Goal: Task Accomplishment & Management: Manage account settings

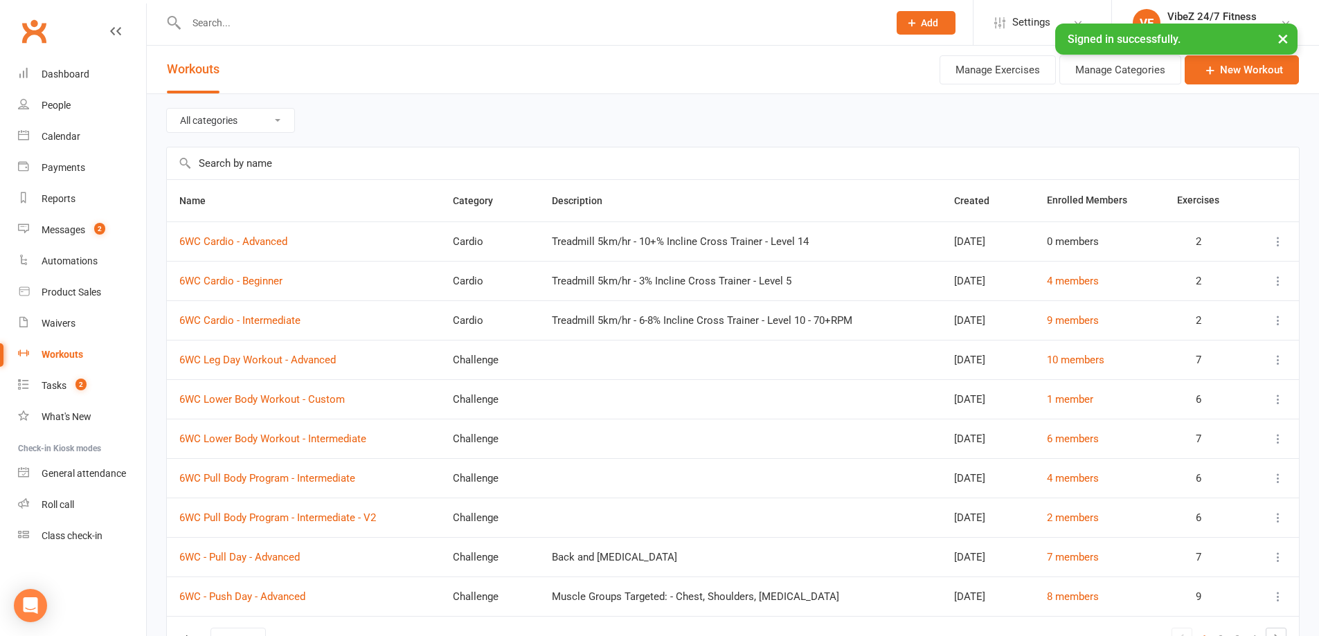
click at [274, 17] on input "text" at bounding box center [530, 22] width 697 height 19
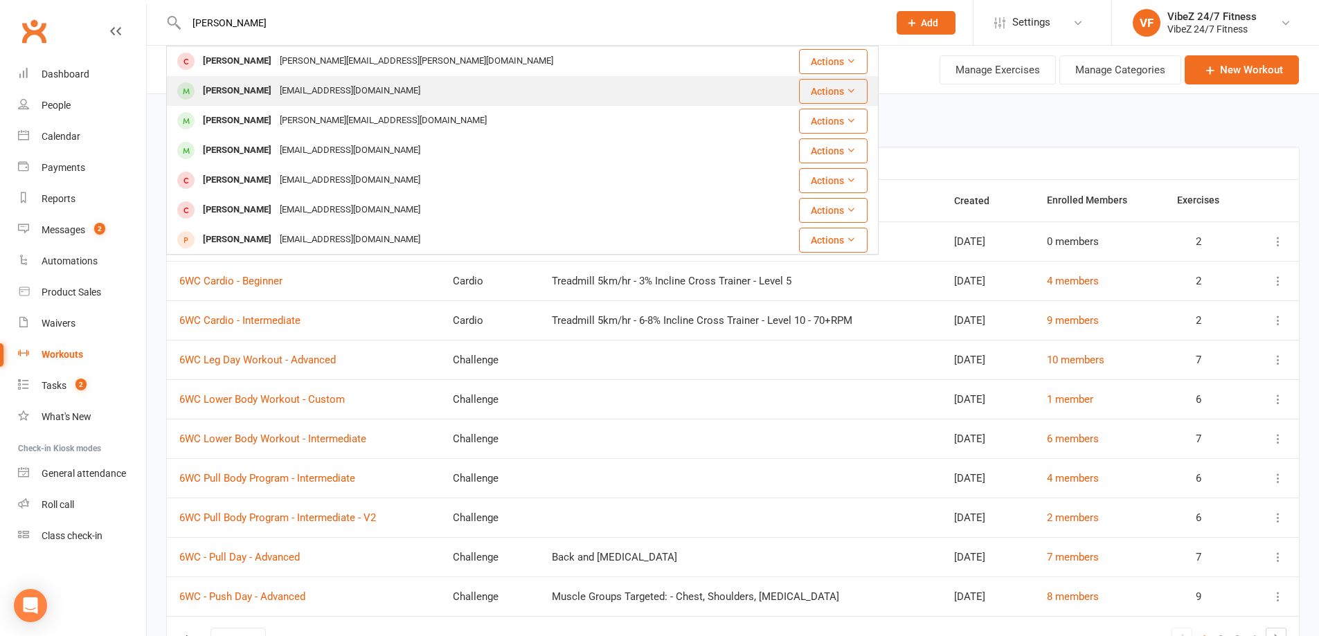
type input "[PERSON_NAME]"
click at [282, 105] on div "Jacob Tomlinson jacob.s93@liv.com" at bounding box center [463, 91] width 591 height 28
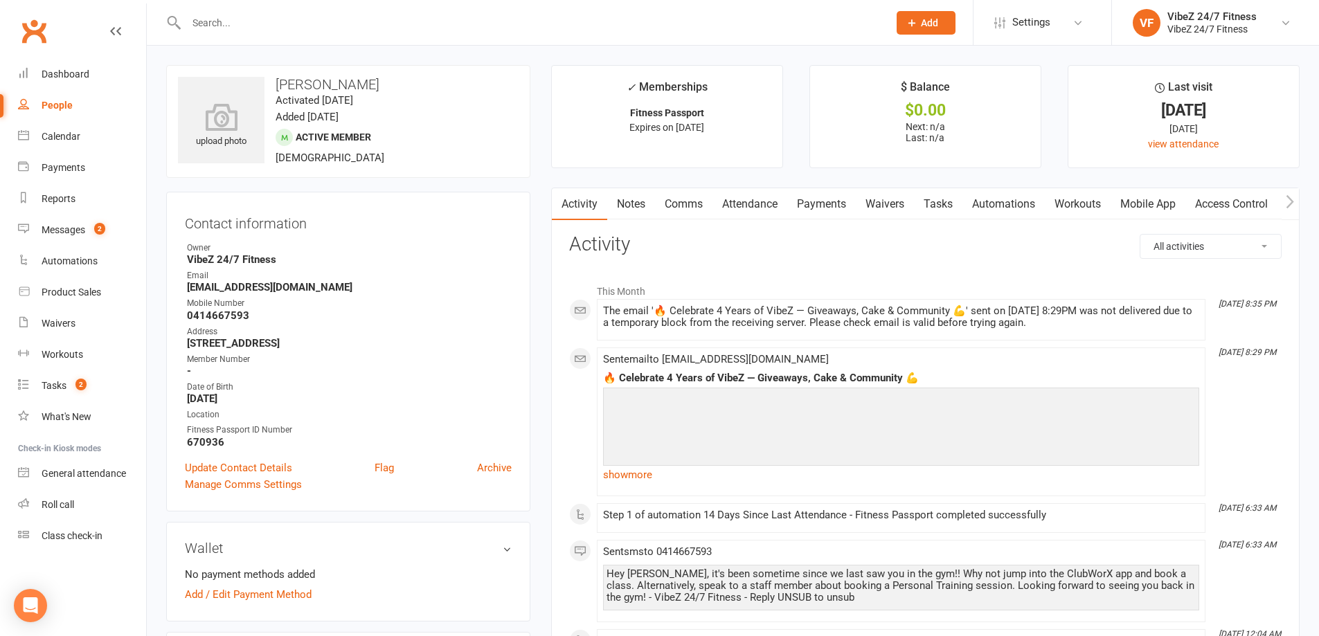
click at [206, 25] on input "text" at bounding box center [530, 22] width 697 height 19
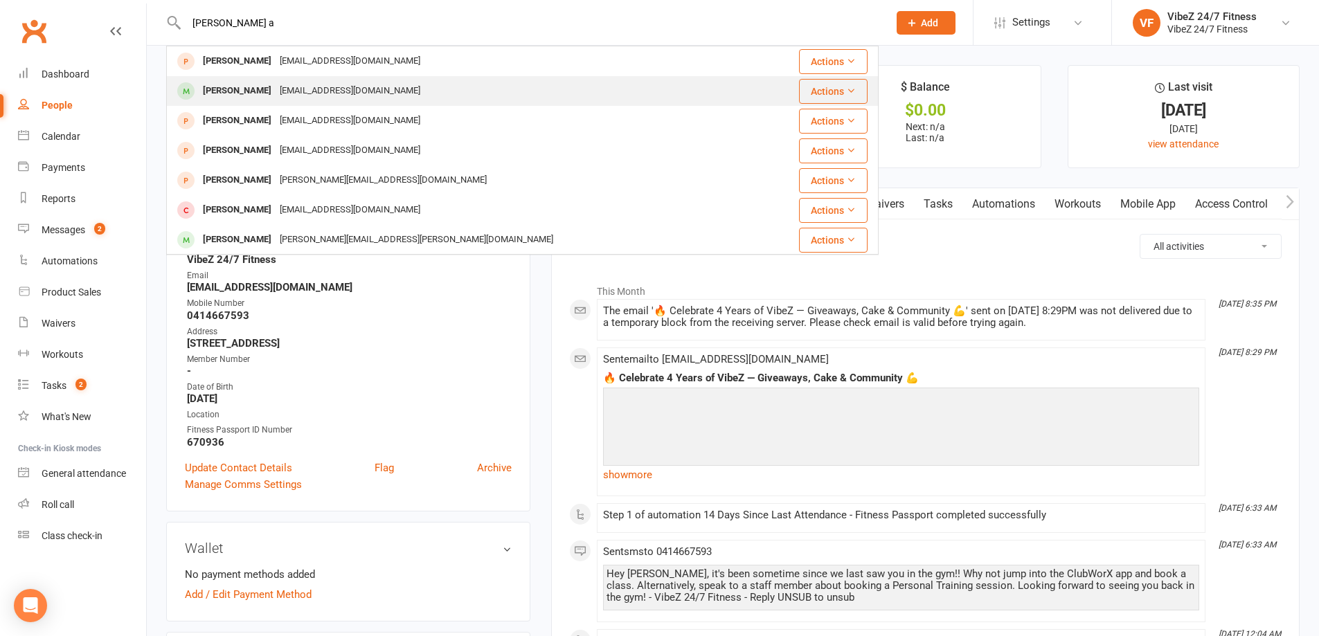
type input "simpson a"
click at [253, 90] on div "Alyssa Simpson" at bounding box center [237, 91] width 77 height 20
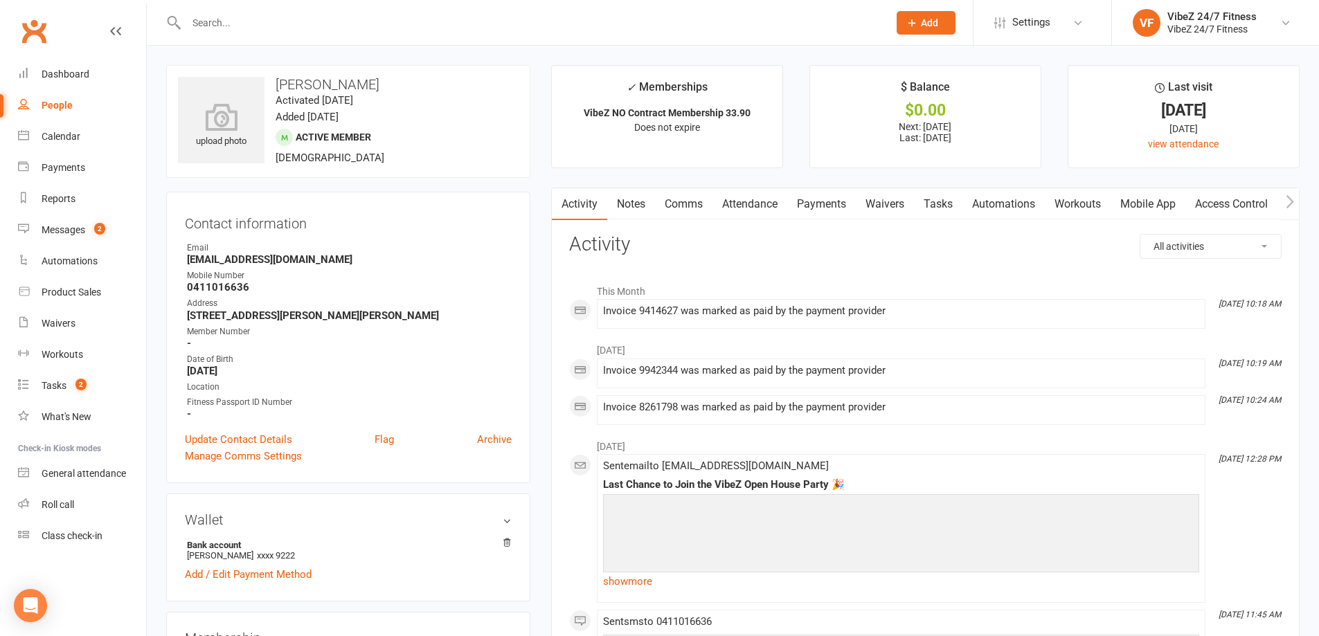
click at [319, 25] on input "text" at bounding box center [530, 22] width 697 height 19
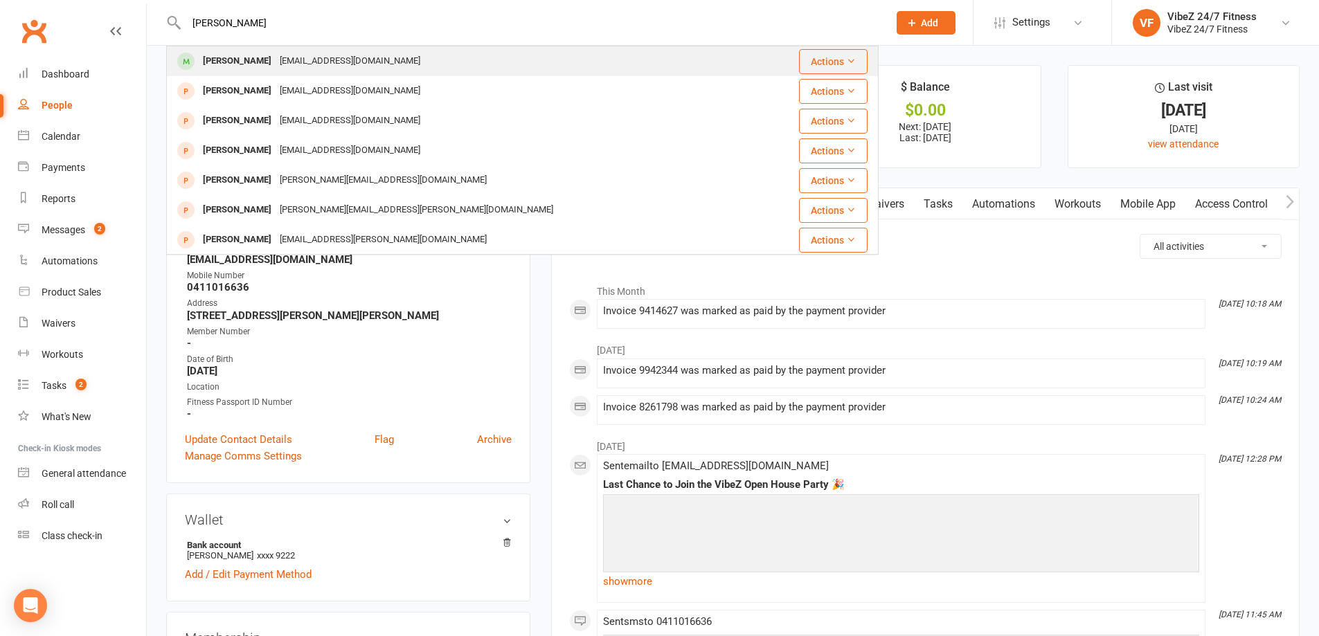
type input "dean jenk"
click at [282, 62] on div "fuse.3@hotmail.com" at bounding box center [350, 61] width 149 height 20
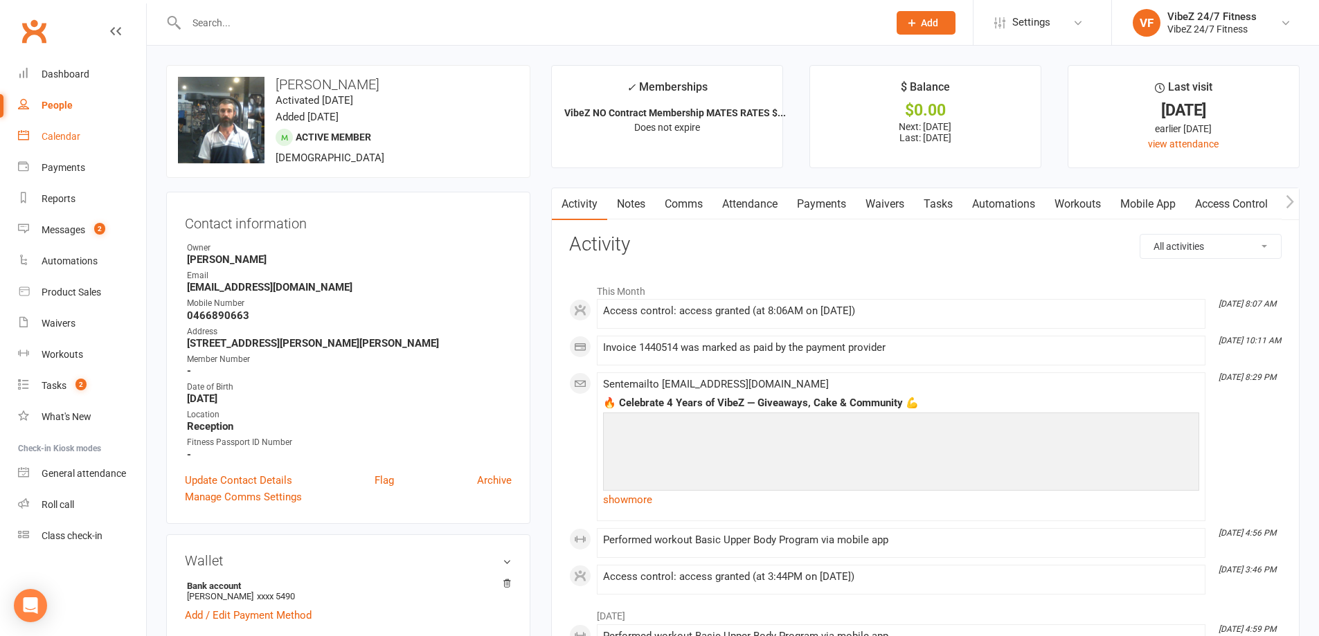
click at [89, 138] on link "Calendar" at bounding box center [82, 136] width 128 height 31
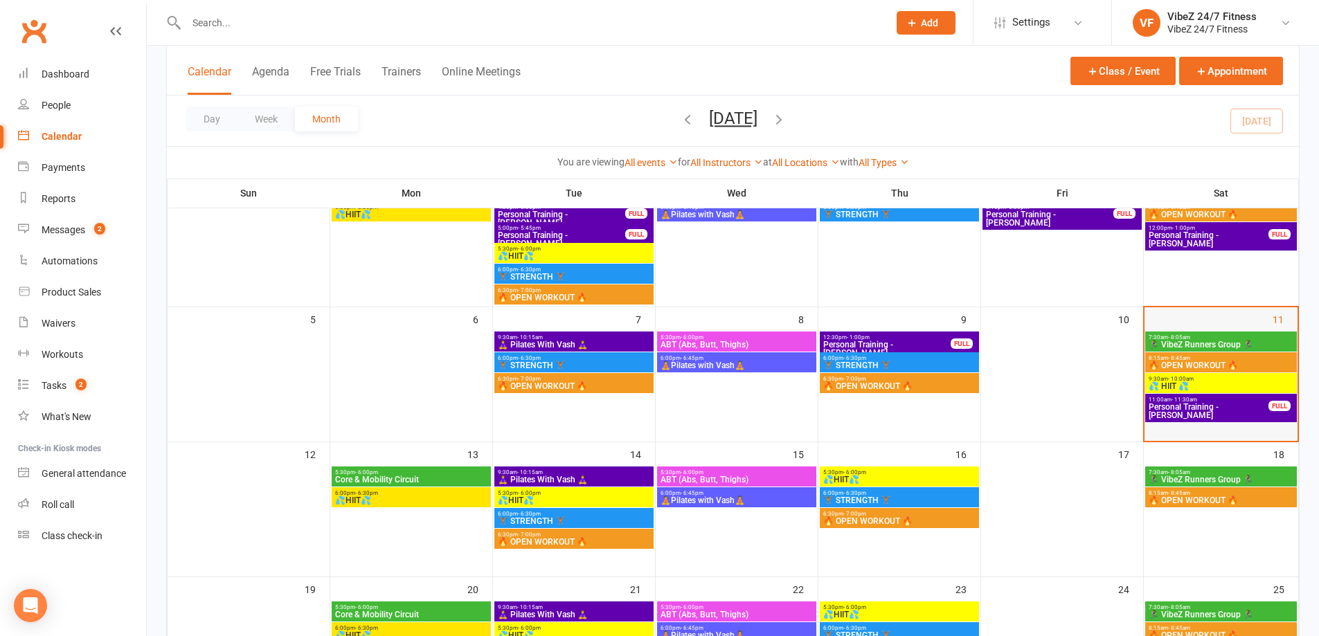
scroll to position [138, 0]
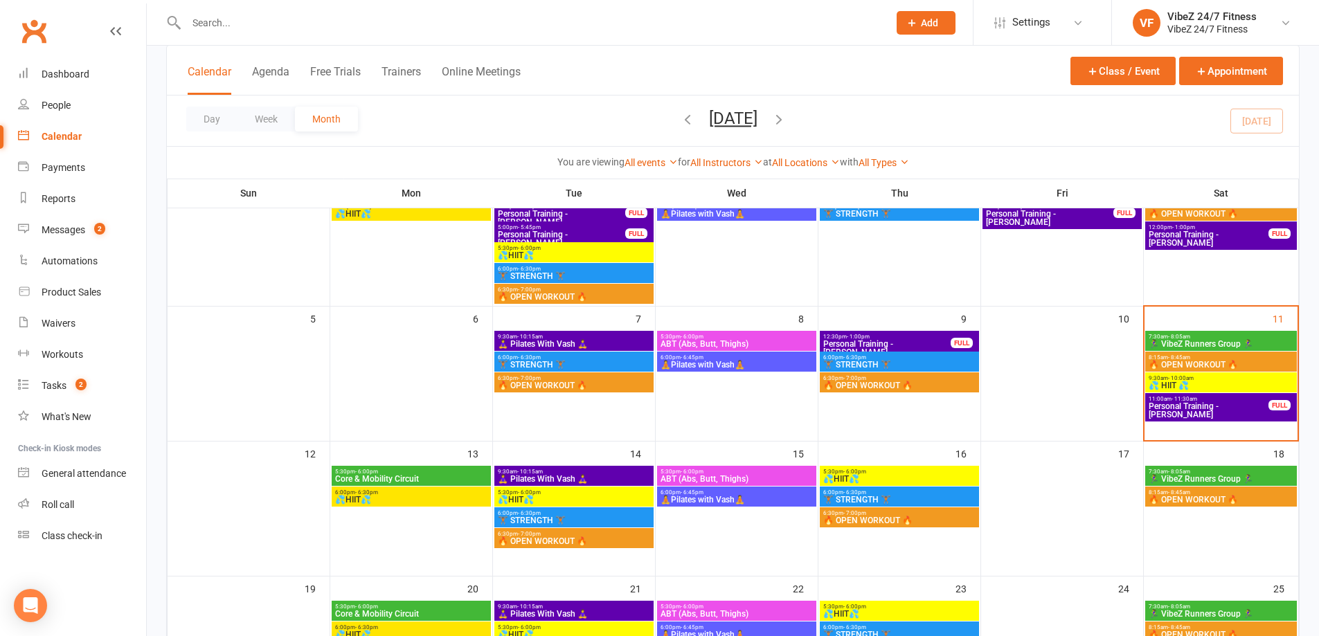
click at [1204, 380] on span "9:30am - 10:00am" at bounding box center [1221, 378] width 146 height 6
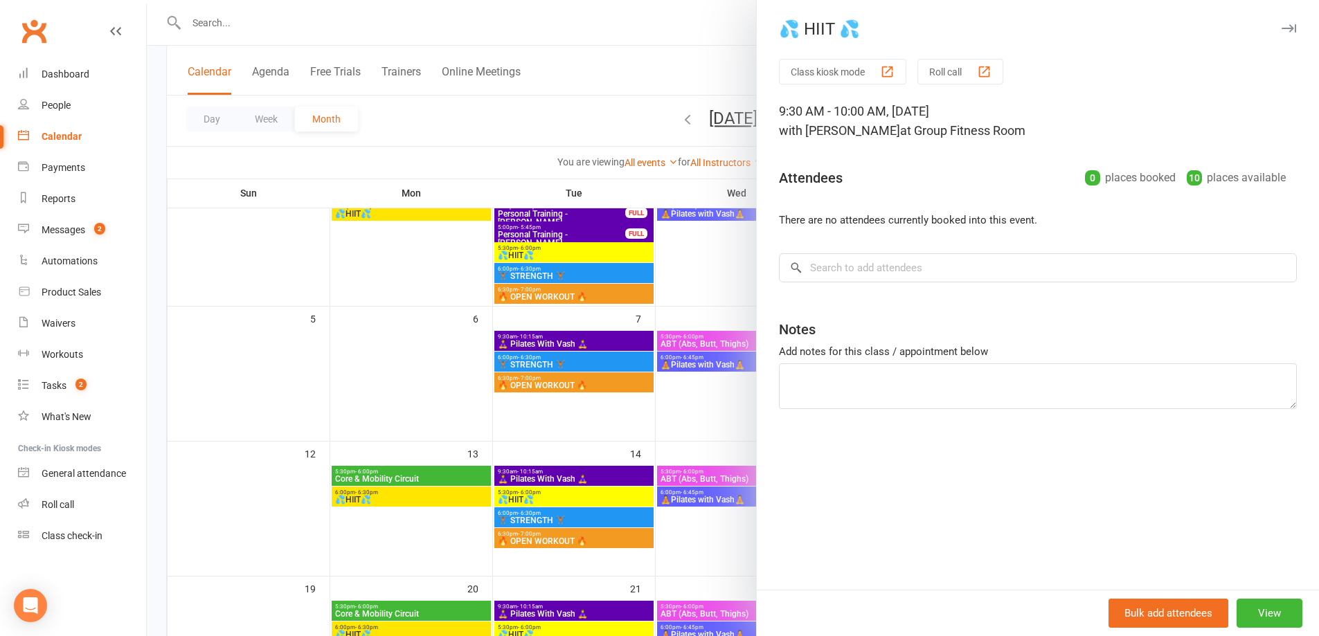
click at [247, 14] on div at bounding box center [733, 318] width 1172 height 636
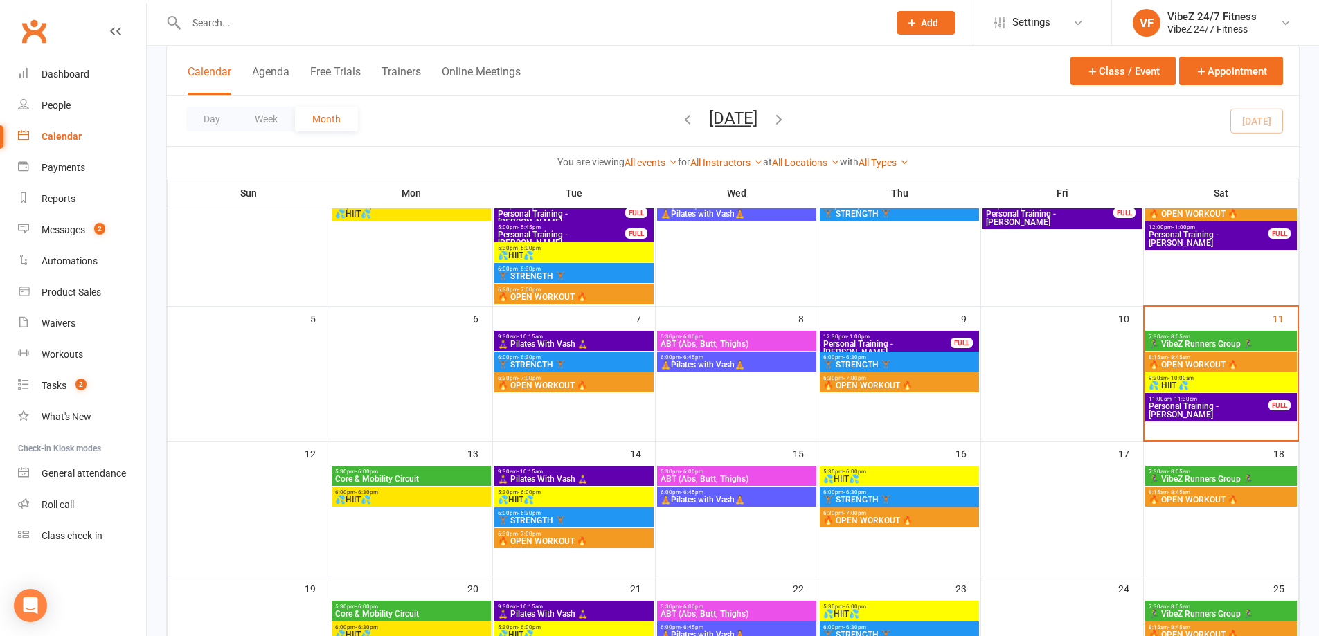
click at [240, 28] on input "text" at bounding box center [530, 22] width 697 height 19
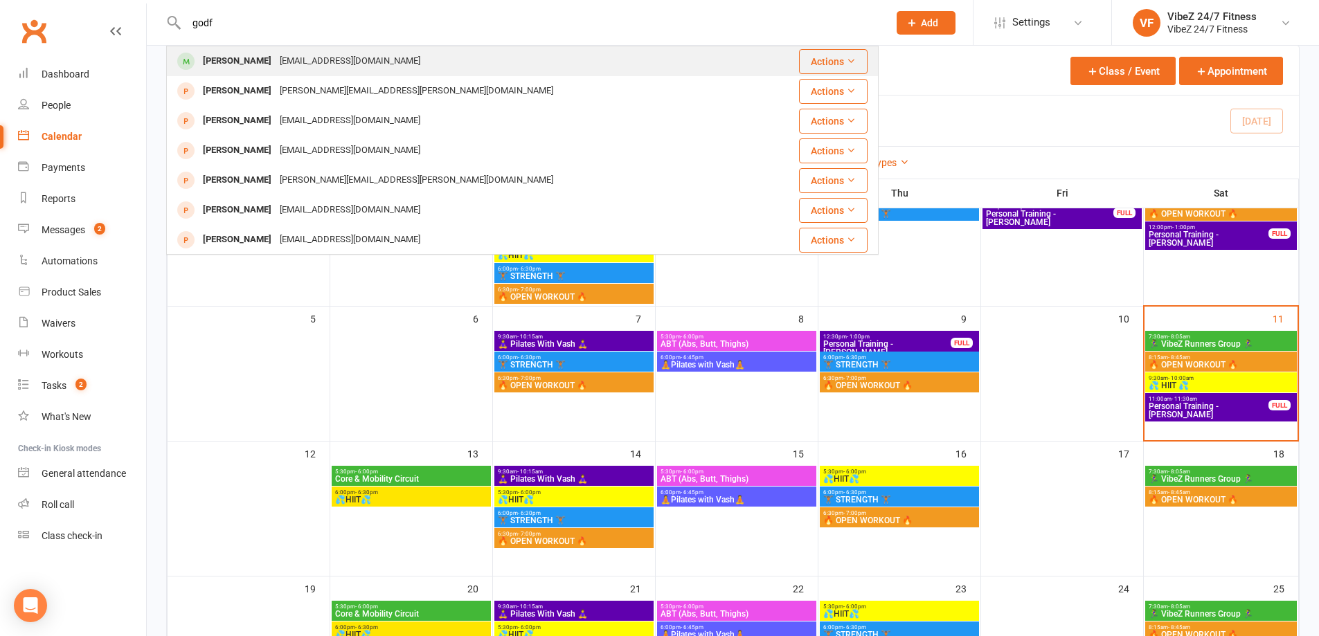
type input "godf"
click at [363, 50] on div "Jackson Godfrey jackgod@outlook.com.au" at bounding box center [463, 61] width 591 height 28
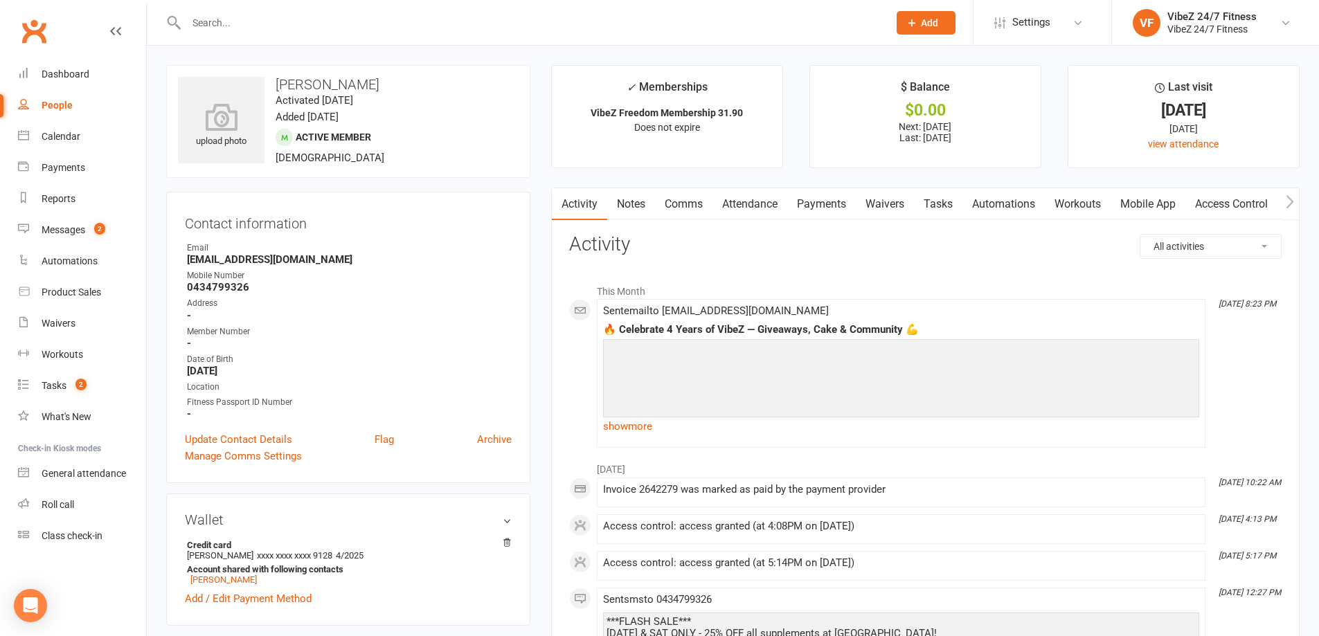
drag, startPoint x: 1242, startPoint y: 129, endPoint x: 1129, endPoint y: 127, distance: 113.6
click at [1129, 127] on div "16 days ago" at bounding box center [1184, 128] width 206 height 15
click at [849, 80] on li "$ Balance $0.00 Next: 24 Oct 2025 Last: 10 Oct 2025" at bounding box center [925, 116] width 232 height 103
drag, startPoint x: 250, startPoint y: 28, endPoint x: 281, endPoint y: 7, distance: 37.4
click at [251, 28] on input "text" at bounding box center [530, 22] width 697 height 19
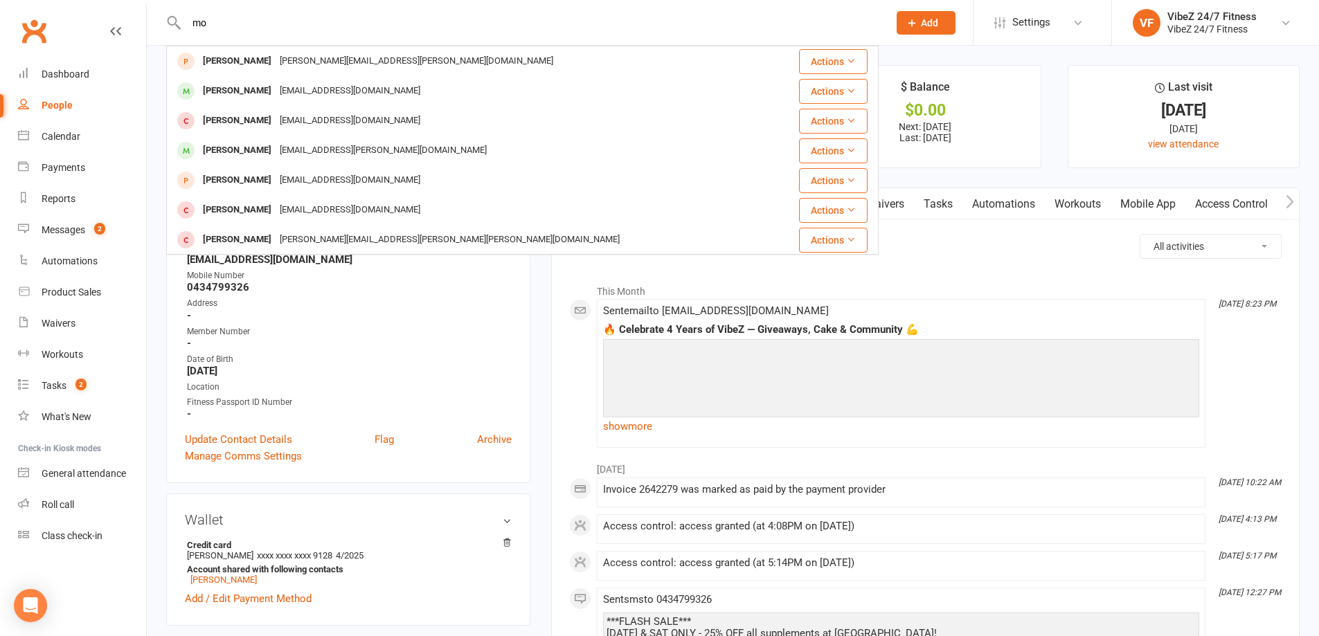
type input "m"
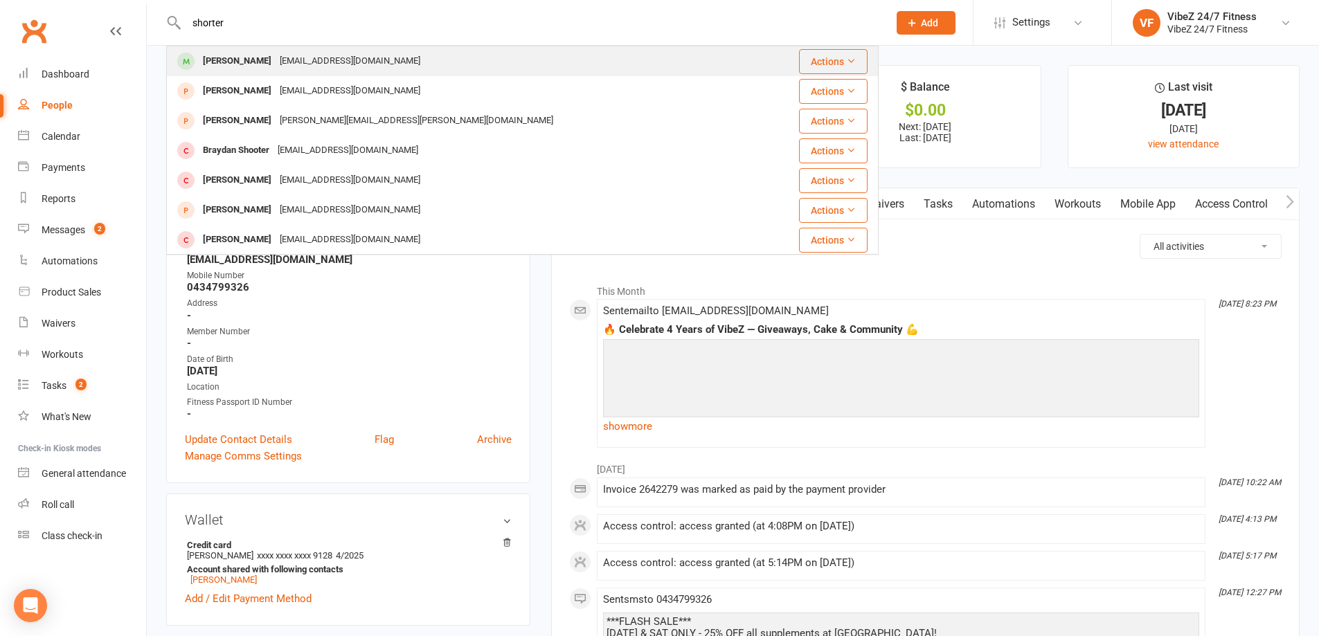
type input "shorter"
click at [242, 56] on div "Mitchell Shorter" at bounding box center [237, 61] width 77 height 20
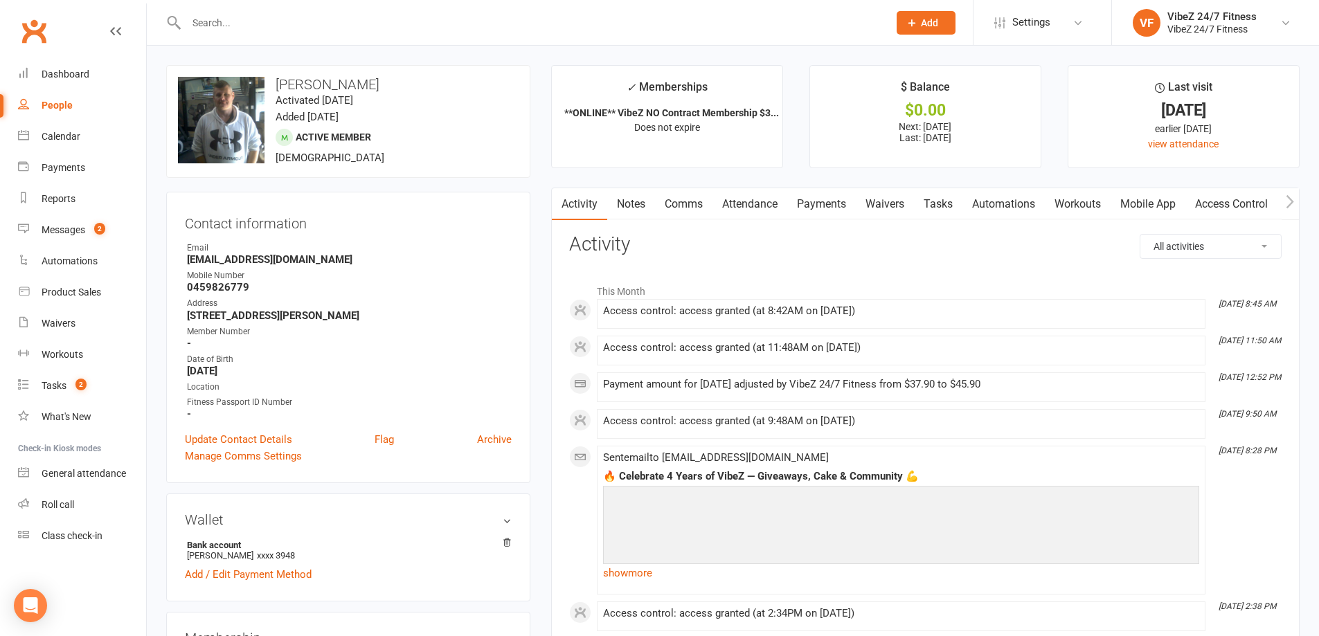
click at [627, 206] on link "Notes" at bounding box center [631, 204] width 48 height 32
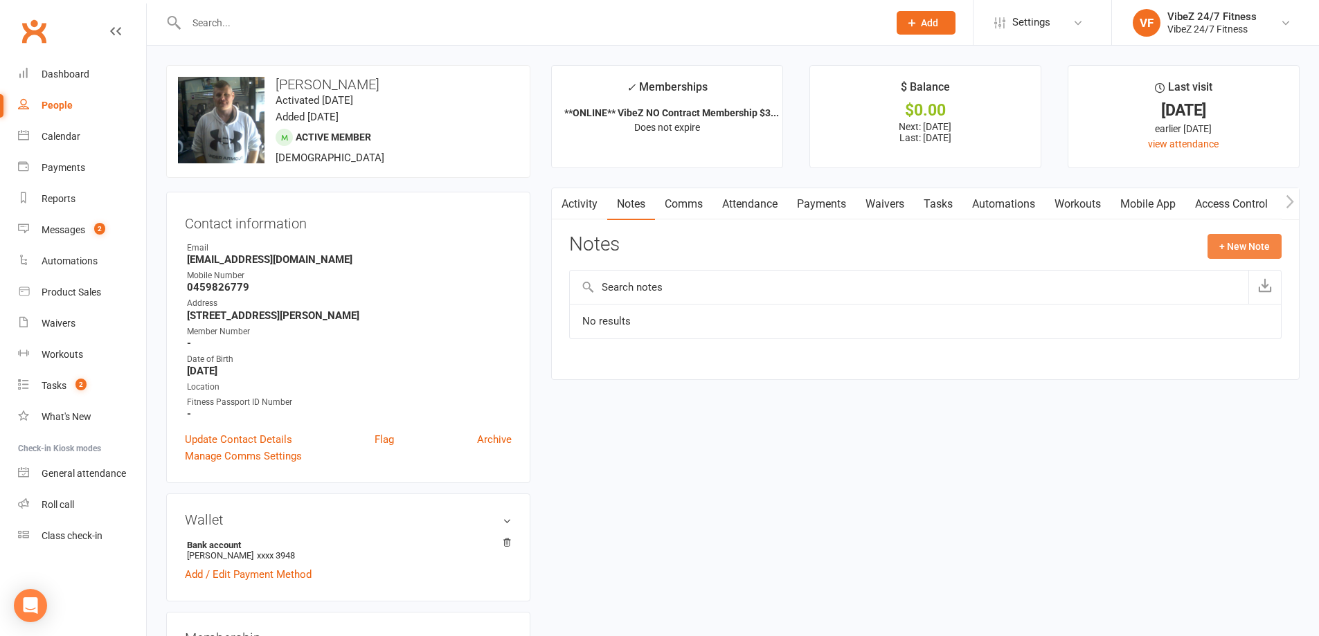
click at [1239, 245] on button "+ New Note" at bounding box center [1245, 246] width 74 height 25
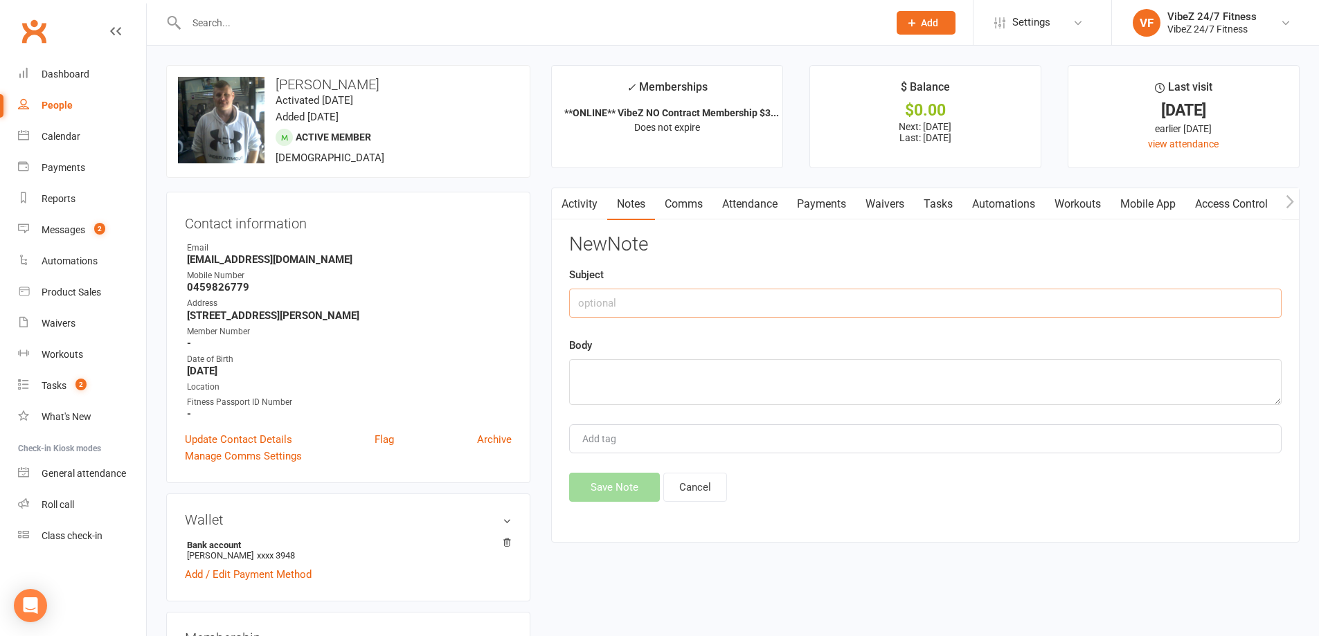
drag, startPoint x: 748, startPoint y: 291, endPoint x: 755, endPoint y: 273, distance: 19.5
click at [754, 278] on div "Subject" at bounding box center [925, 292] width 713 height 51
type input "11/10 - Badge draw winner"
type textarea "6 Months FREE - SS"
drag, startPoint x: 600, startPoint y: 494, endPoint x: 616, endPoint y: 493, distance: 15.9
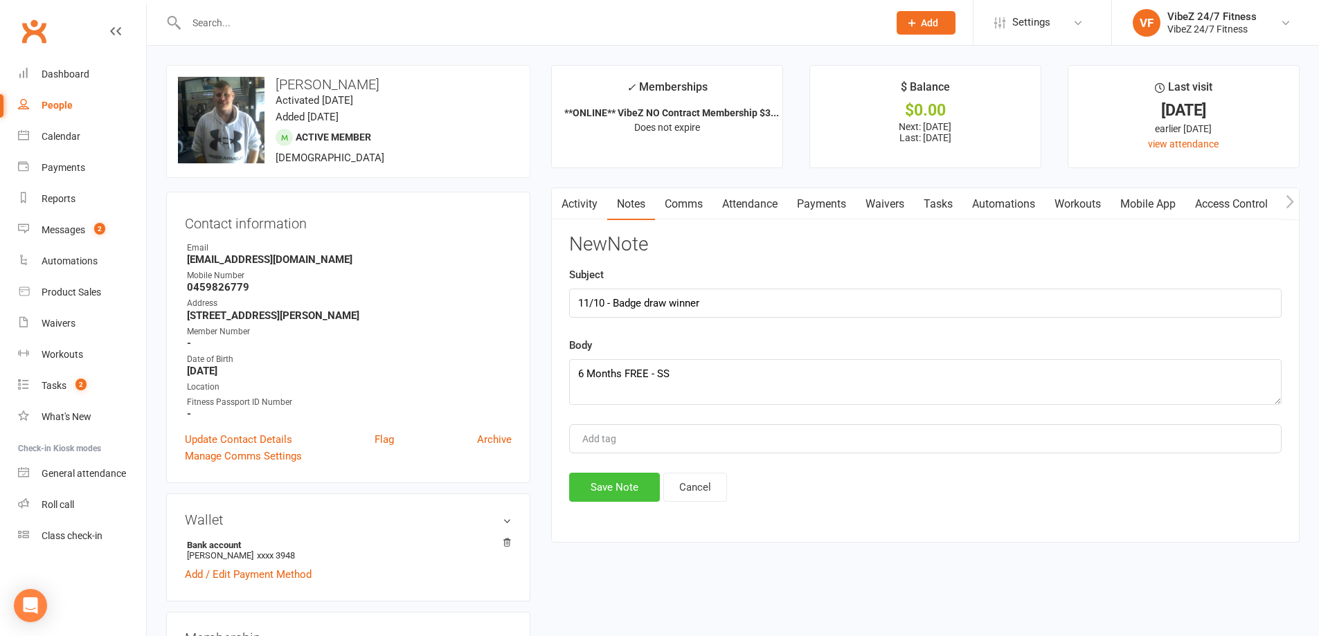
click at [601, 494] on button "Save Note" at bounding box center [614, 487] width 91 height 29
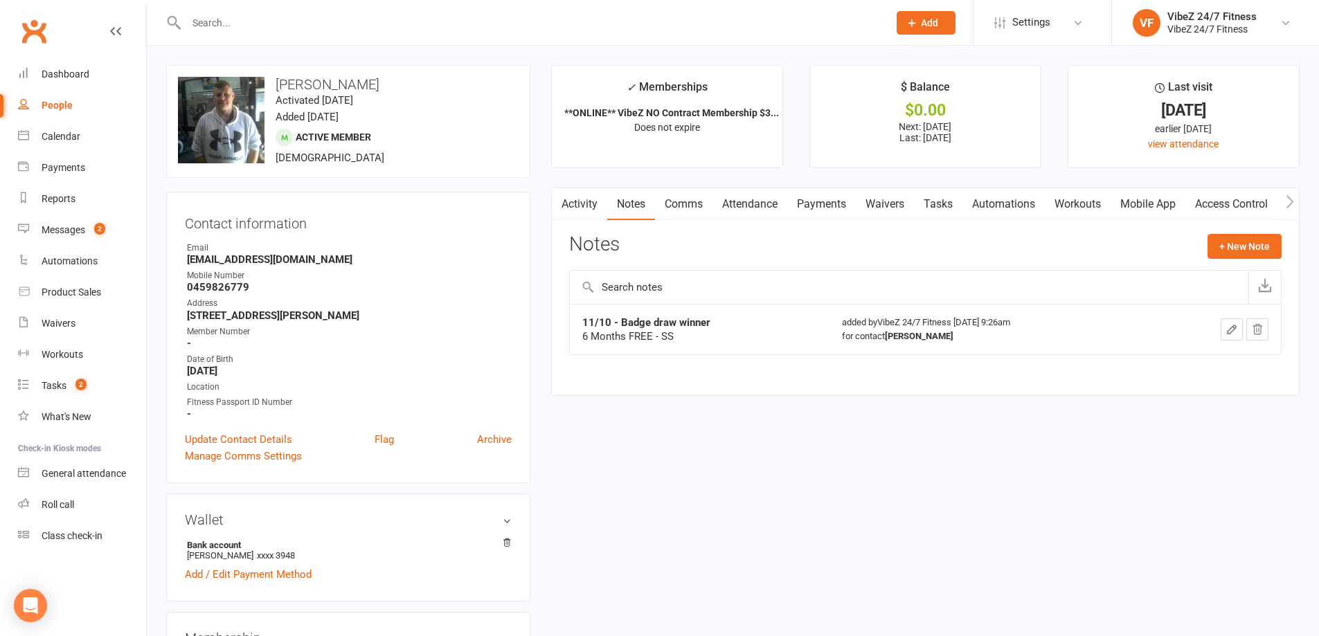
click at [263, 17] on input "text" at bounding box center [530, 22] width 697 height 19
type input "M"
drag, startPoint x: 715, startPoint y: 321, endPoint x: 620, endPoint y: 321, distance: 94.9
click at [620, 321] on div "11/10 - Badge draw winner" at bounding box center [699, 323] width 235 height 14
copy strong "Badge draw winner"
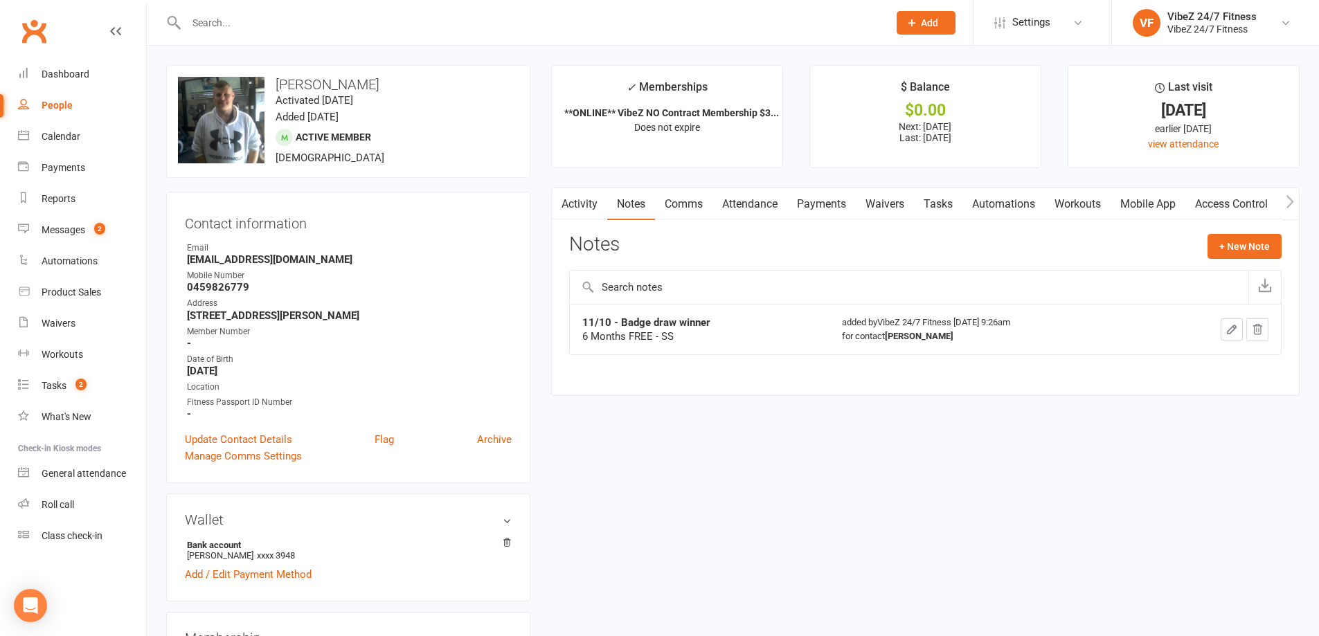
click at [321, 15] on input "text" at bounding box center [530, 22] width 697 height 19
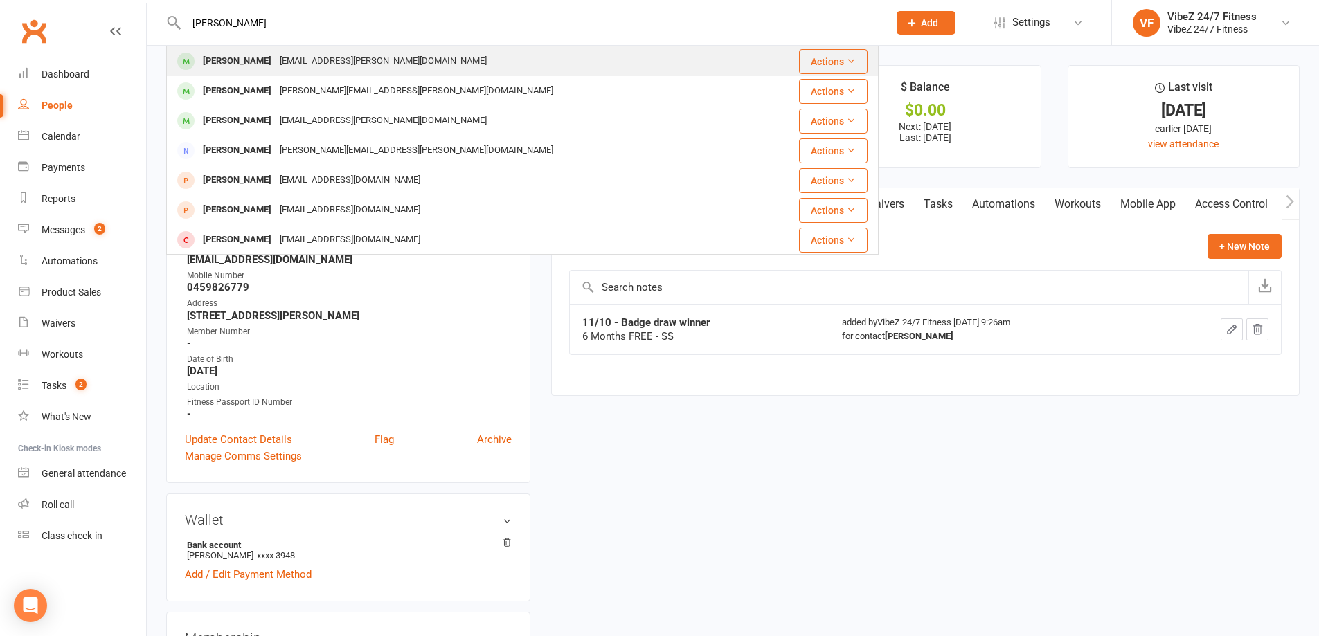
type input "MONGER HA"
click at [296, 60] on div "hayden2010.monger@gmail.com" at bounding box center [383, 61] width 215 height 20
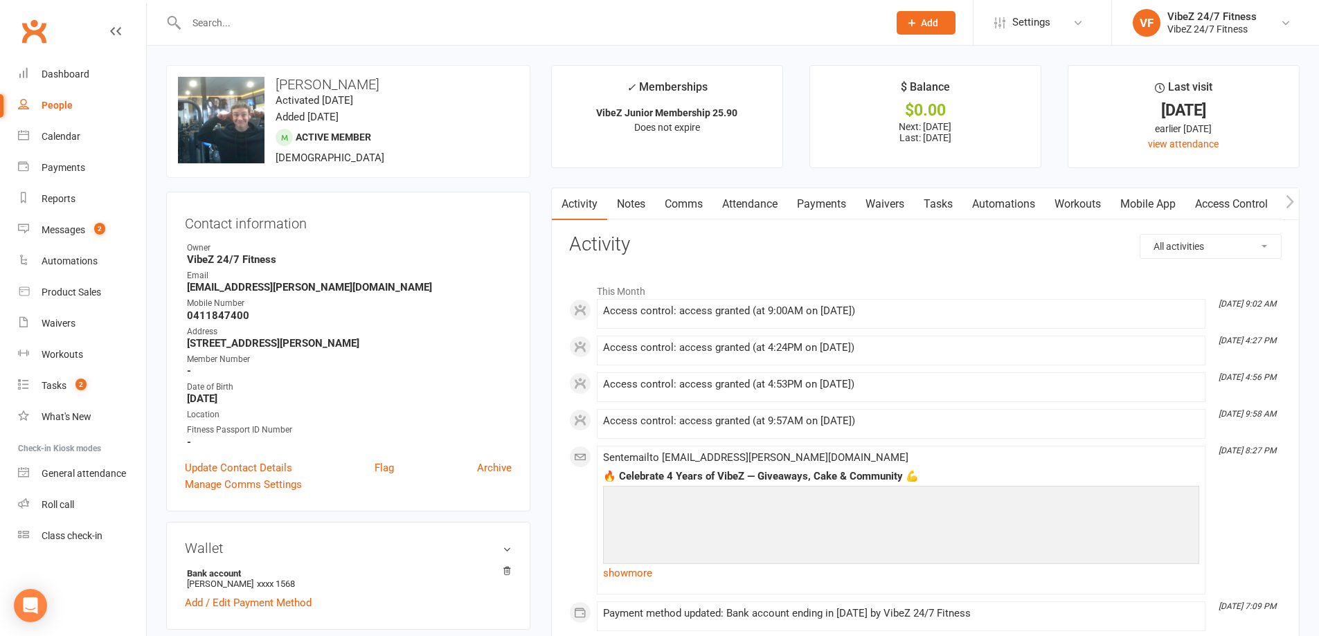
click at [634, 212] on link "Notes" at bounding box center [631, 204] width 48 height 32
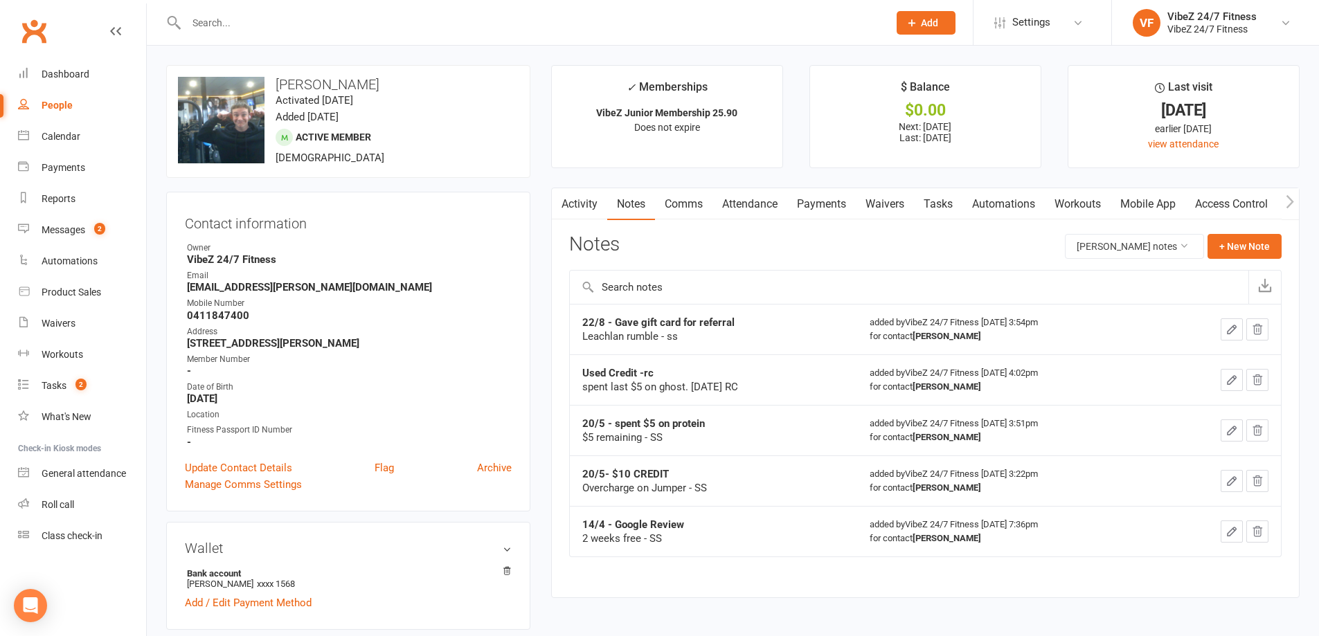
click at [1221, 260] on div "Notes Hayden Monger's notes + New Note" at bounding box center [925, 252] width 713 height 36
click at [1260, 247] on button "+ New Note" at bounding box center [1245, 246] width 74 height 25
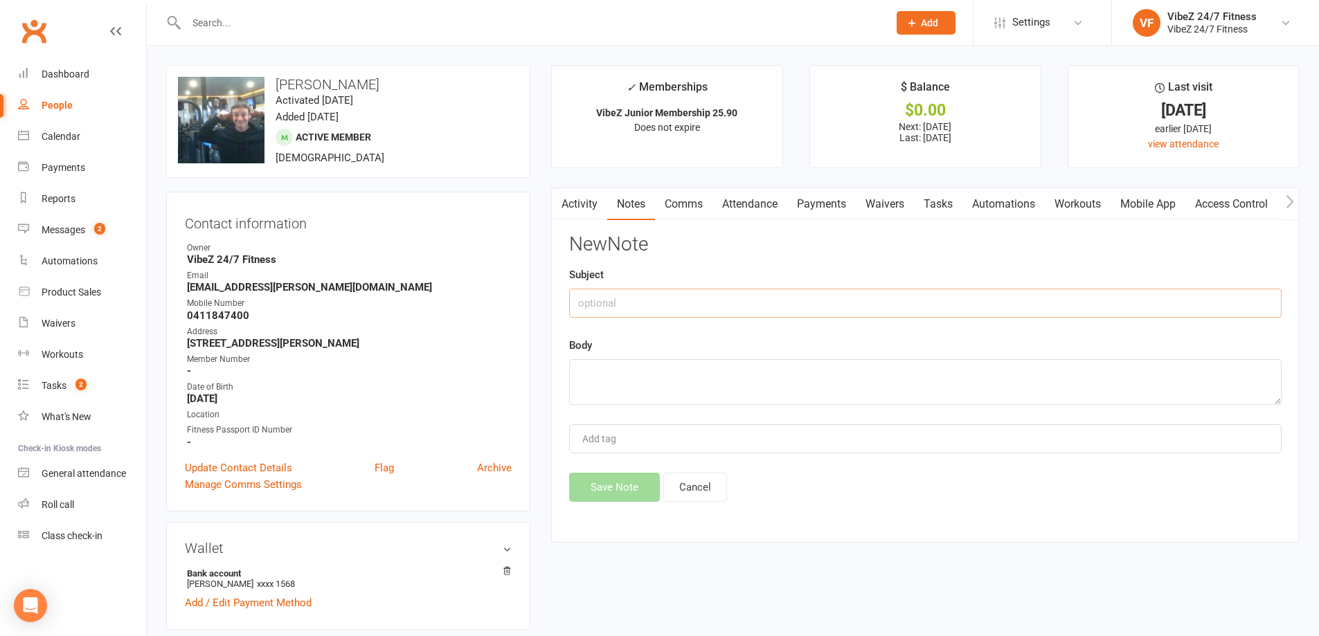
click at [634, 294] on input "text" at bounding box center [925, 303] width 713 height 29
paste input "Badge draw winner"
click at [575, 302] on input "Badge draw winner" at bounding box center [925, 303] width 713 height 29
type input "11/10 - Badge draw winner"
click at [651, 368] on textarea at bounding box center [925, 382] width 713 height 46
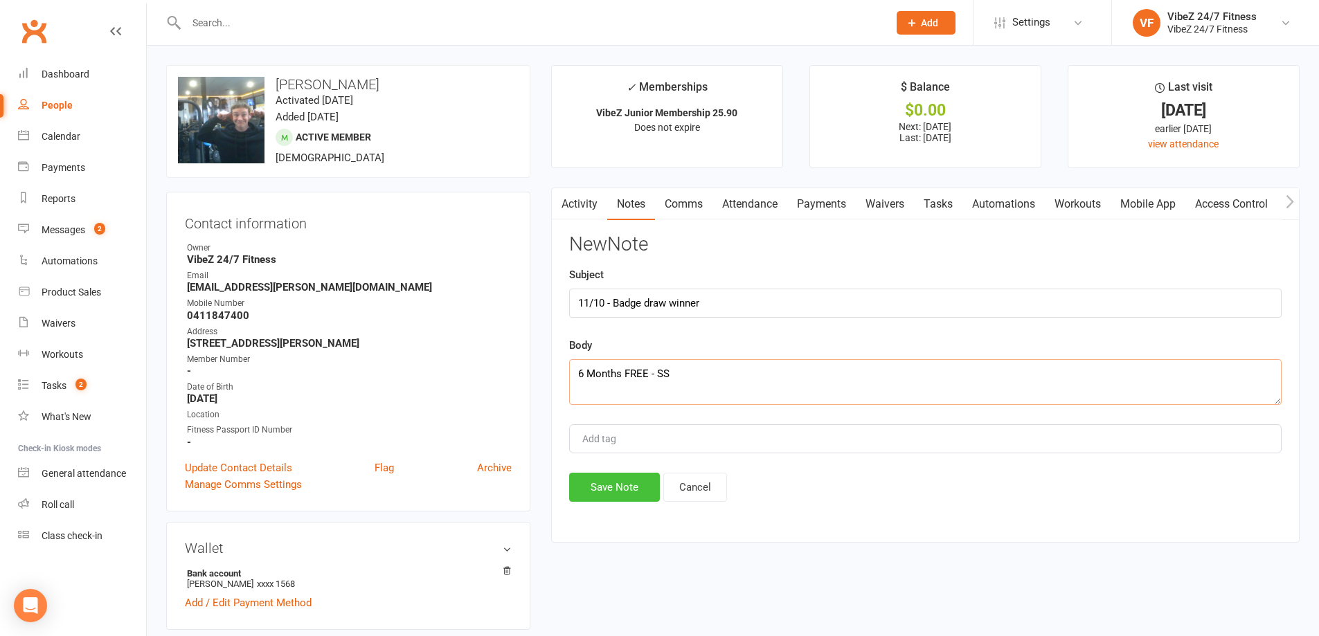
type textarea "6 Months FREE - SS"
drag, startPoint x: 626, startPoint y: 490, endPoint x: 622, endPoint y: 468, distance: 21.9
click at [627, 490] on button "Save Note" at bounding box center [614, 487] width 91 height 29
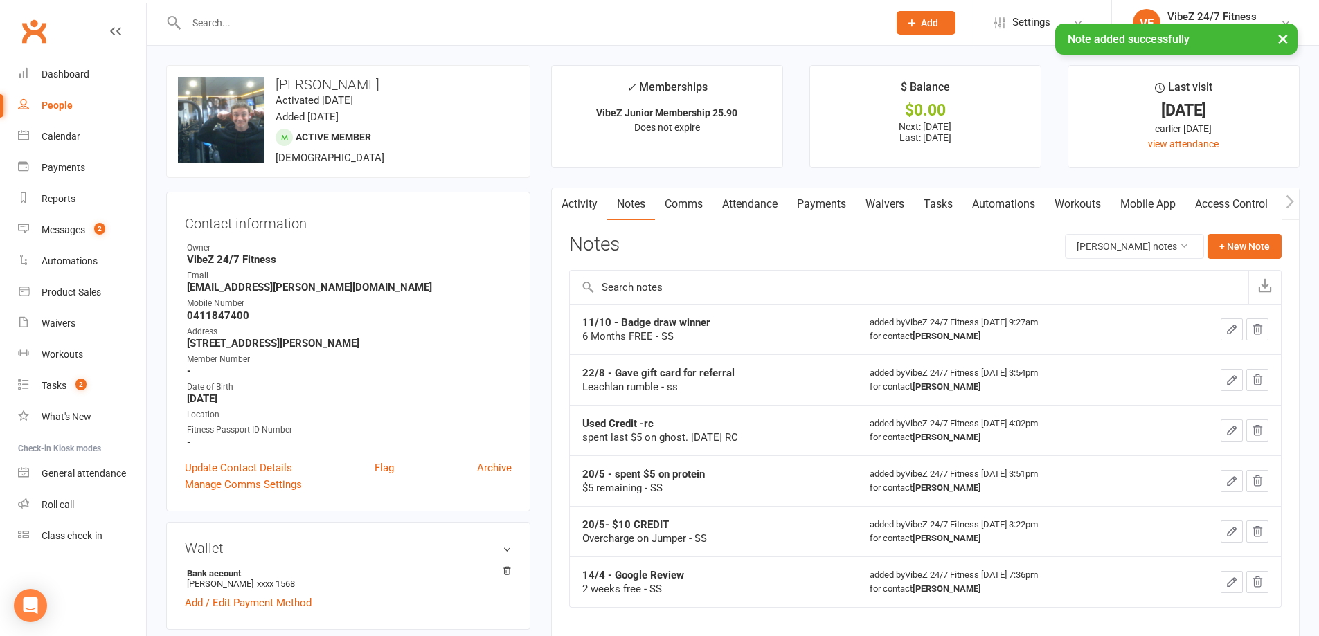
click at [259, 24] on div "× Note added successfully" at bounding box center [650, 24] width 1301 height 0
click at [274, 24] on div "× Note added successfully" at bounding box center [650, 24] width 1301 height 0
click at [278, 21] on input "text" at bounding box center [530, 22] width 697 height 19
click at [83, 233] on div "Messages" at bounding box center [64, 229] width 44 height 11
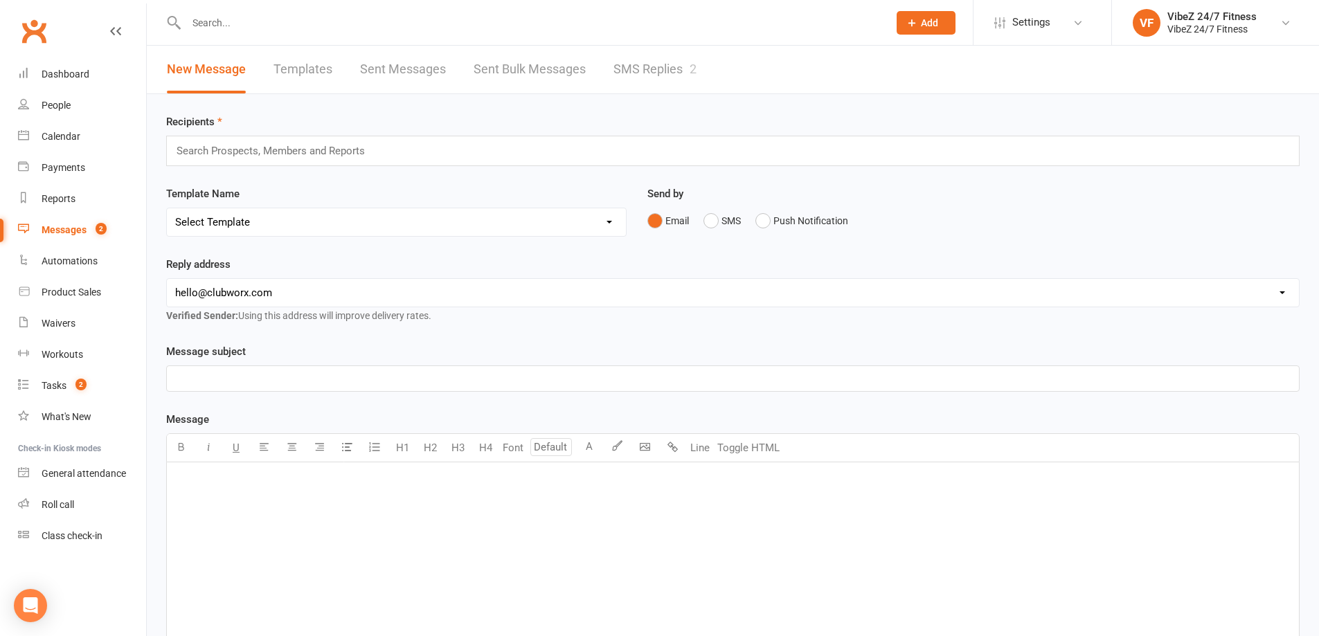
click at [679, 77] on link "SMS Replies 2" at bounding box center [654, 70] width 83 height 48
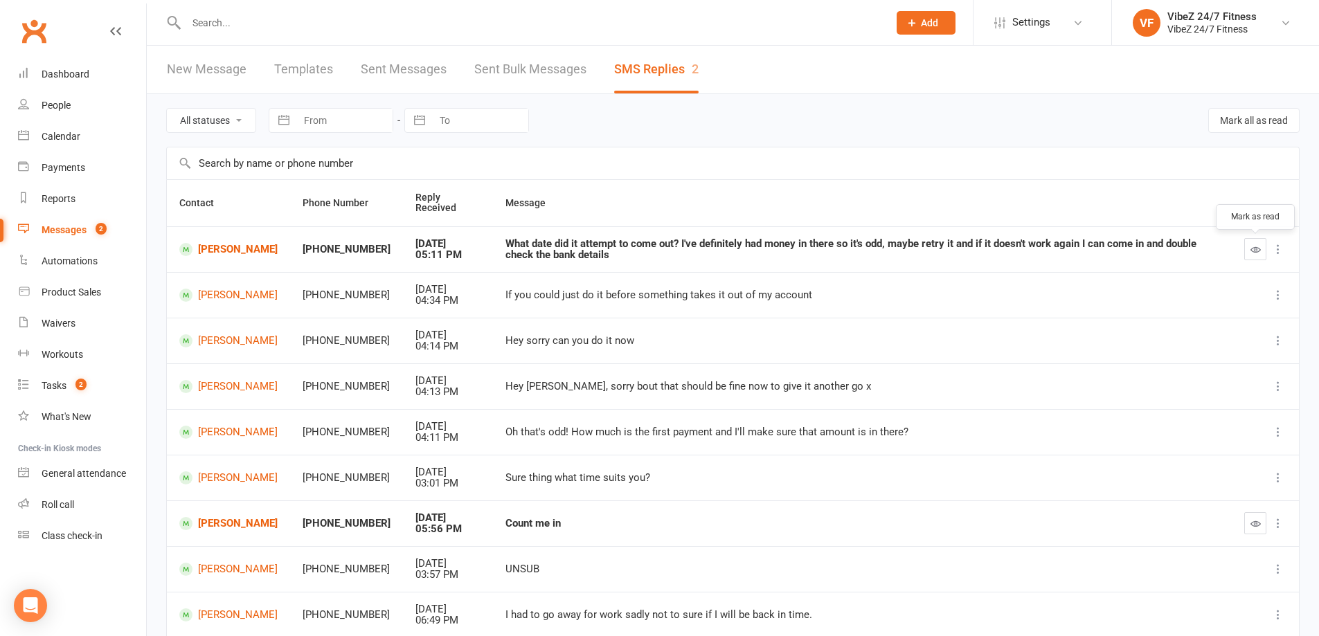
drag, startPoint x: 1262, startPoint y: 249, endPoint x: 712, endPoint y: 54, distance: 583.4
click at [1262, 249] on button "button" at bounding box center [1255, 249] width 22 height 22
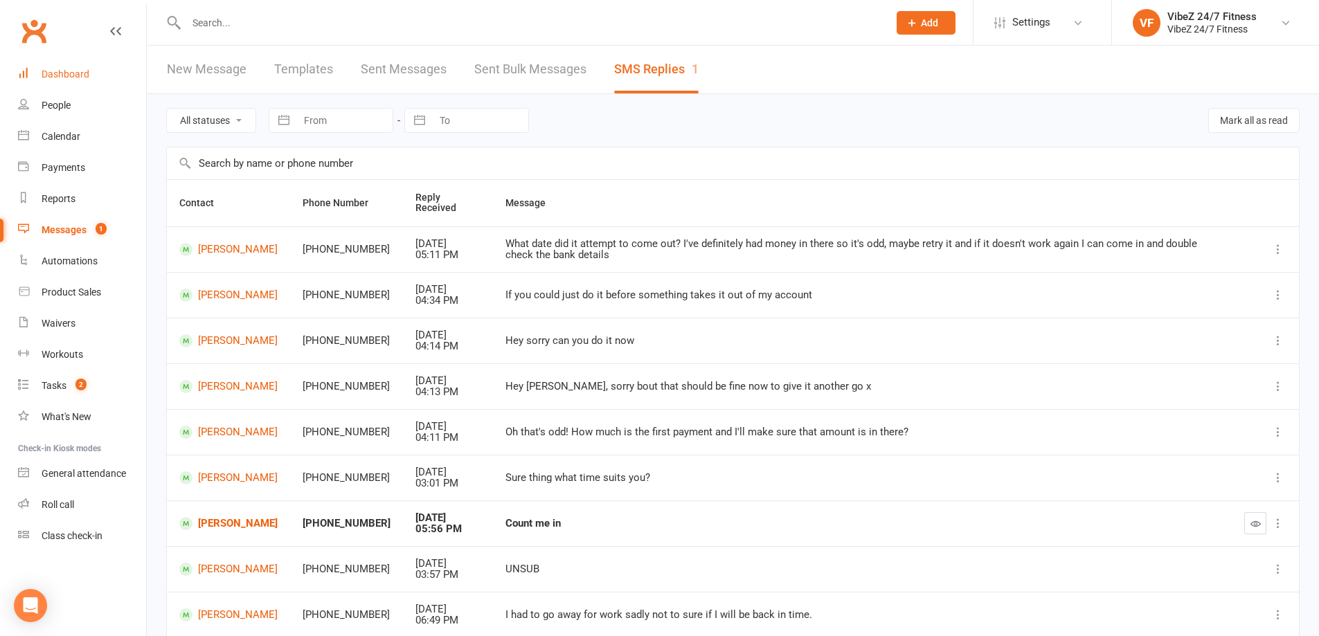
click at [76, 67] on link "Dashboard" at bounding box center [82, 74] width 128 height 31
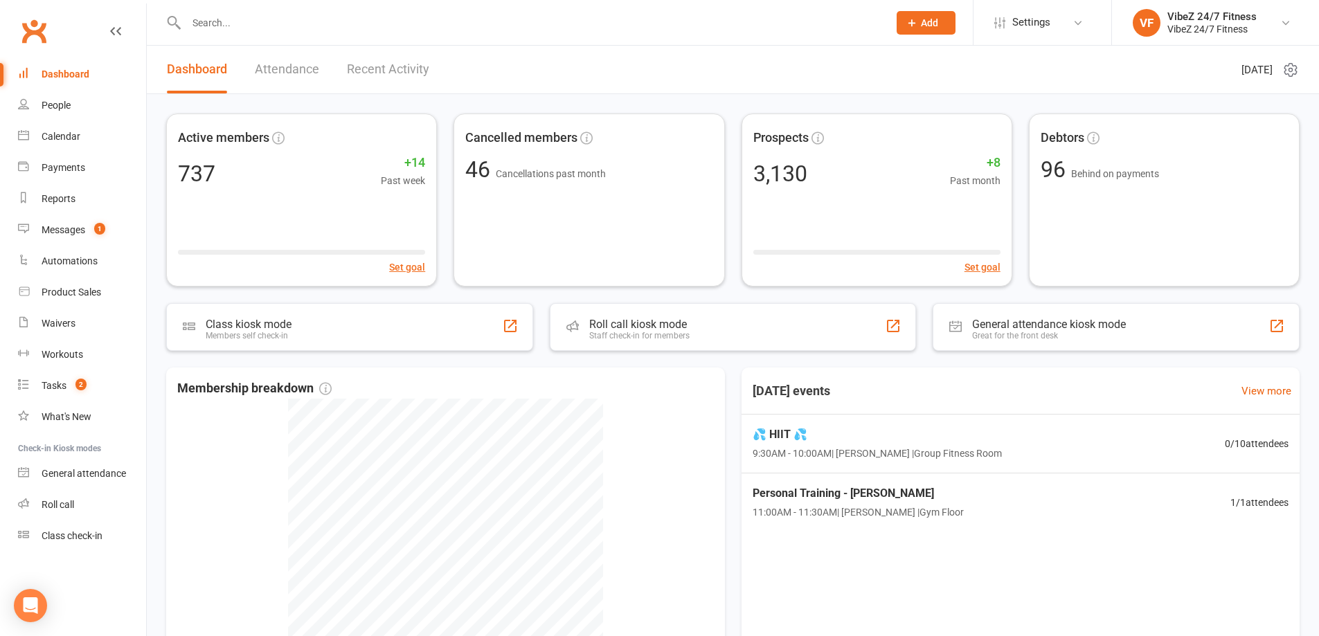
drag, startPoint x: 393, startPoint y: 57, endPoint x: 403, endPoint y: 55, distance: 9.9
click at [397, 64] on link "Recent Activity" at bounding box center [388, 70] width 82 height 48
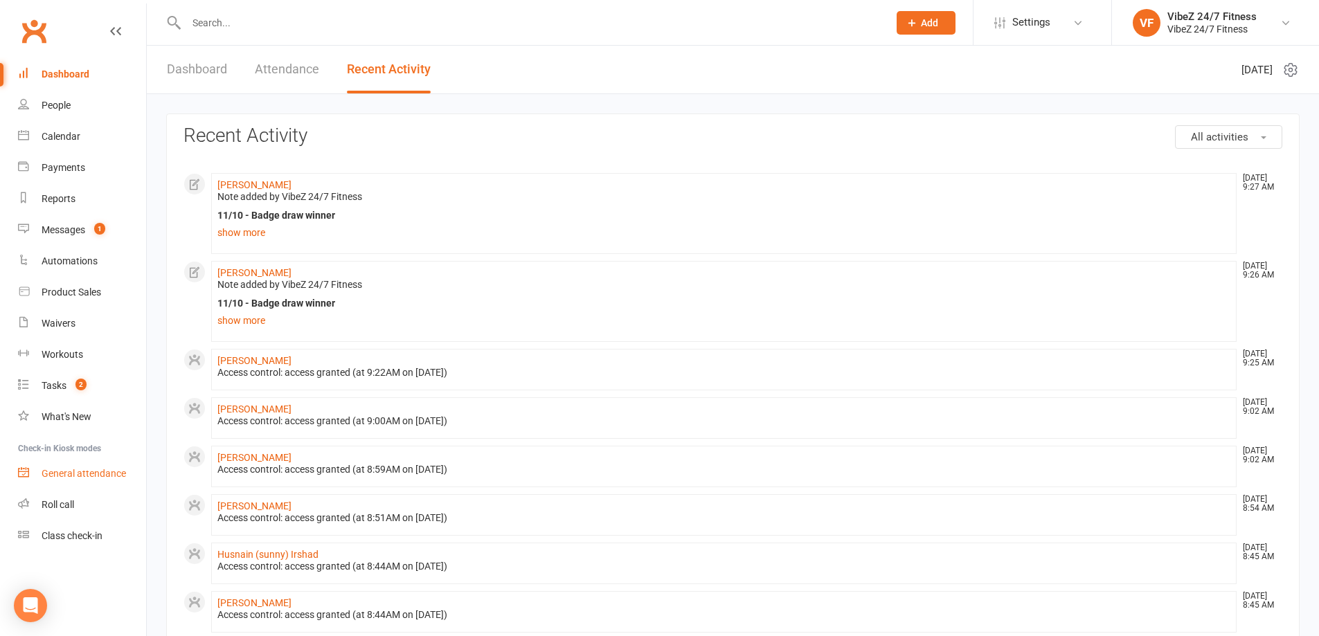
click at [100, 472] on div "General attendance" at bounding box center [84, 473] width 84 height 11
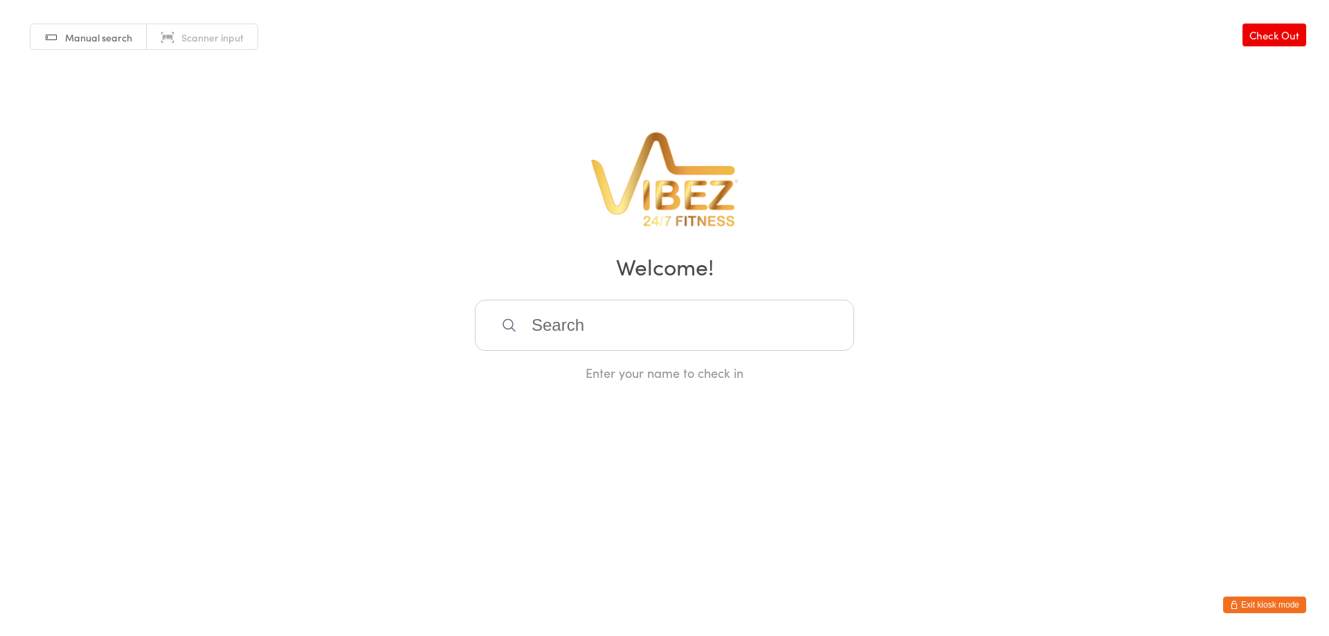
drag, startPoint x: 1062, startPoint y: 519, endPoint x: 1038, endPoint y: 508, distance: 26.4
click at [1062, 519] on html "You have now entered Kiosk Mode. Members will be able to check themselves in us…" at bounding box center [664, 318] width 1329 height 636
click at [588, 339] on input "search" at bounding box center [664, 325] width 379 height 51
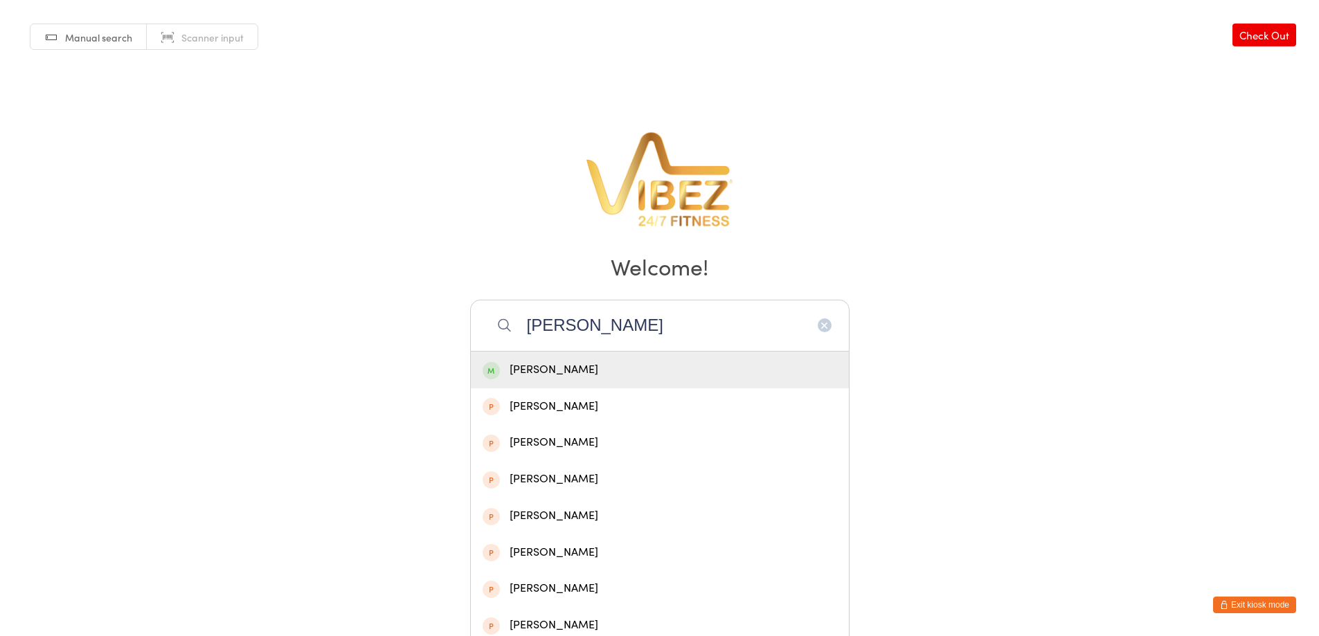
type input "[PERSON_NAME]"
drag, startPoint x: 598, startPoint y: 321, endPoint x: 480, endPoint y: 296, distance: 120.3
click at [480, 296] on div "Manual search Scanner input Check Out Welcome! [PERSON_NAME] [PERSON_NAME] [PER…" at bounding box center [659, 191] width 1319 height 382
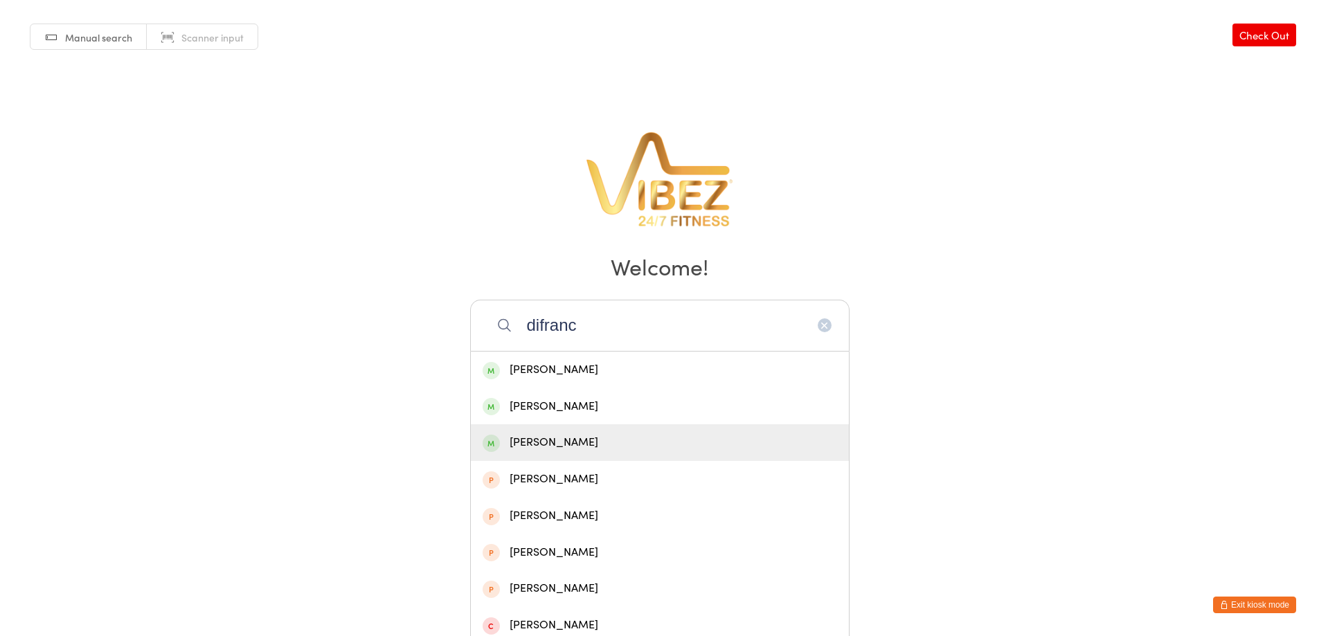
type input "difranc"
click at [600, 435] on div "[PERSON_NAME]" at bounding box center [660, 442] width 355 height 19
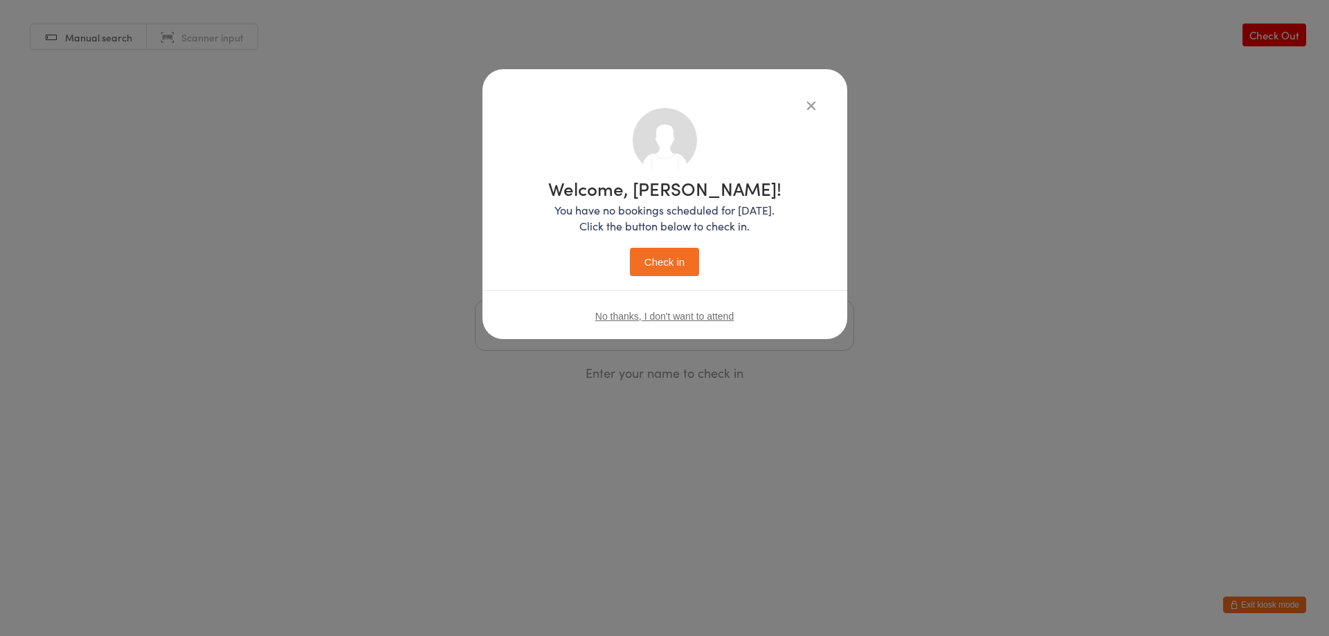
click at [664, 269] on button "Check in" at bounding box center [664, 262] width 69 height 28
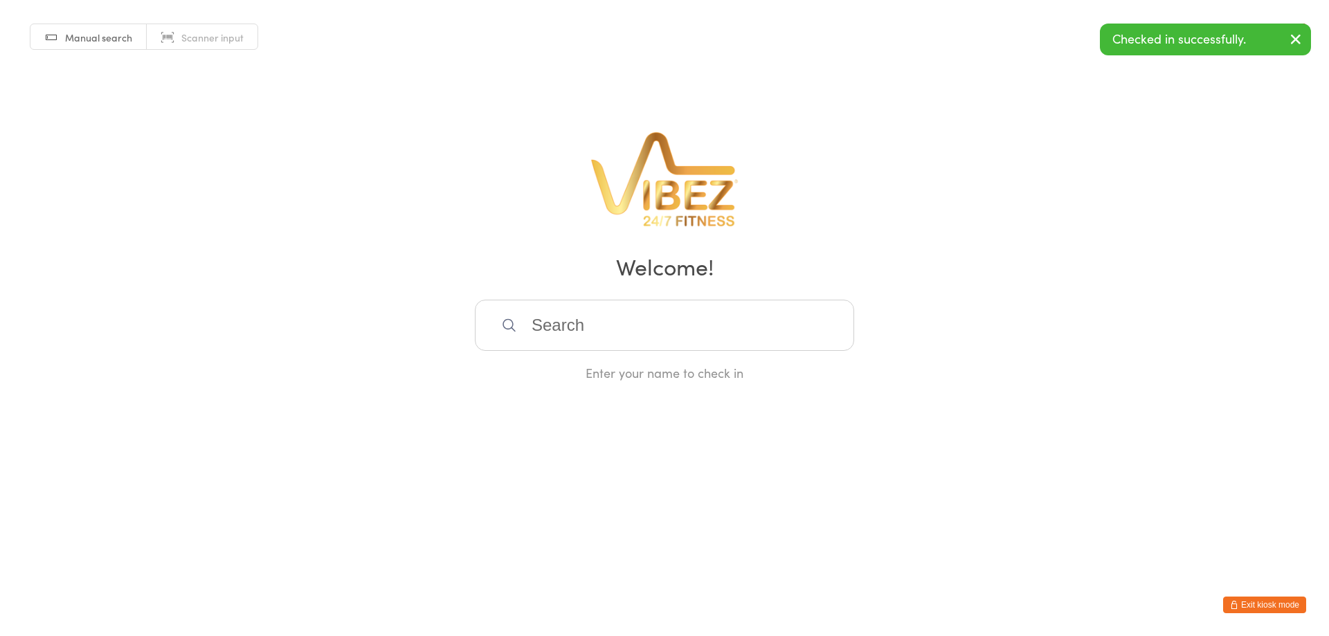
click at [593, 334] on input "search" at bounding box center [664, 325] width 379 height 51
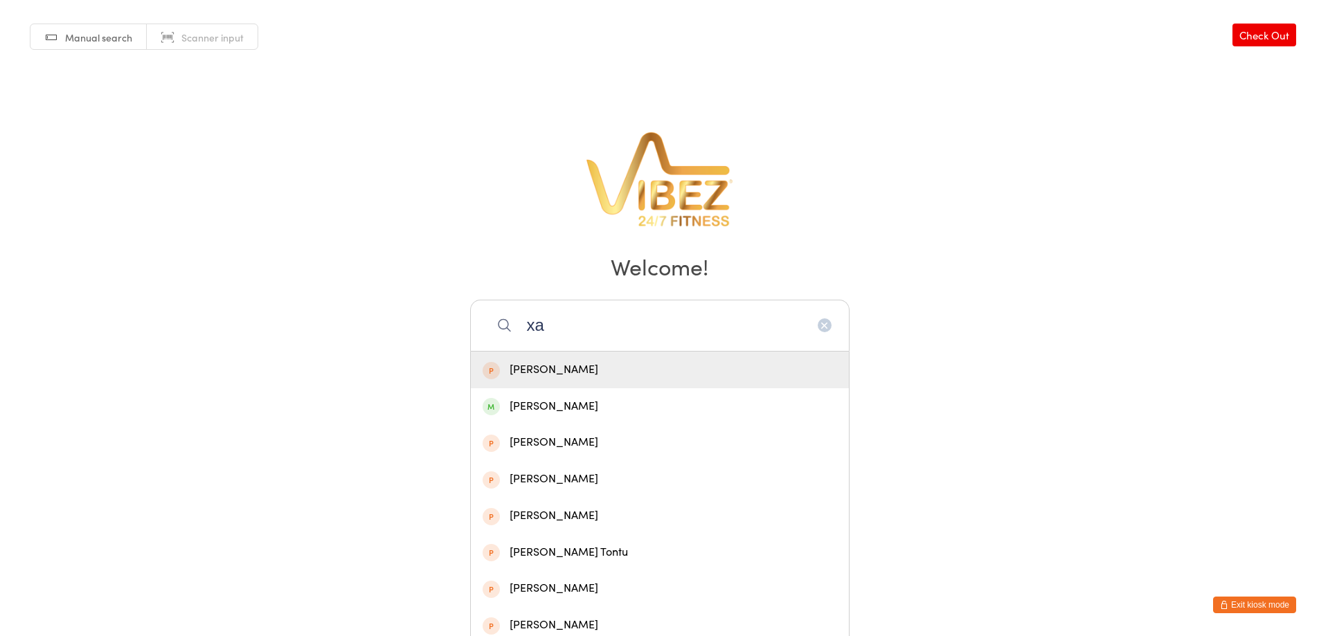
type input "x"
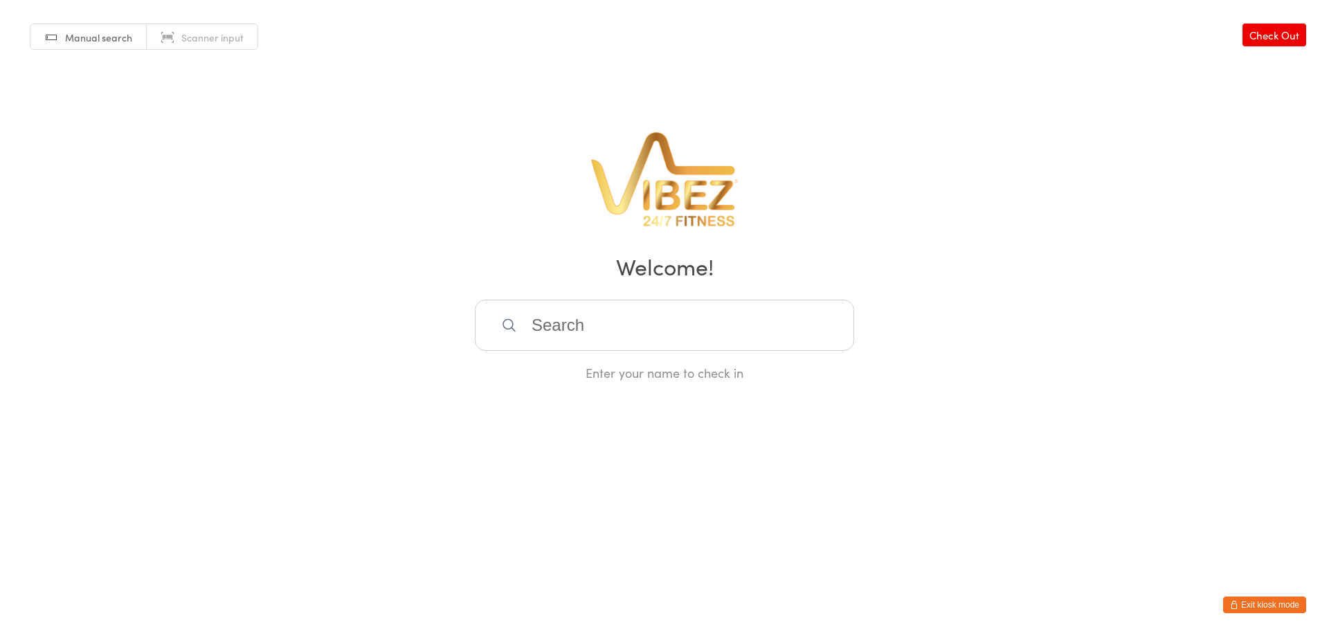
type input "x"
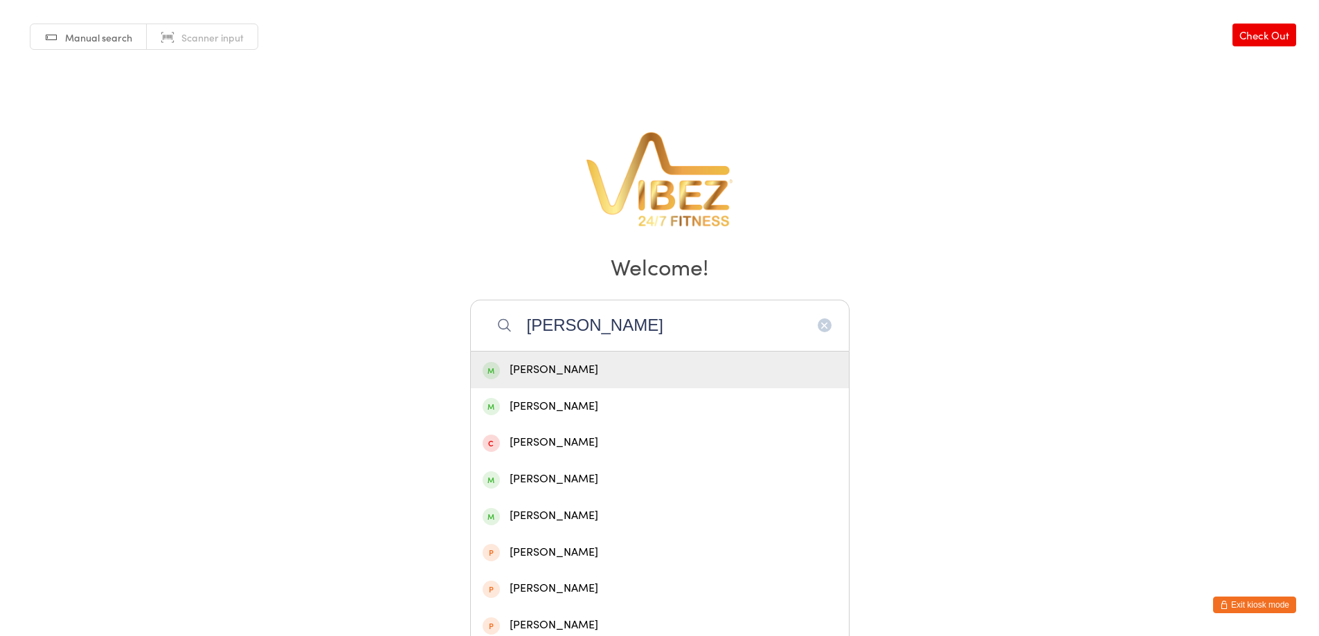
type input "[PERSON_NAME]"
click at [583, 364] on div "[PERSON_NAME]" at bounding box center [660, 370] width 355 height 19
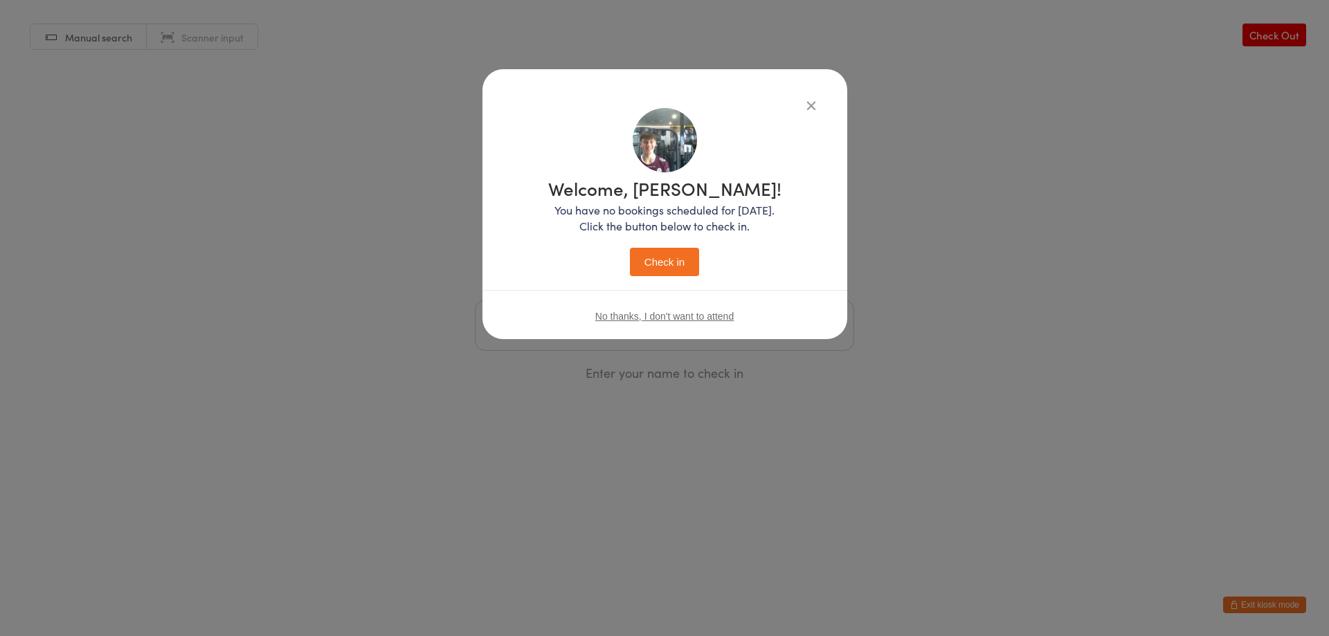
click at [672, 274] on button "Check in" at bounding box center [664, 262] width 69 height 28
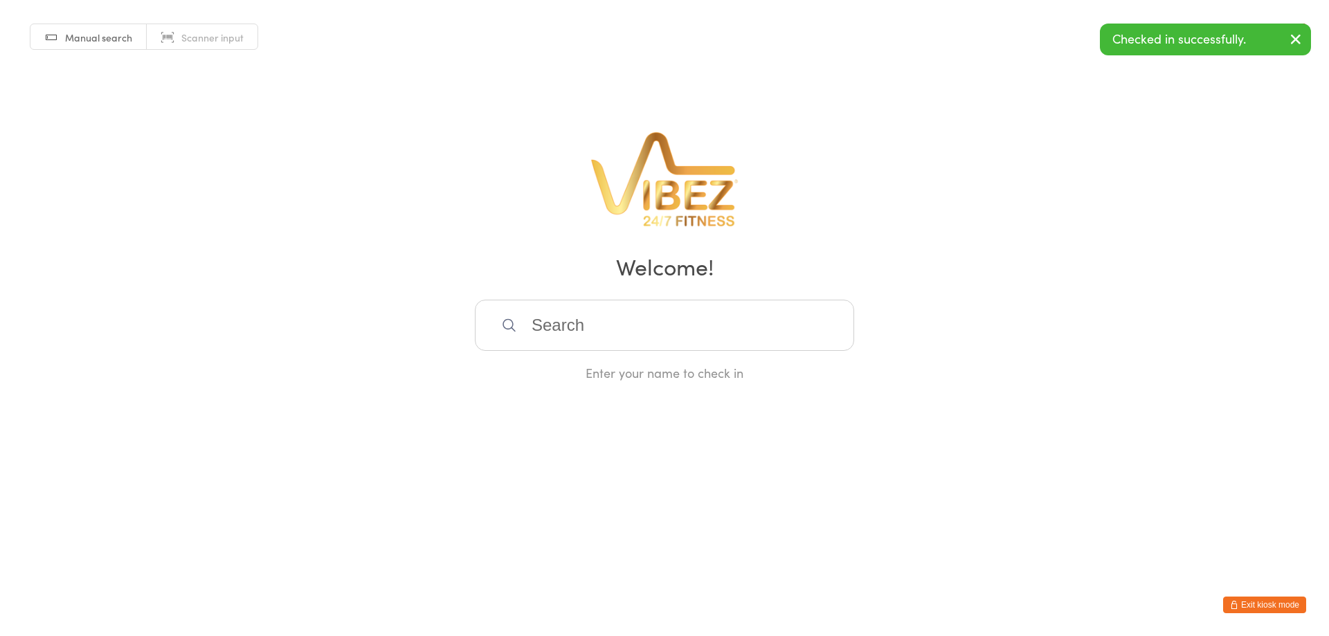
click at [621, 343] on input "search" at bounding box center [664, 325] width 379 height 51
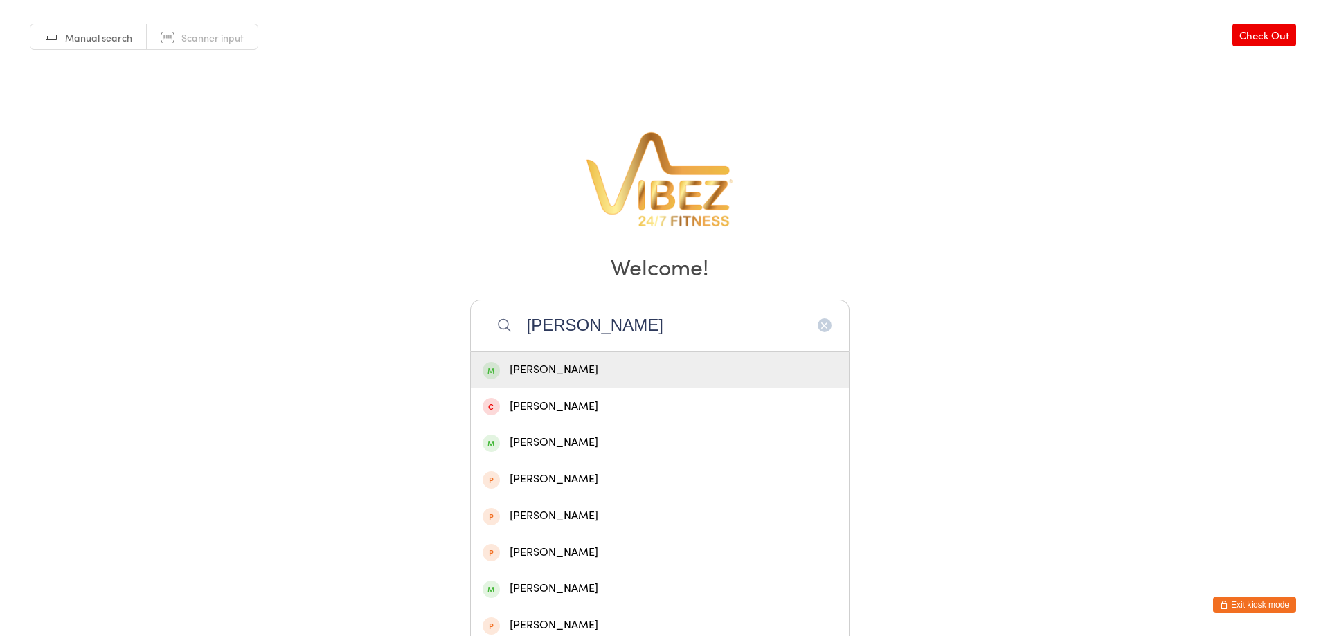
type input "[PERSON_NAME]"
click at [580, 374] on div "[PERSON_NAME]" at bounding box center [660, 370] width 355 height 19
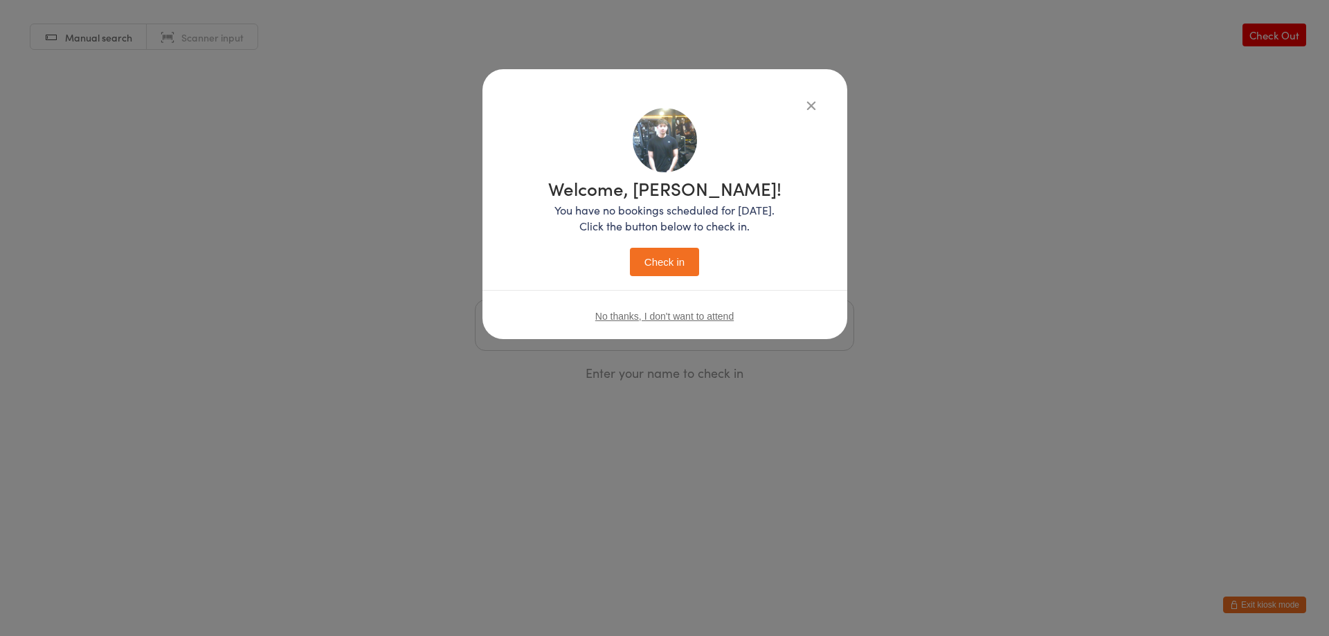
click at [678, 272] on button "Check in" at bounding box center [664, 262] width 69 height 28
click at [602, 335] on input "search" at bounding box center [664, 325] width 379 height 51
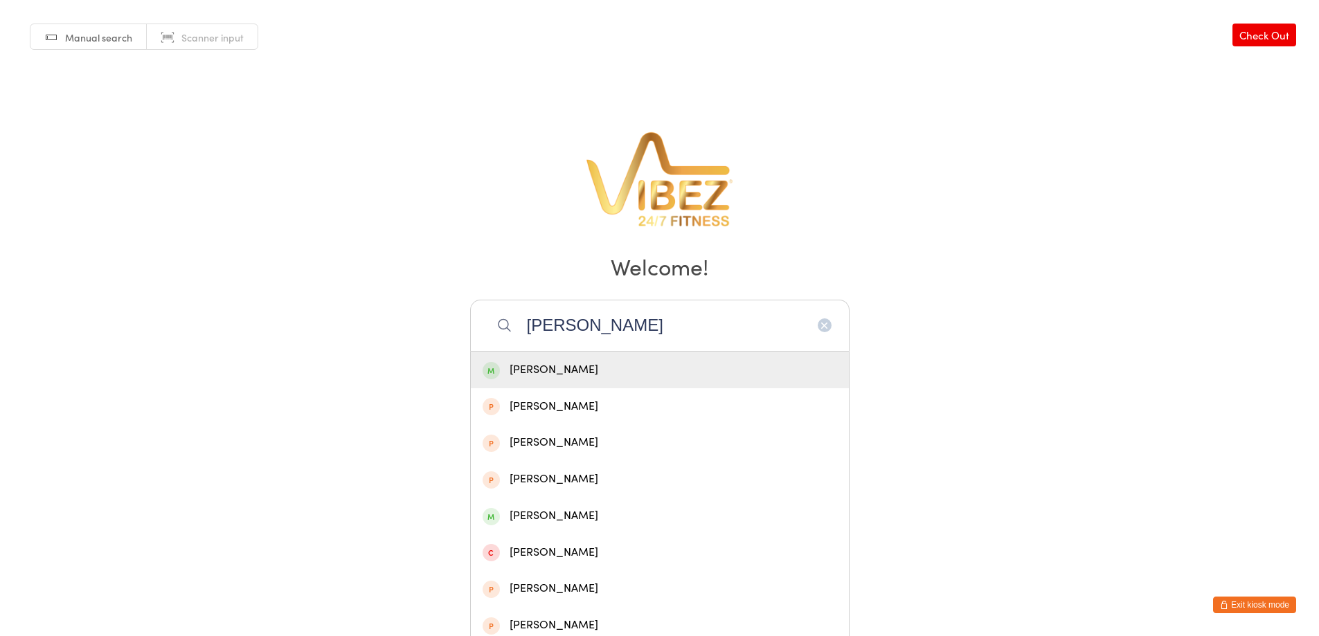
type input "[PERSON_NAME]"
click at [544, 366] on div "[PERSON_NAME]" at bounding box center [660, 370] width 355 height 19
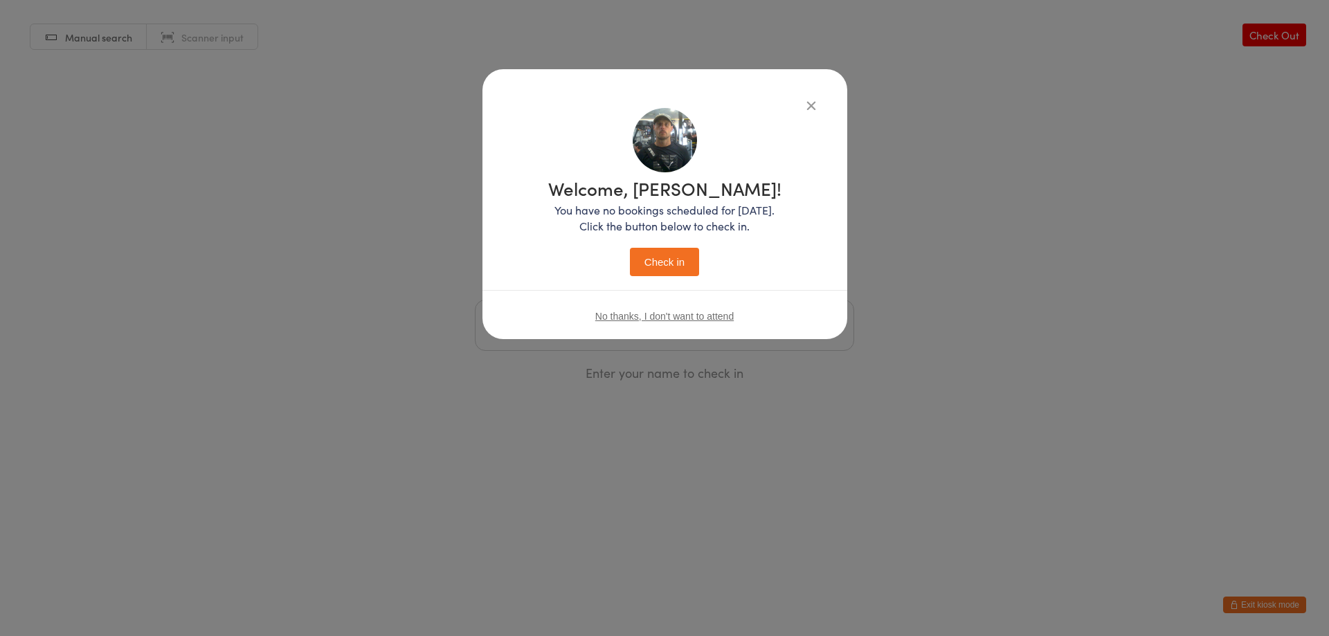
click at [656, 261] on button "Check in" at bounding box center [664, 262] width 69 height 28
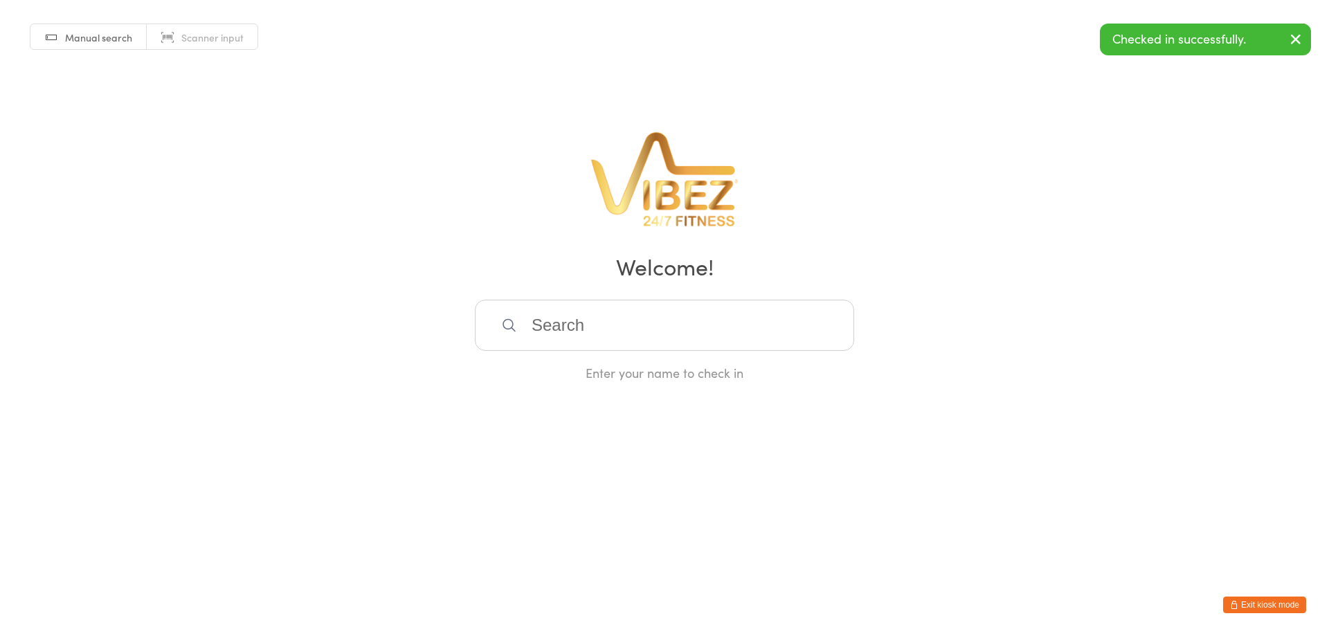
click at [607, 318] on input "search" at bounding box center [664, 325] width 379 height 51
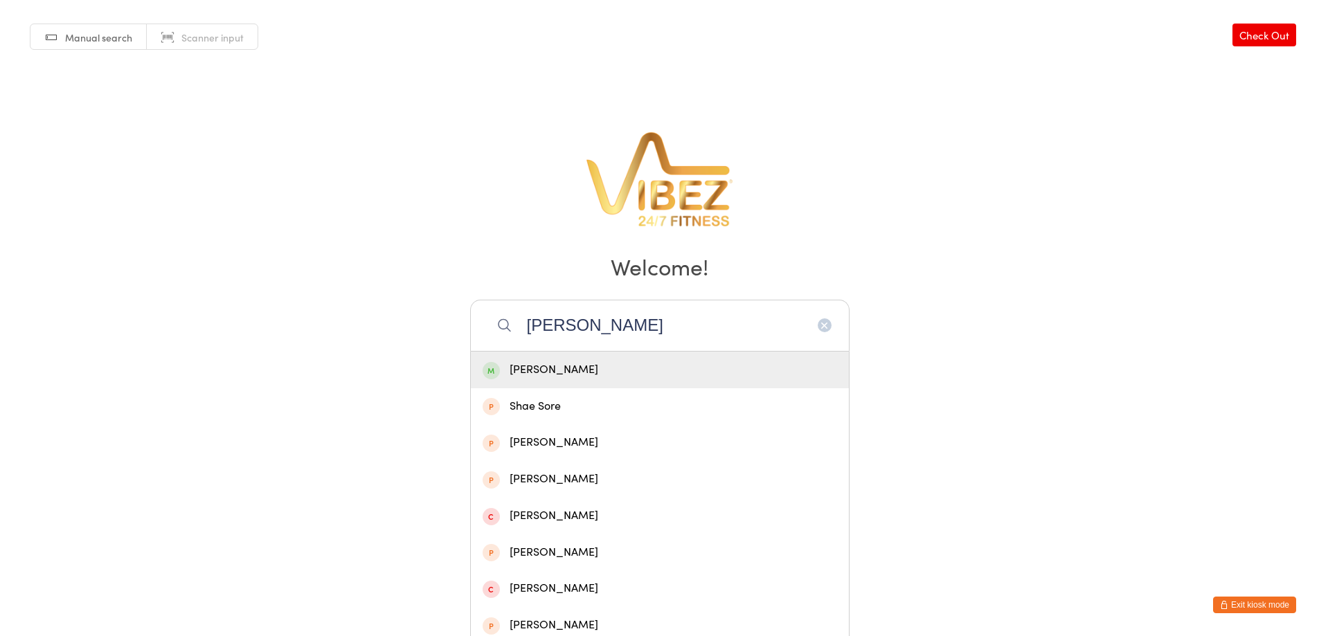
type input "[PERSON_NAME]"
click at [594, 361] on div "[PERSON_NAME]" at bounding box center [660, 370] width 355 height 19
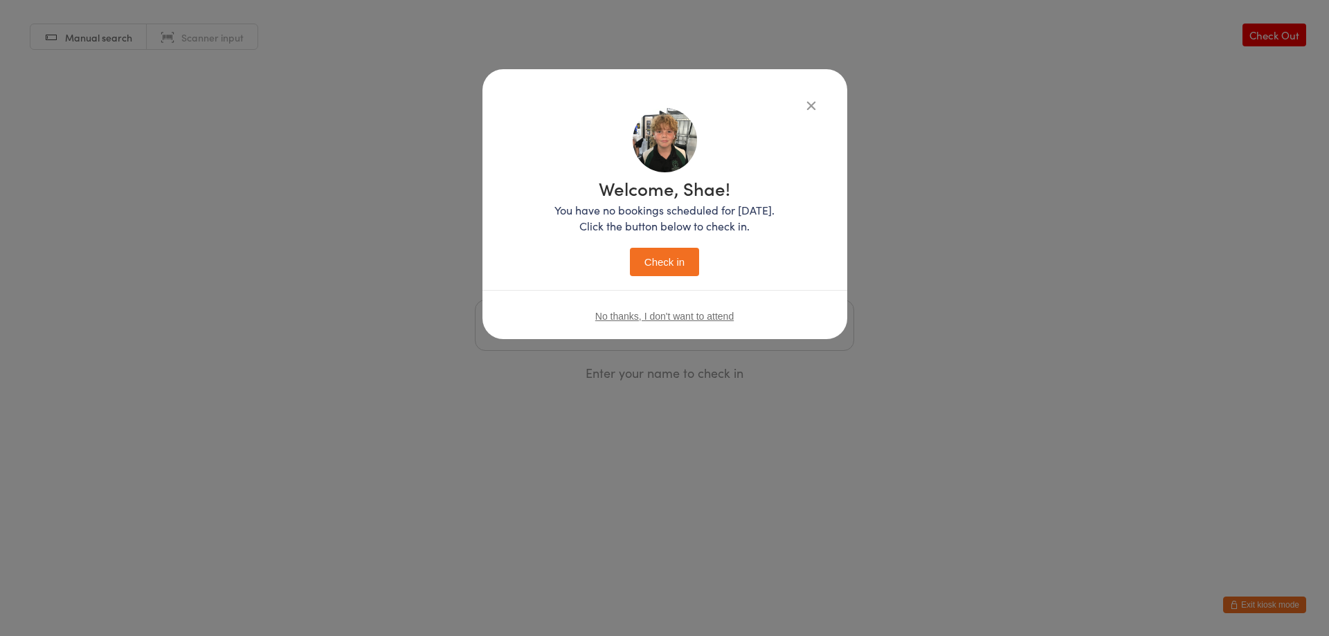
click at [688, 239] on div "Welcome, Shae! You have no bookings scheduled for [DATE]. Click the button belo…" at bounding box center [665, 227] width 220 height 97
click at [679, 274] on button "Check in" at bounding box center [664, 262] width 69 height 28
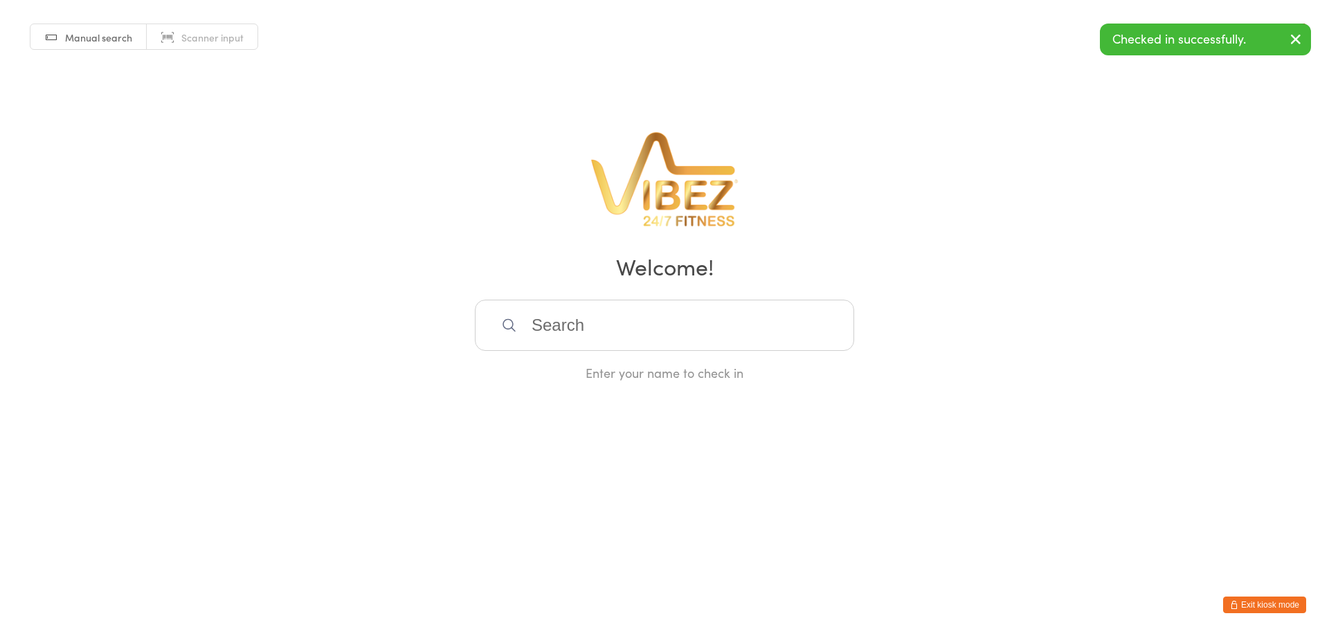
click at [587, 335] on input "search" at bounding box center [664, 325] width 379 height 51
type input "j"
type input "a"
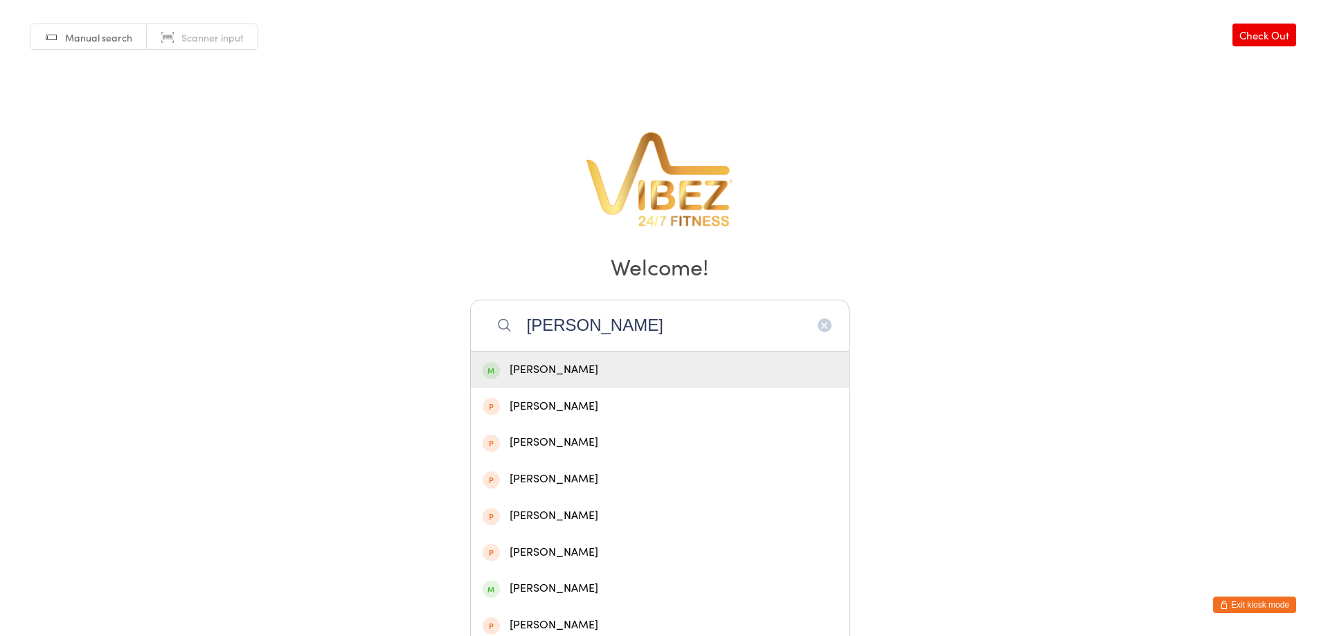
type input "[PERSON_NAME]"
click at [580, 368] on div "[PERSON_NAME]" at bounding box center [660, 370] width 355 height 19
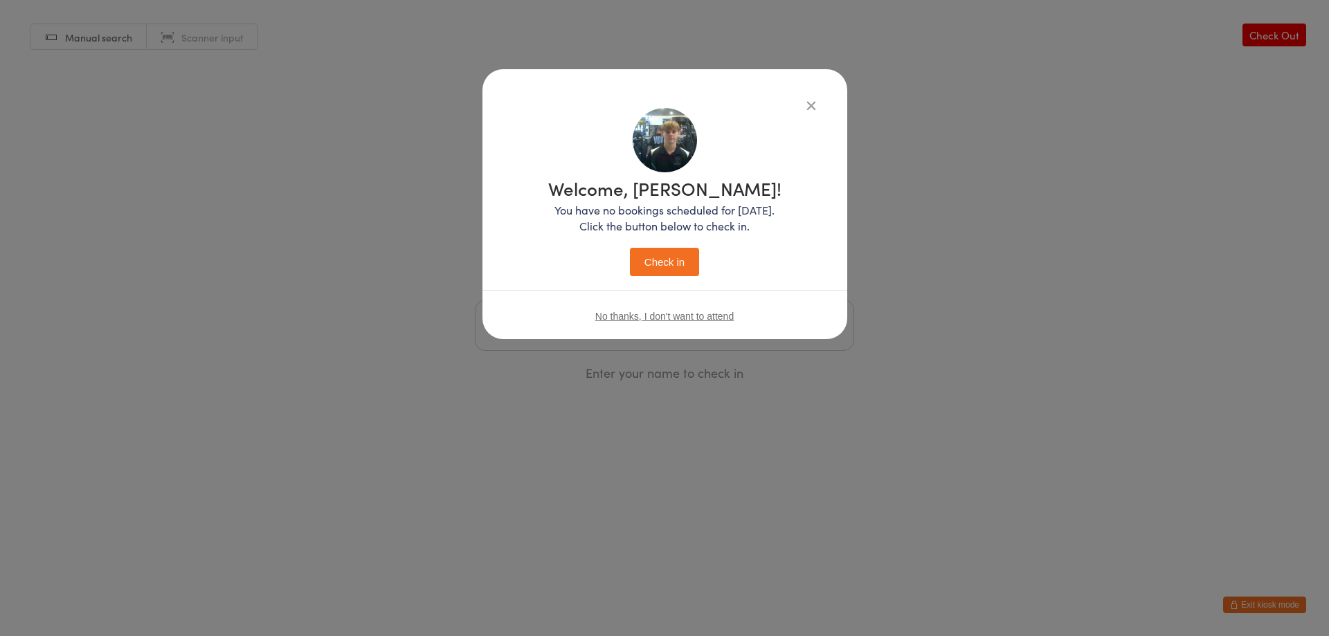
click at [663, 275] on button "Check in" at bounding box center [664, 262] width 69 height 28
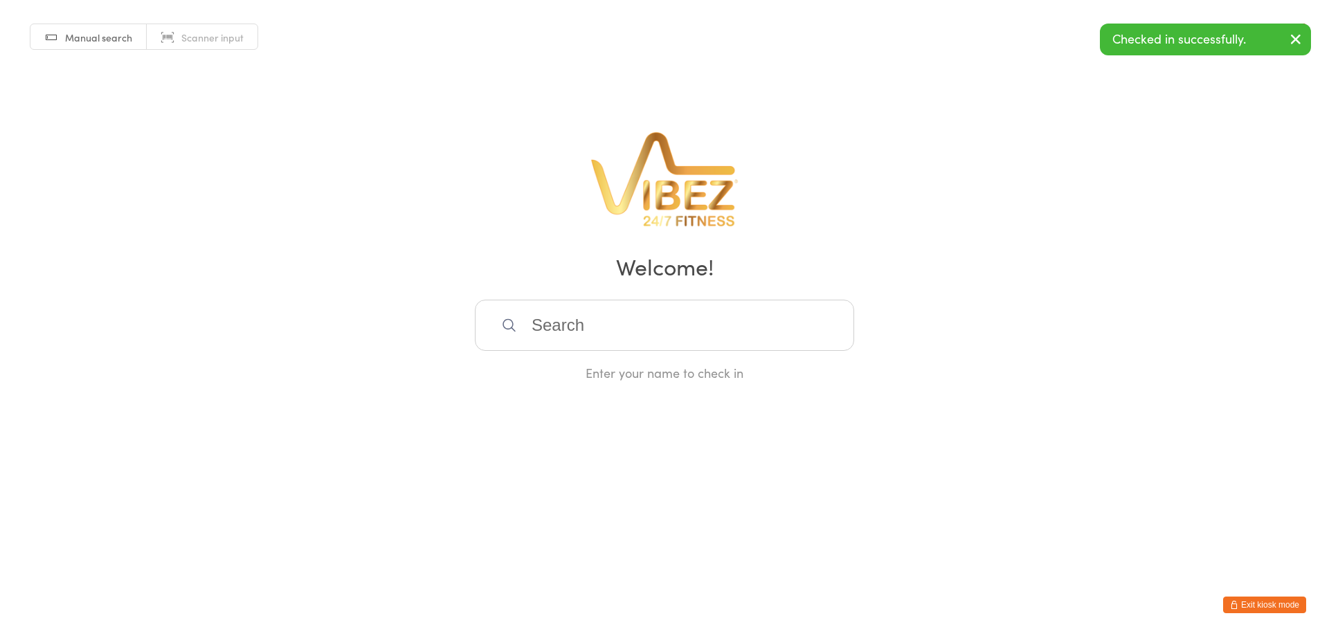
click at [600, 327] on input "search" at bounding box center [664, 325] width 379 height 51
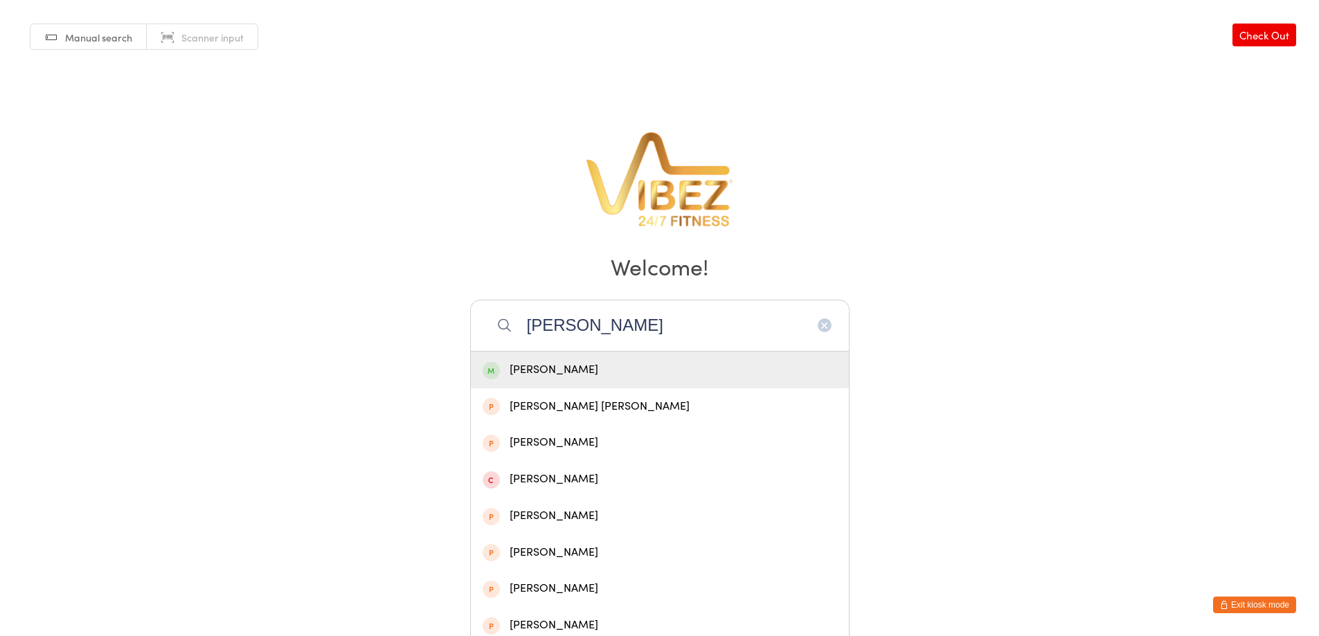
type input "[PERSON_NAME]"
click at [577, 377] on div "[PERSON_NAME]" at bounding box center [660, 370] width 355 height 19
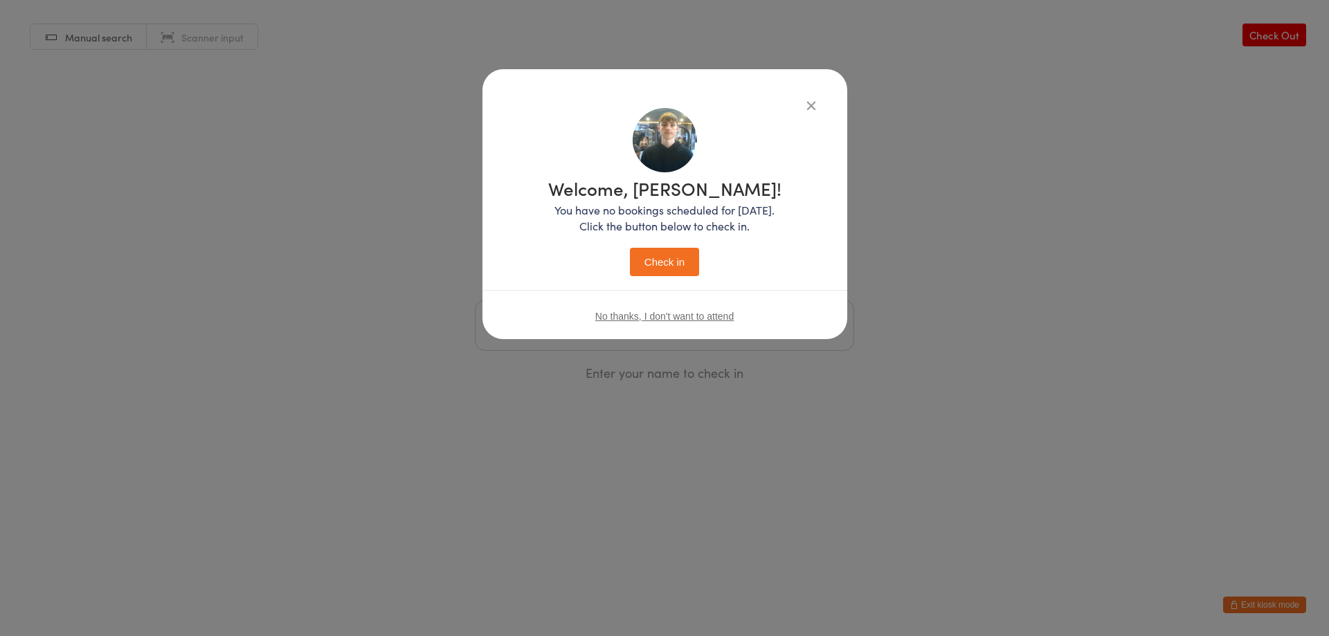
click at [667, 275] on button "Check in" at bounding box center [664, 262] width 69 height 28
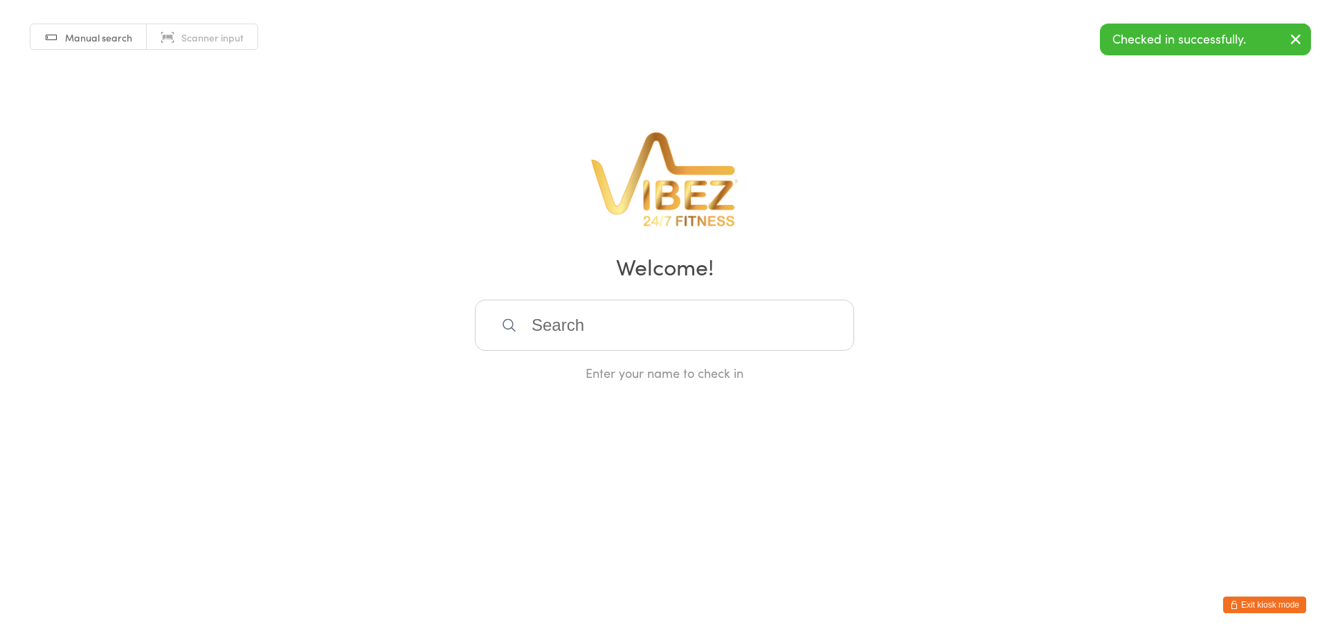
click at [599, 332] on input "search" at bounding box center [664, 325] width 379 height 51
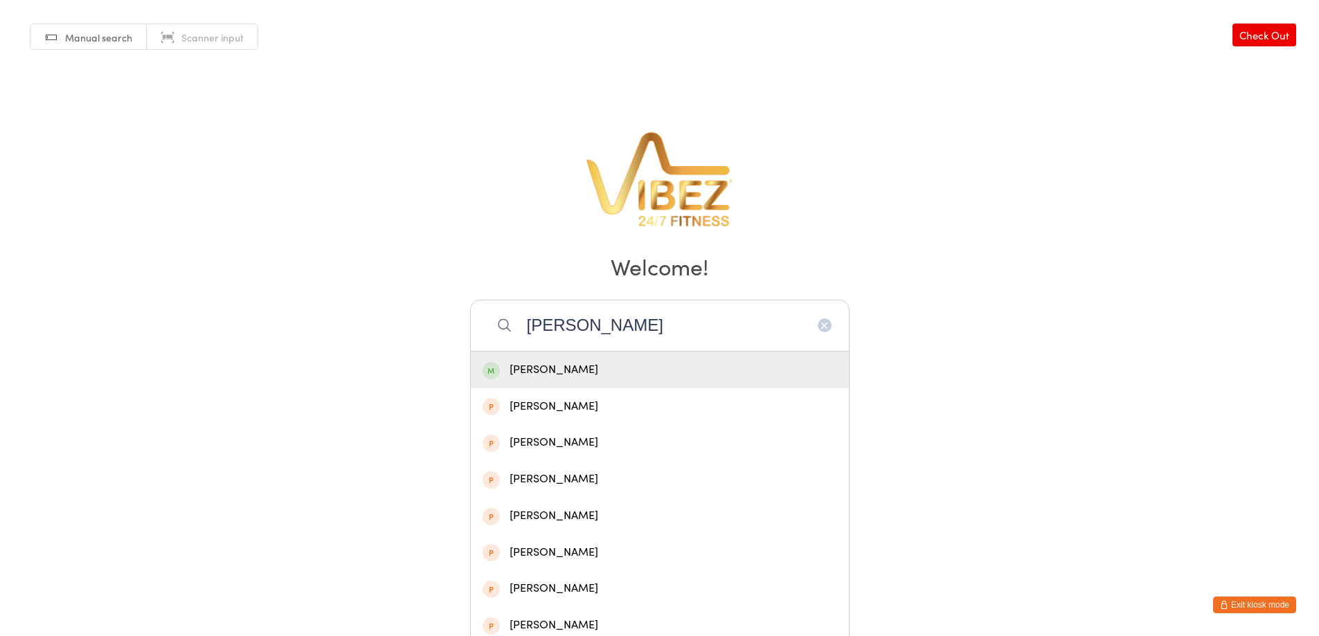
type input "[PERSON_NAME]"
click at [568, 368] on div "[PERSON_NAME]" at bounding box center [660, 370] width 355 height 19
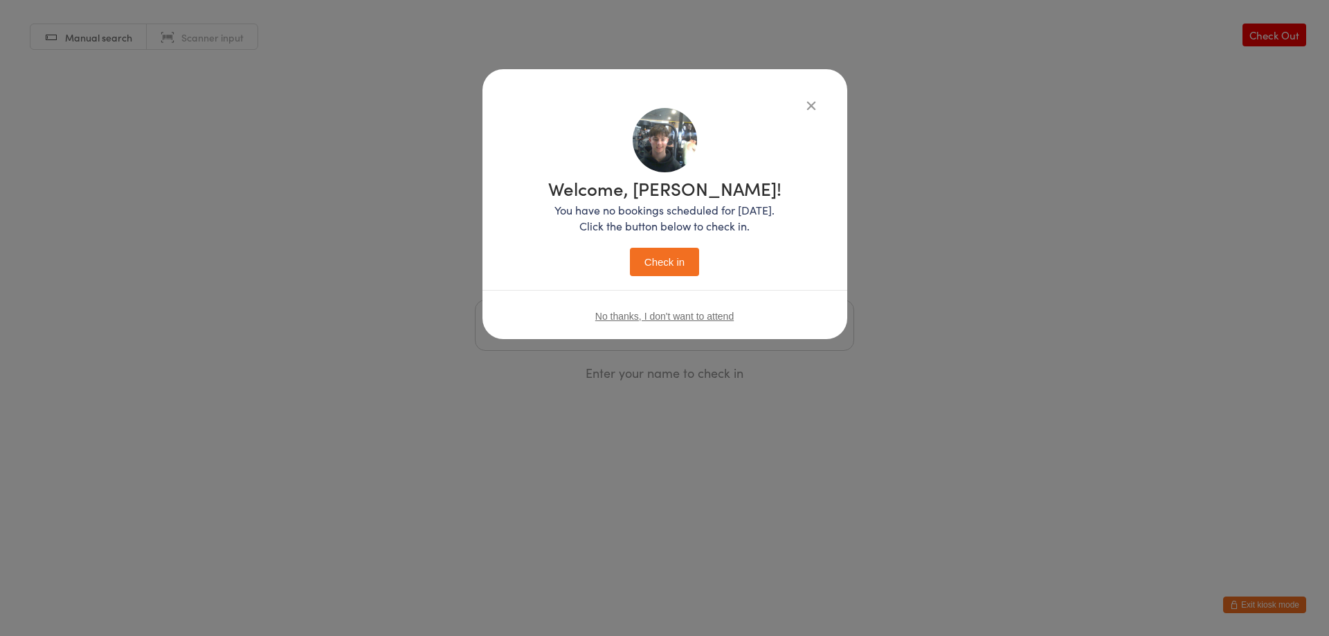
click at [681, 257] on button "Check in" at bounding box center [664, 262] width 69 height 28
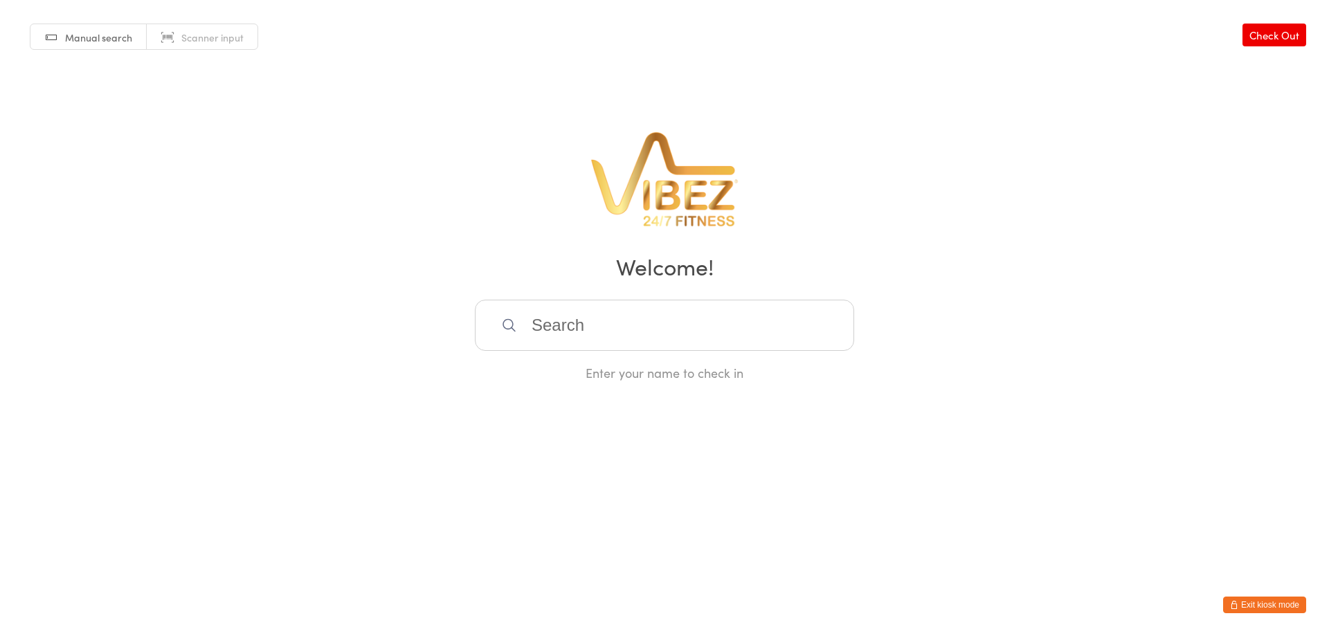
click at [571, 307] on input "search" at bounding box center [664, 325] width 379 height 51
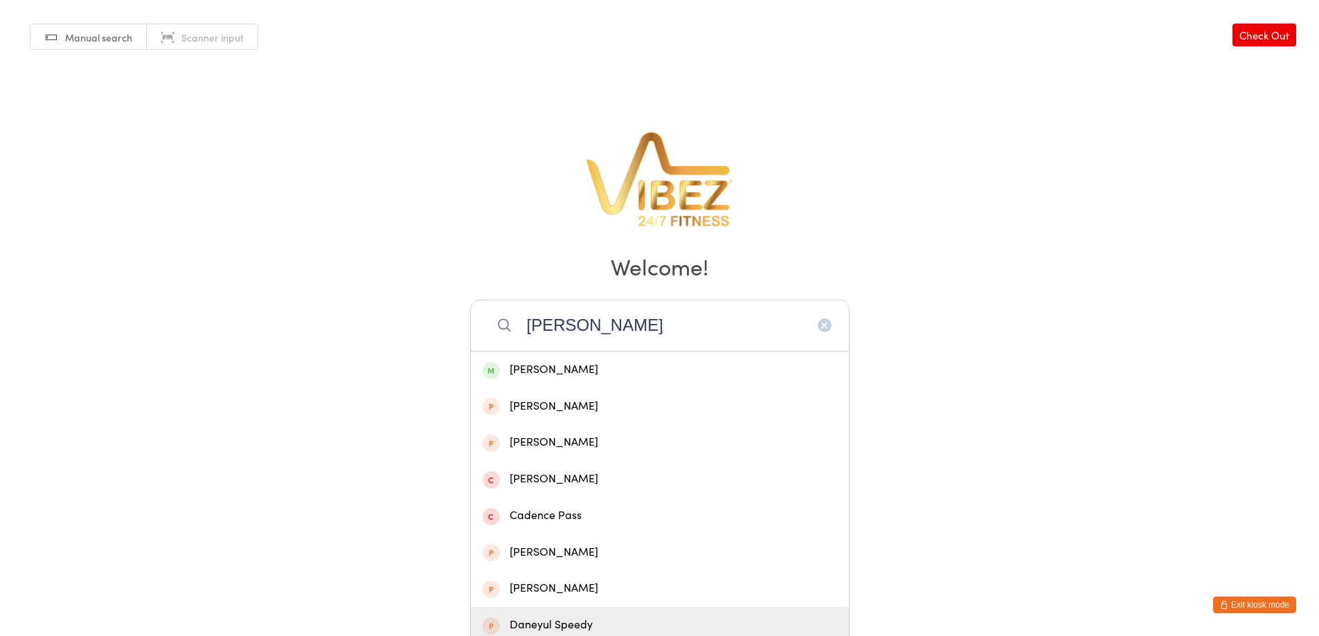
type input "[PERSON_NAME]"
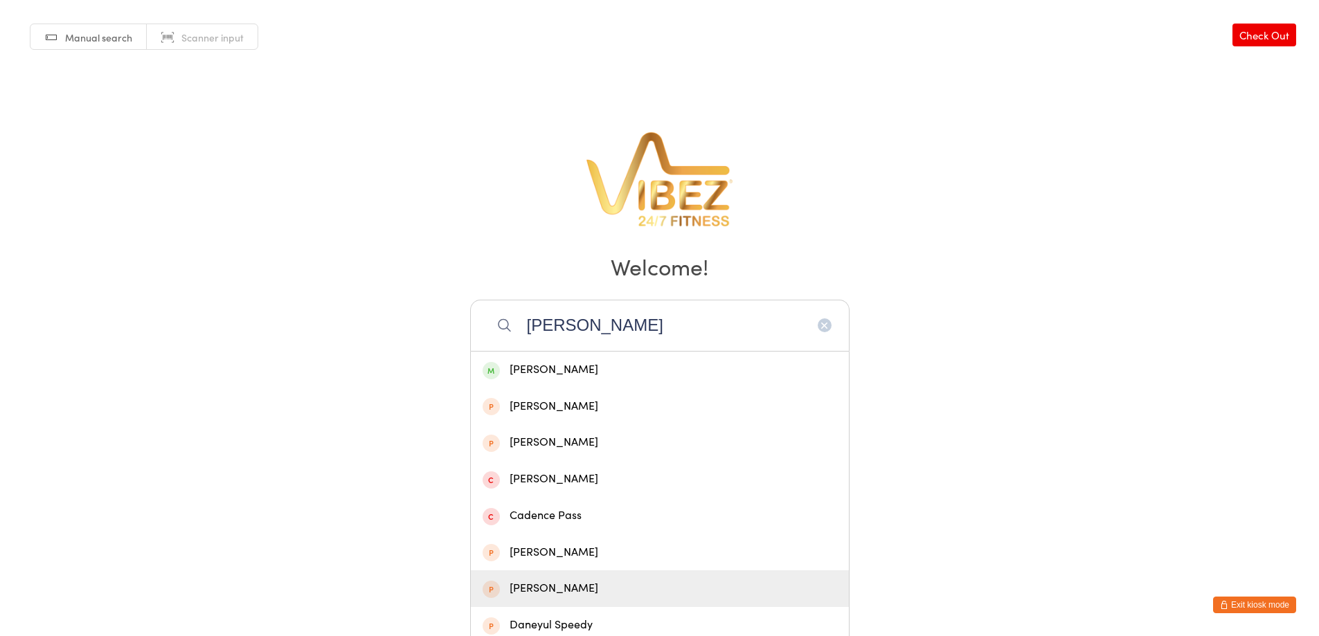
click at [1257, 610] on button "Exit kiosk mode" at bounding box center [1254, 605] width 83 height 17
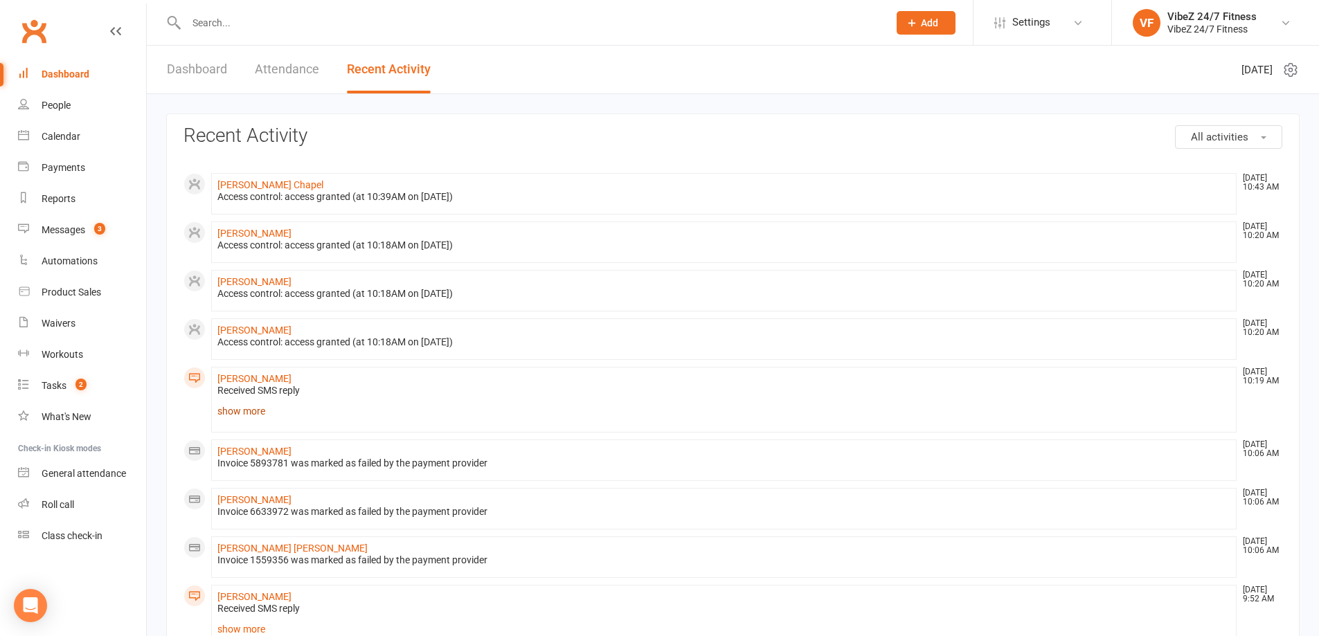
click at [243, 406] on link "show more" at bounding box center [723, 411] width 1013 height 19
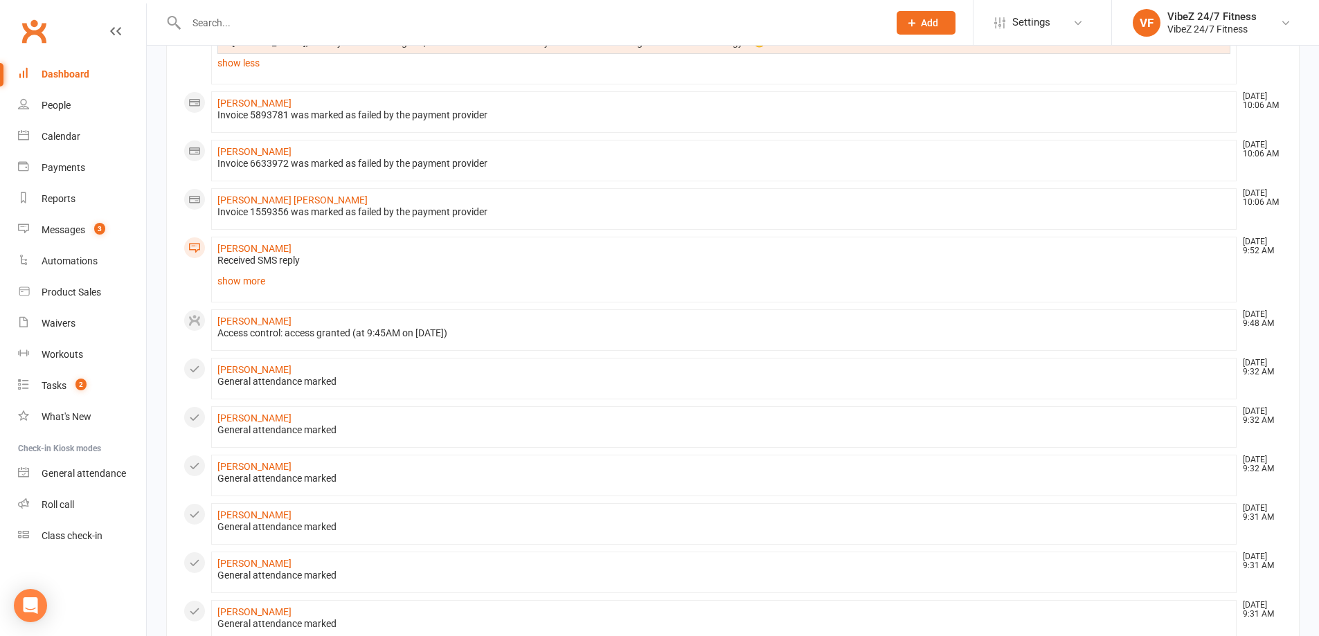
scroll to position [346, 0]
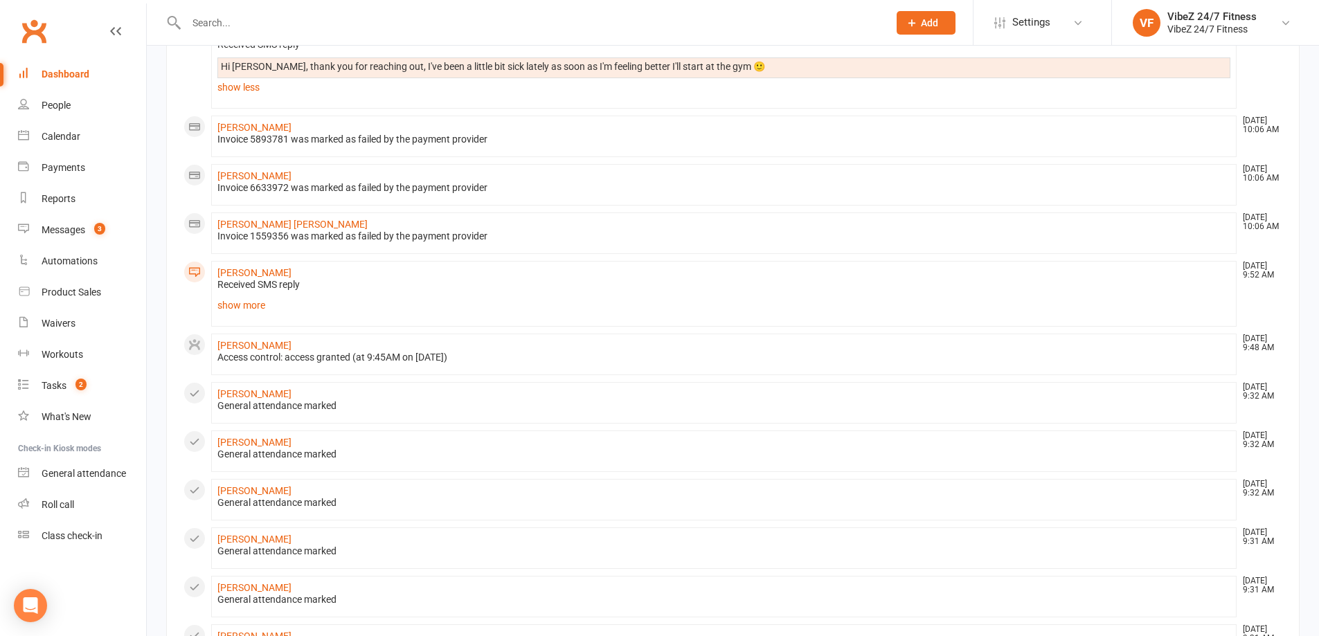
click at [242, 296] on li "liannah wright Oct 11, 9:52 AM Received SMS reply you can try now sorry show mo…" at bounding box center [723, 294] width 1025 height 66
click at [242, 306] on link "show more" at bounding box center [723, 305] width 1013 height 19
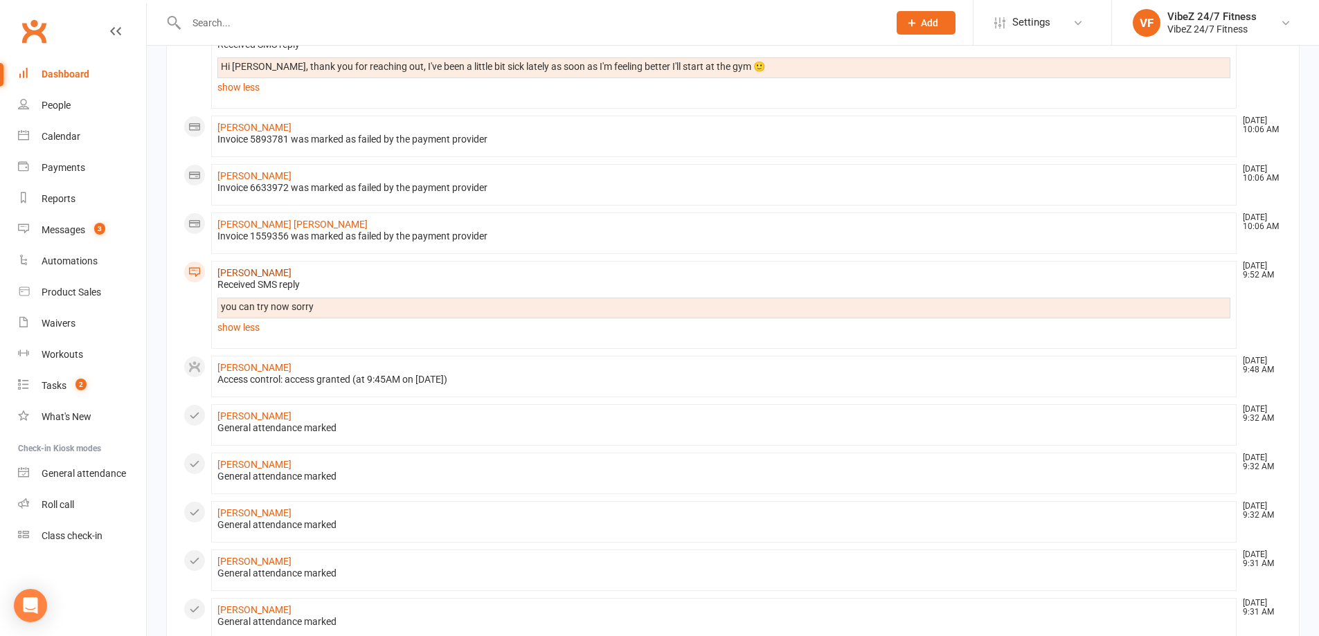
click at [249, 272] on link "liannah wright" at bounding box center [254, 272] width 74 height 11
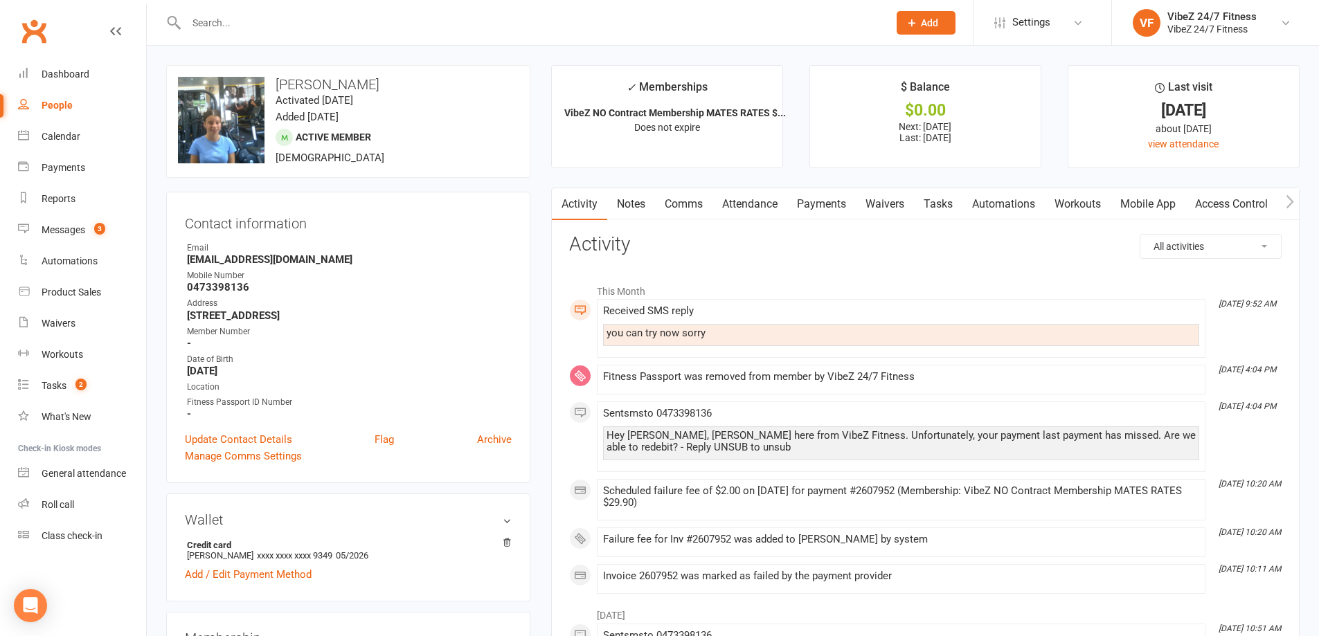
click at [833, 200] on link "Payments" at bounding box center [821, 204] width 69 height 32
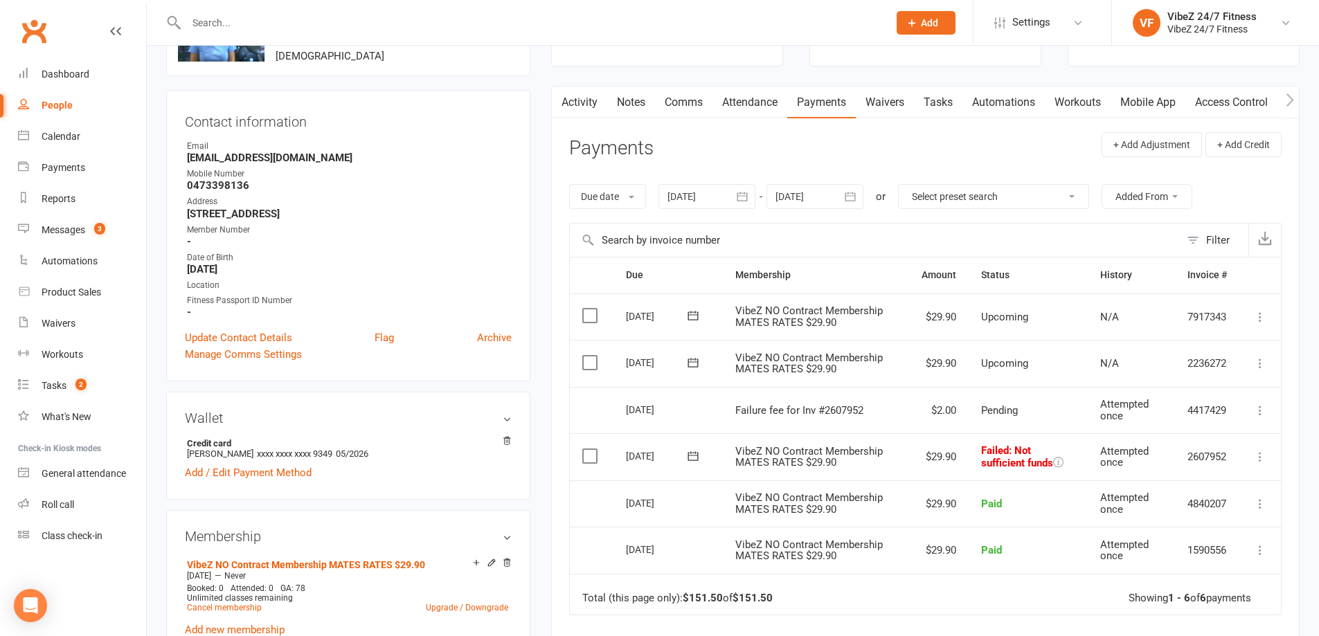
scroll to position [208, 0]
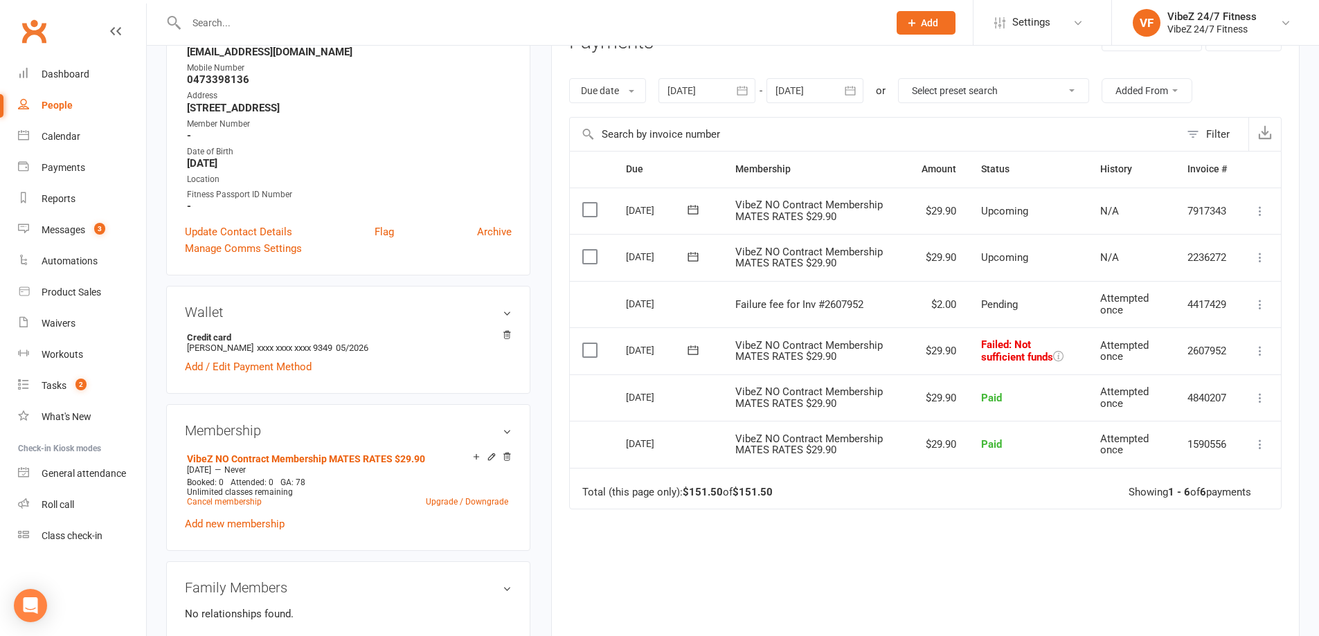
click at [1264, 349] on icon at bounding box center [1260, 351] width 14 height 14
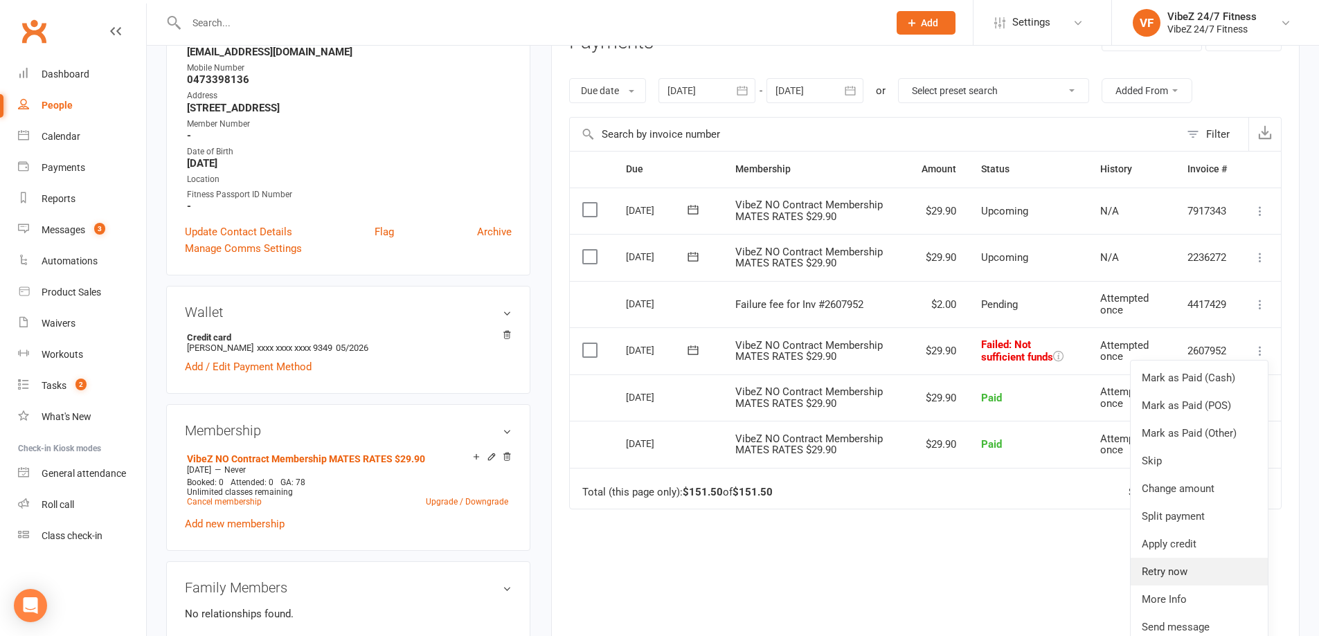
click at [1184, 564] on link "Retry now" at bounding box center [1199, 572] width 137 height 28
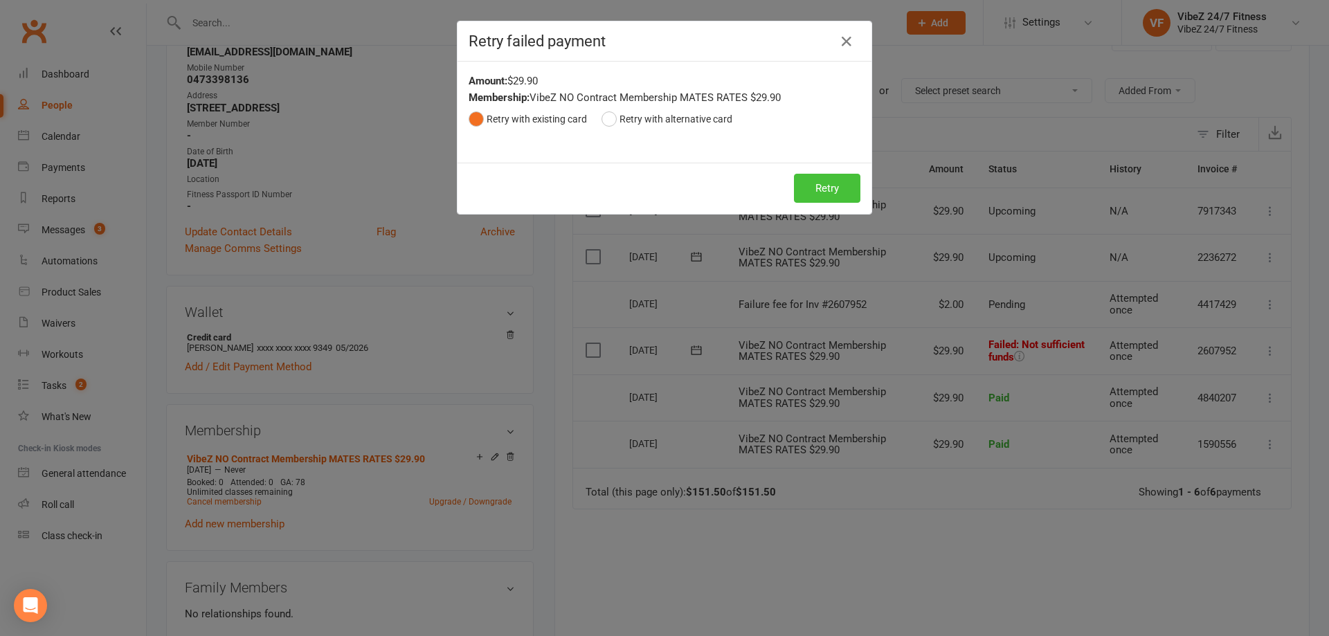
click at [824, 181] on button "Retry" at bounding box center [827, 188] width 66 height 29
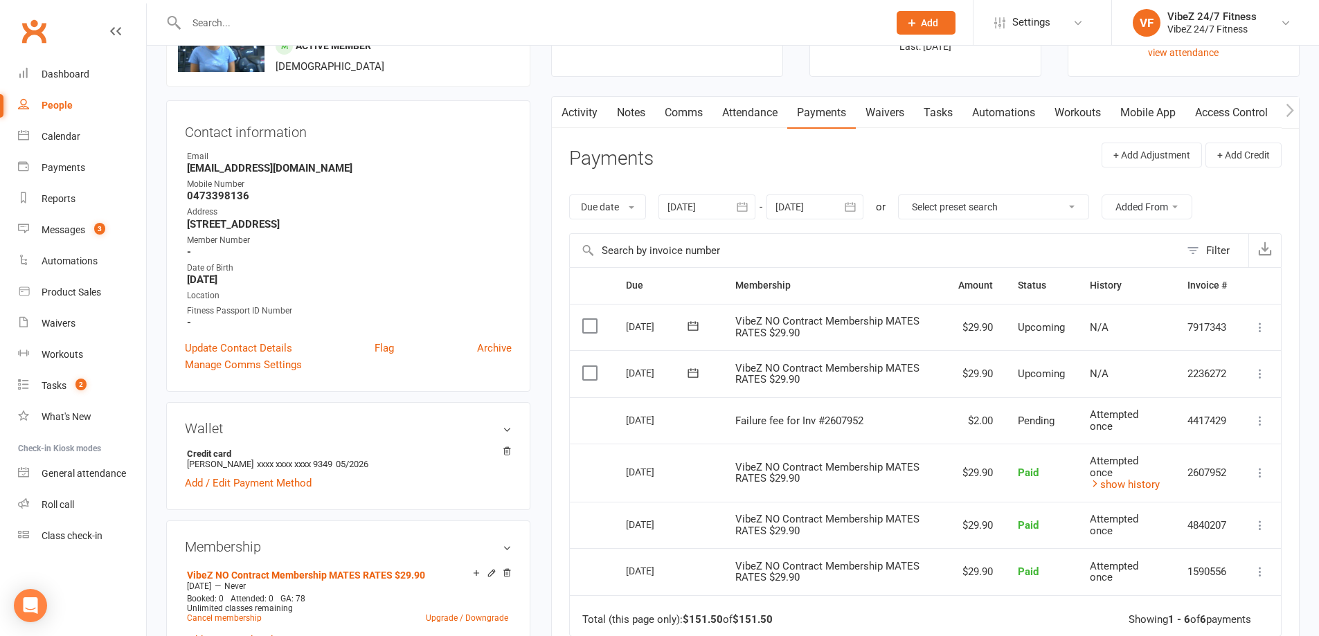
scroll to position [0, 0]
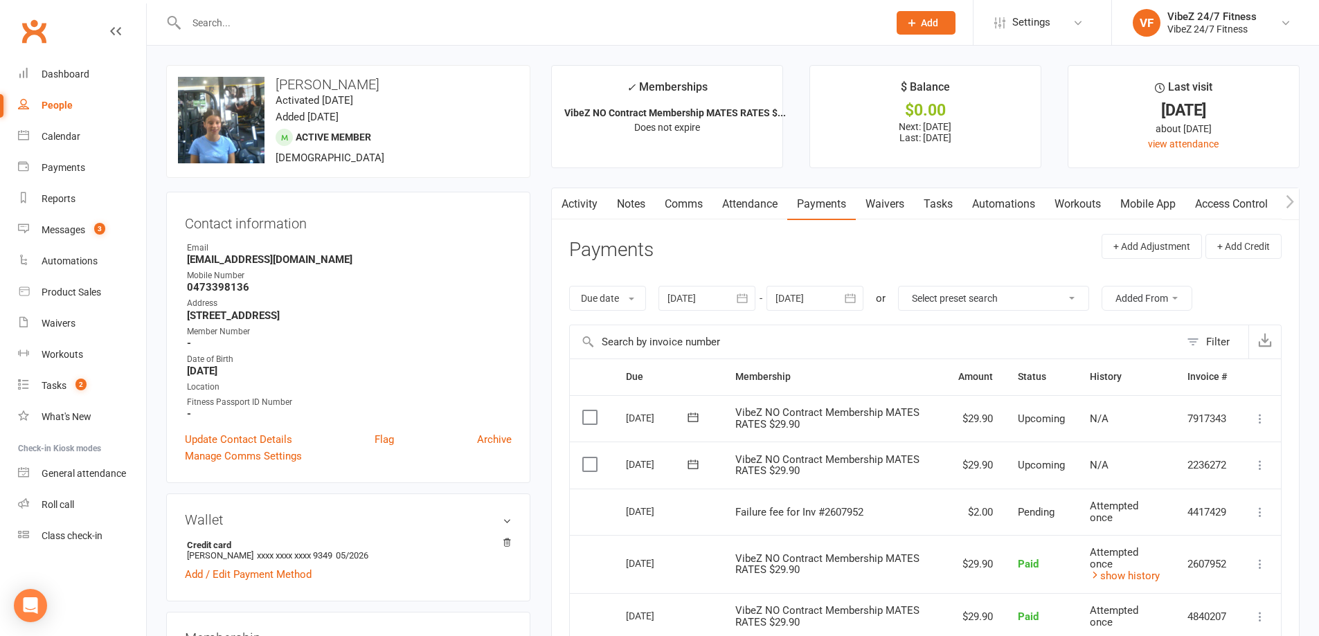
click at [625, 209] on link "Notes" at bounding box center [631, 204] width 48 height 32
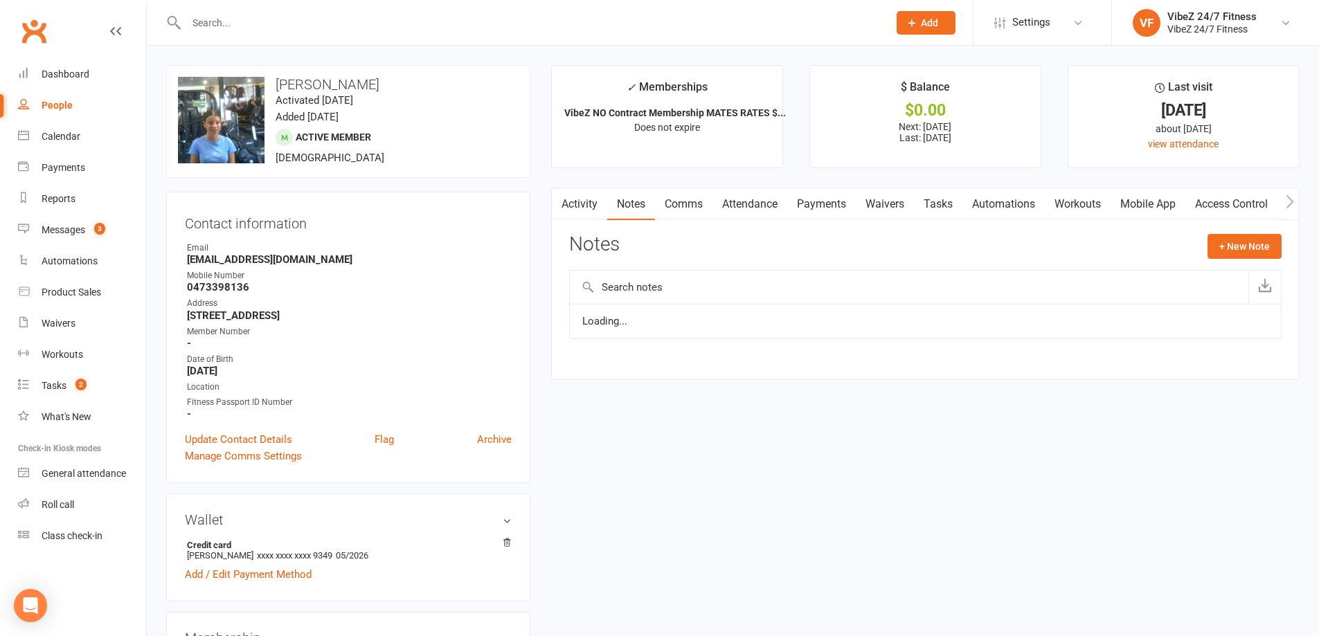
click at [692, 199] on link "Comms" at bounding box center [683, 204] width 57 height 32
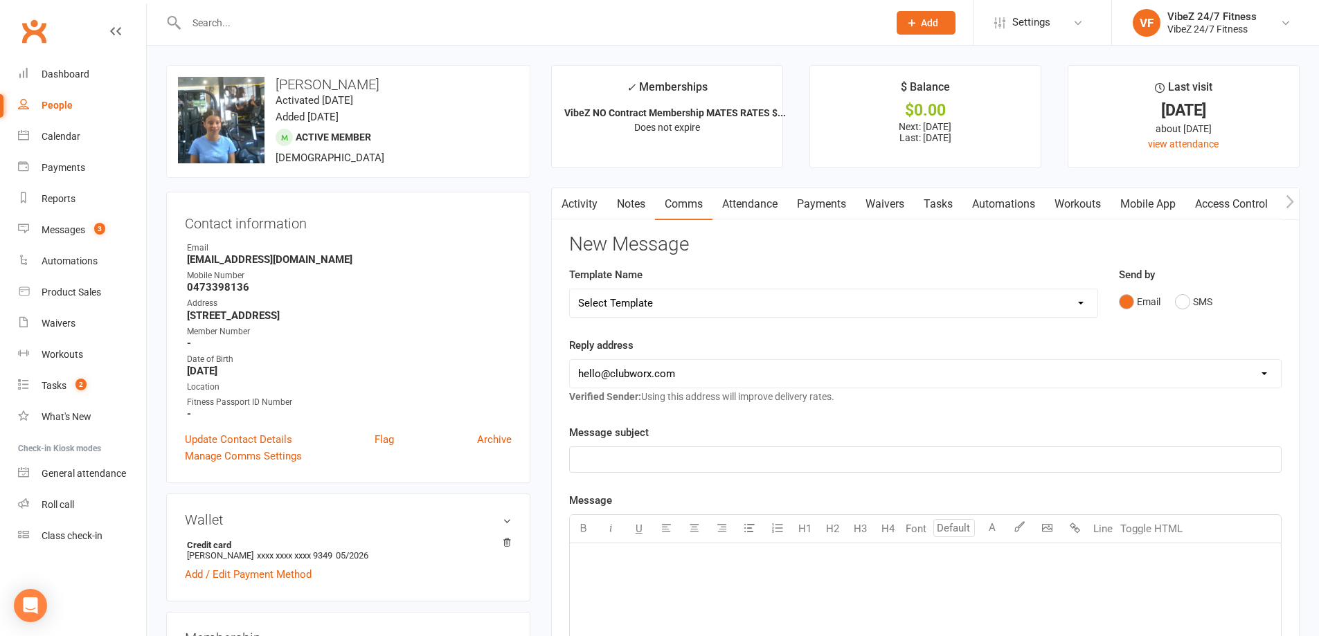
click at [623, 207] on link "Notes" at bounding box center [631, 204] width 48 height 32
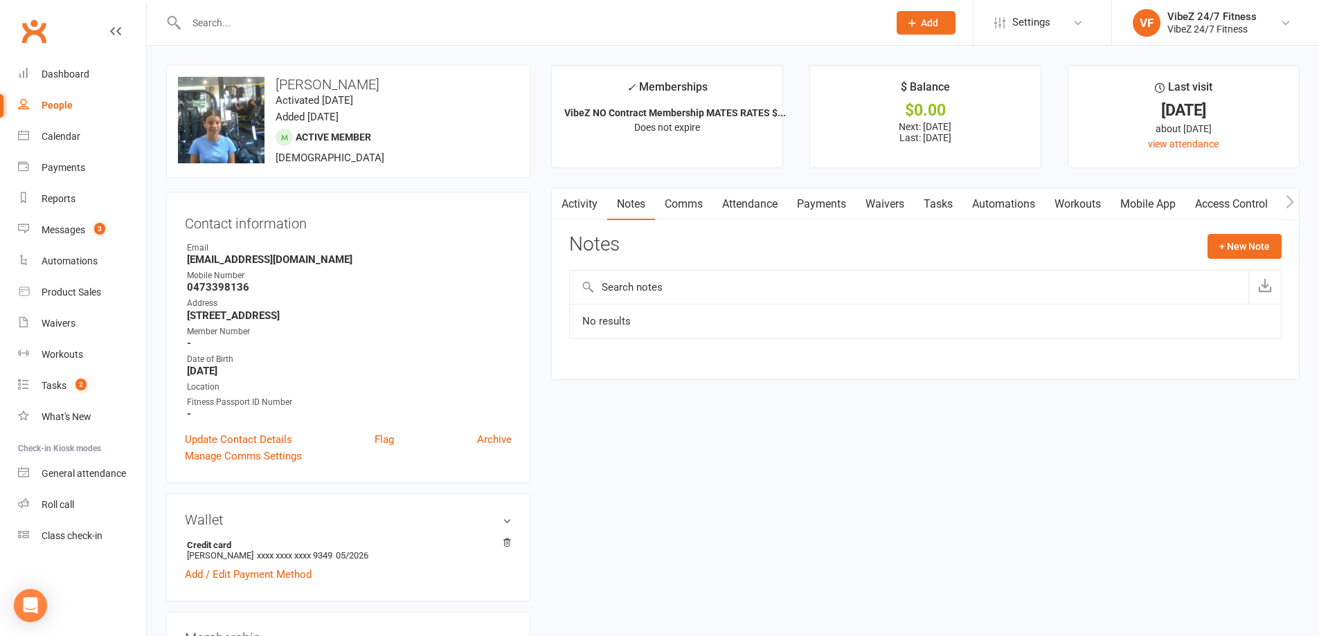
click at [593, 206] on link "Activity" at bounding box center [579, 204] width 55 height 32
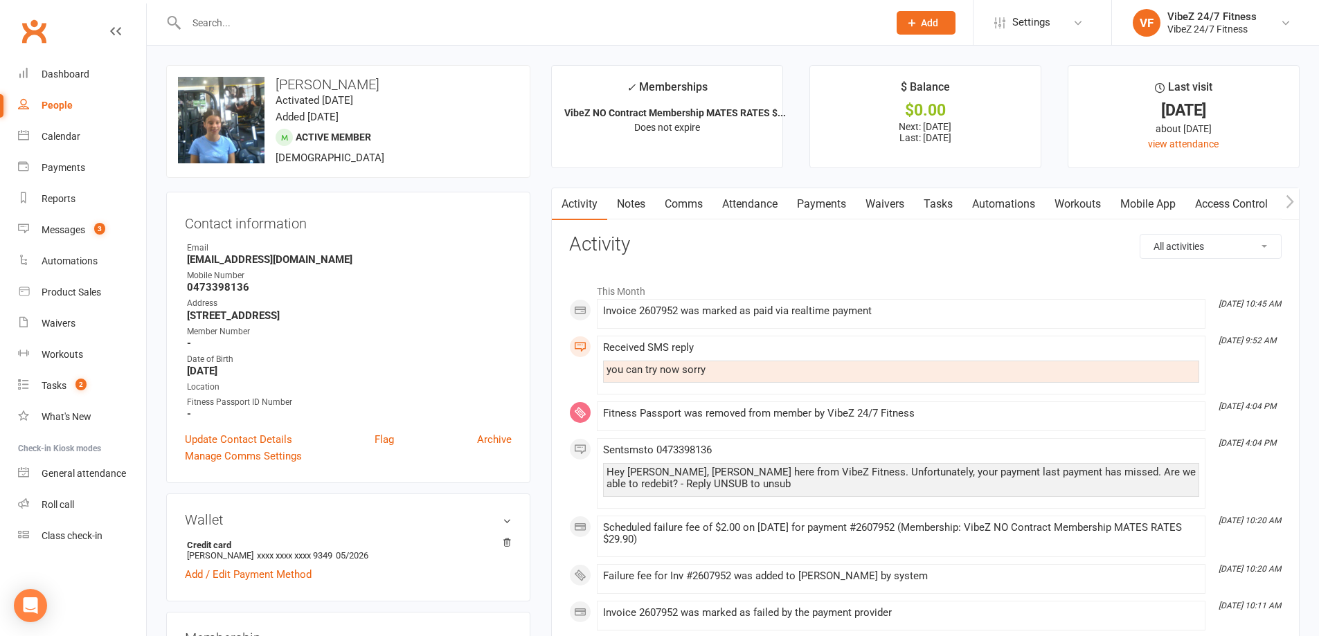
click at [629, 197] on link "Notes" at bounding box center [631, 204] width 48 height 32
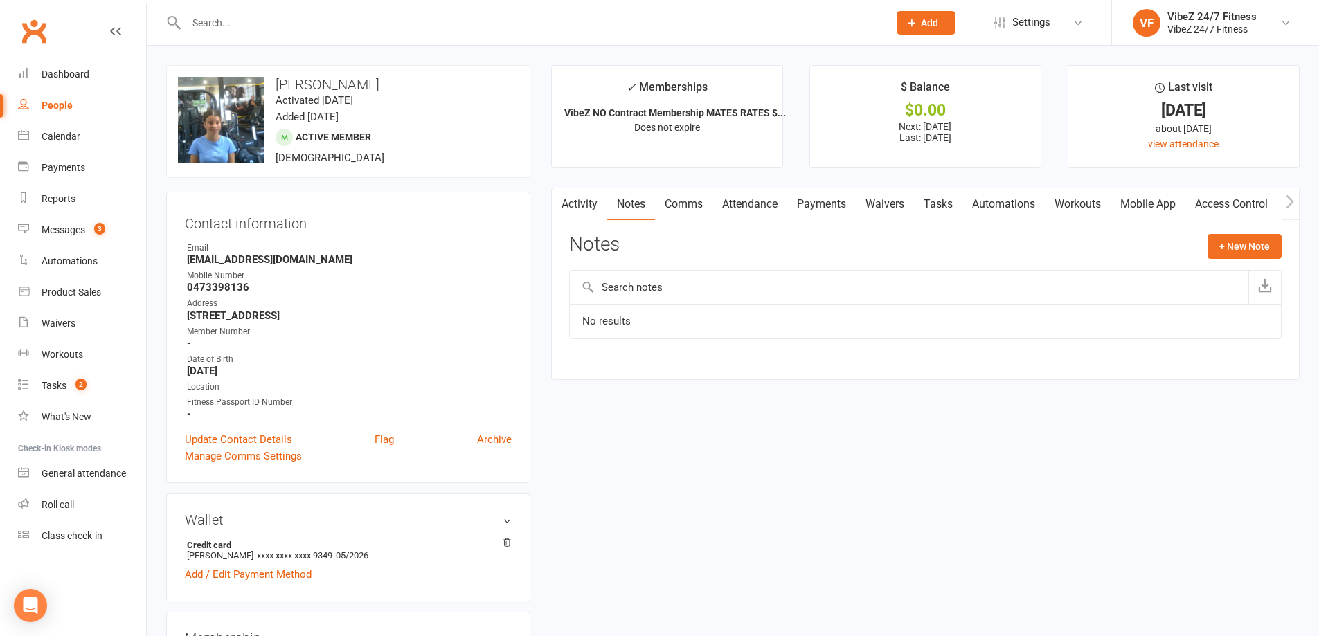
click at [685, 212] on link "Comms" at bounding box center [683, 204] width 57 height 32
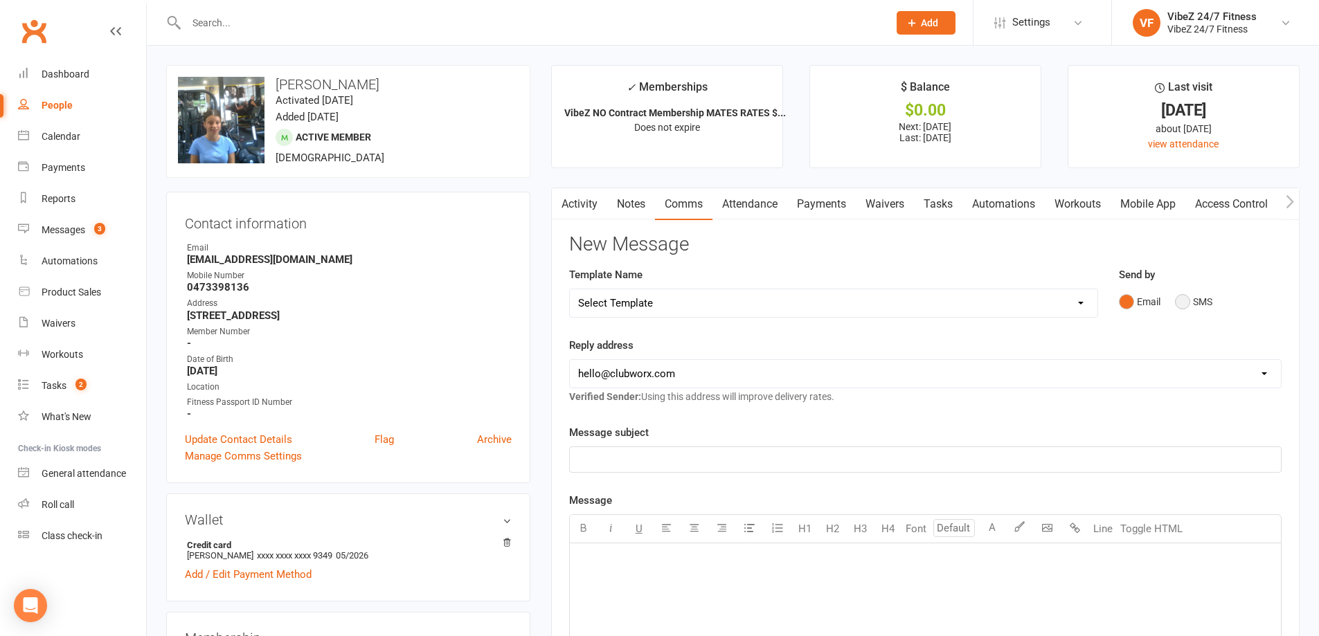
click at [1193, 304] on button "SMS" at bounding box center [1193, 302] width 37 height 26
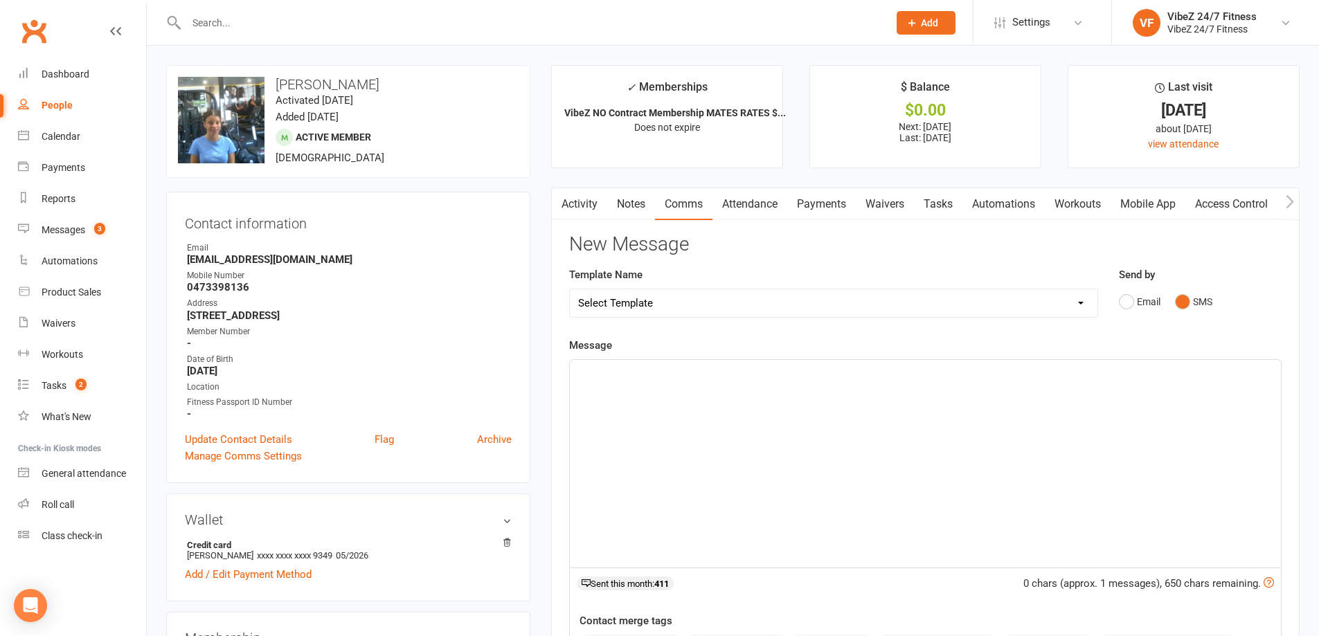
click at [882, 419] on div "﻿" at bounding box center [925, 464] width 711 height 208
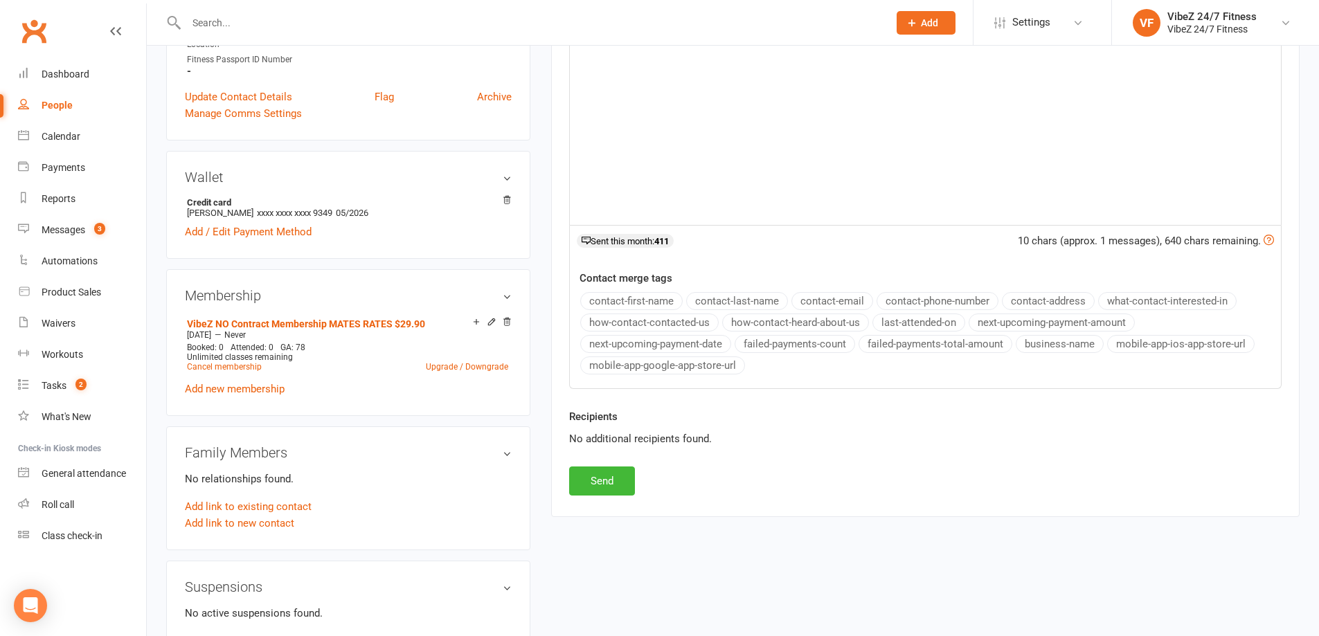
scroll to position [346, 0]
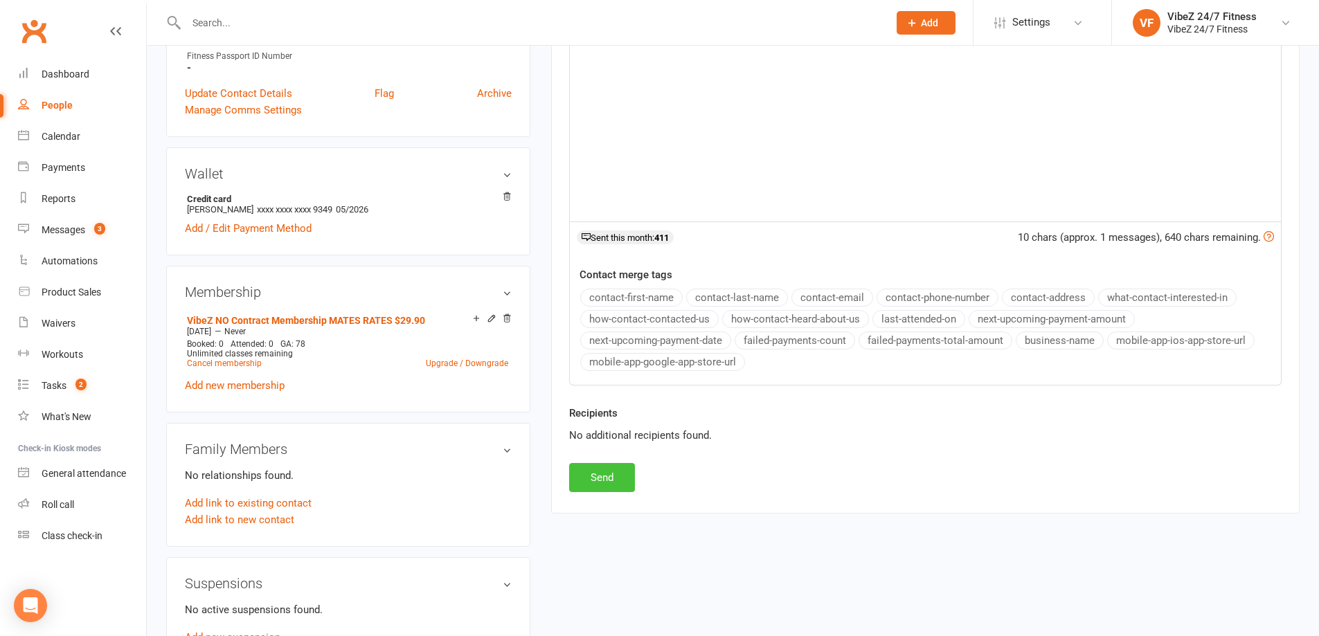
click at [609, 476] on button "Send" at bounding box center [602, 477] width 66 height 29
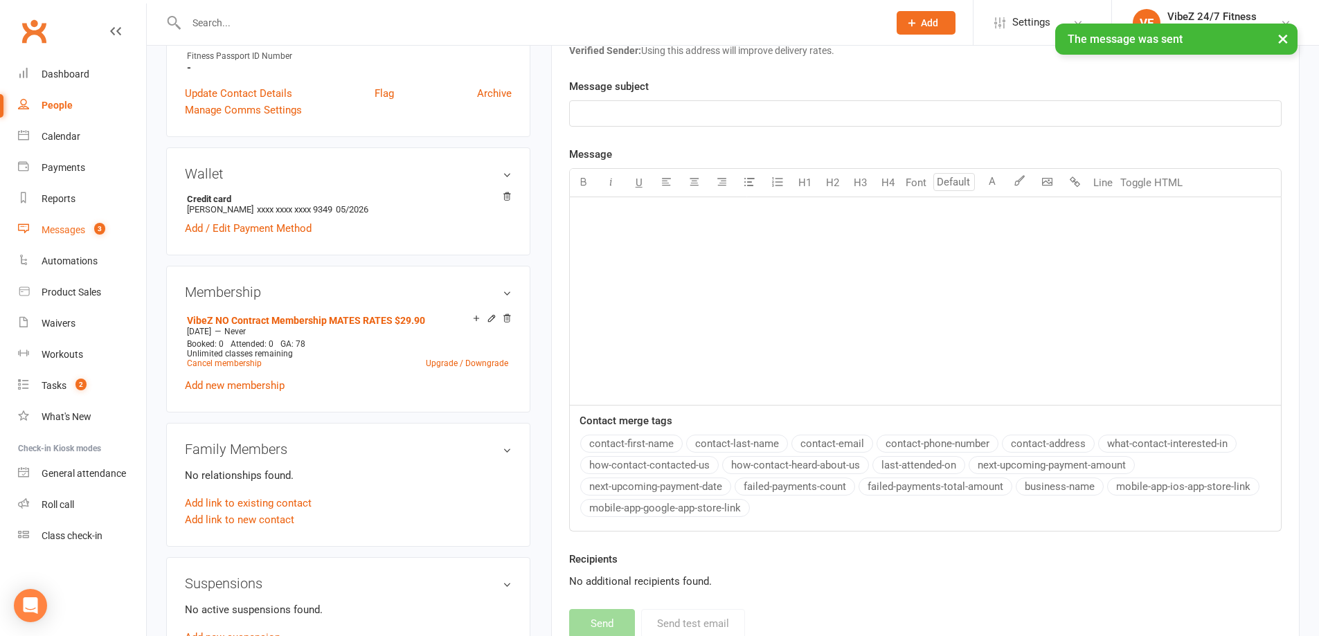
click at [91, 234] on count-badge "3" at bounding box center [96, 229] width 18 height 11
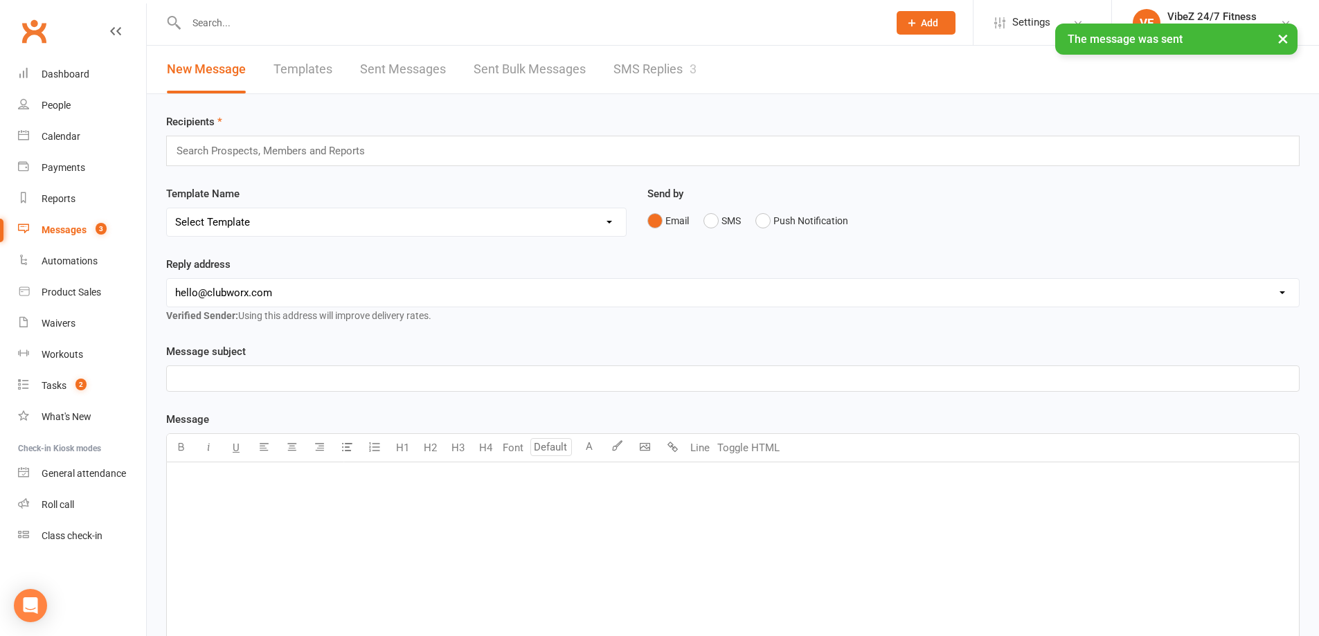
click at [695, 62] on div "3" at bounding box center [693, 69] width 7 height 15
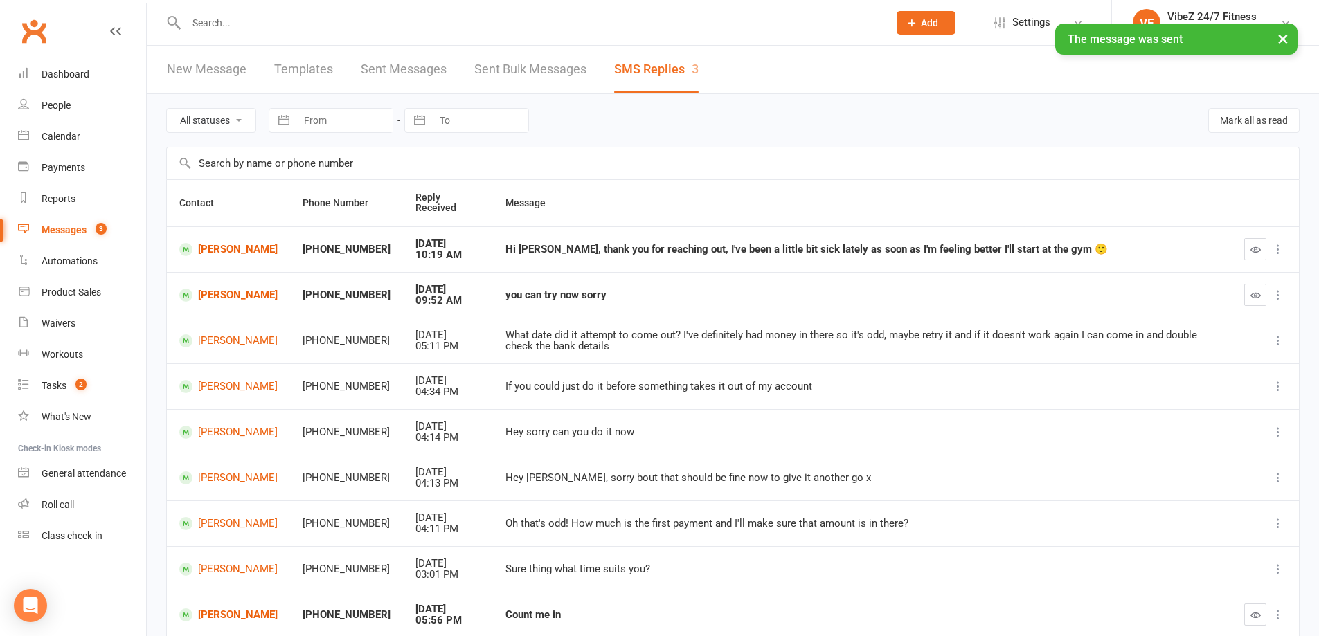
click at [1262, 251] on button "button" at bounding box center [1255, 249] width 22 height 22
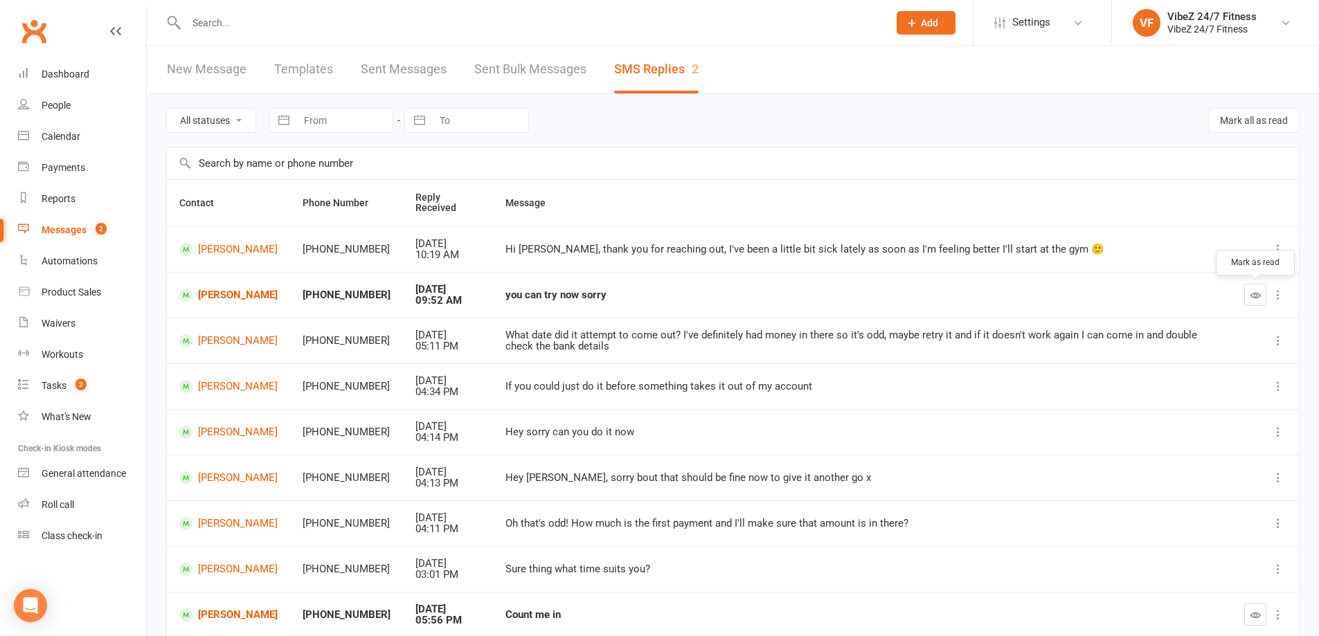
drag, startPoint x: 1265, startPoint y: 294, endPoint x: 718, endPoint y: 51, distance: 598.9
click at [1263, 294] on button "button" at bounding box center [1255, 295] width 22 height 22
click at [231, 26] on input "text" at bounding box center [530, 22] width 697 height 19
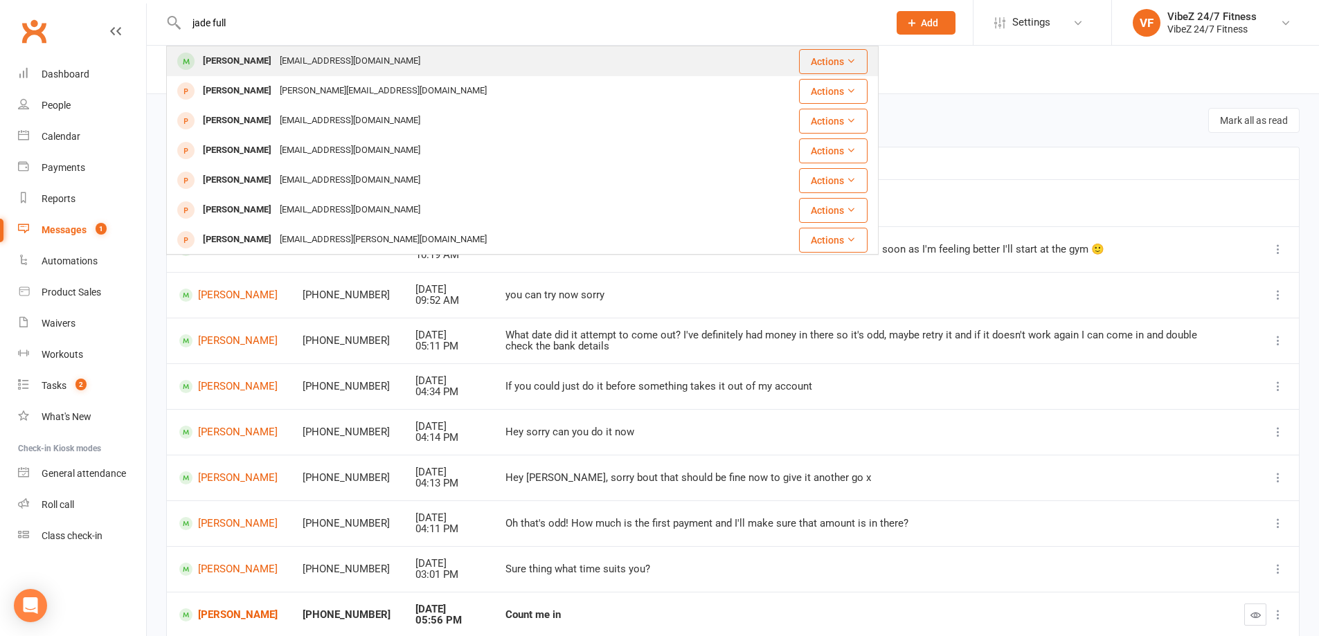
type input "jade full"
click at [238, 53] on div "Jade Manning-Fuller" at bounding box center [237, 61] width 77 height 20
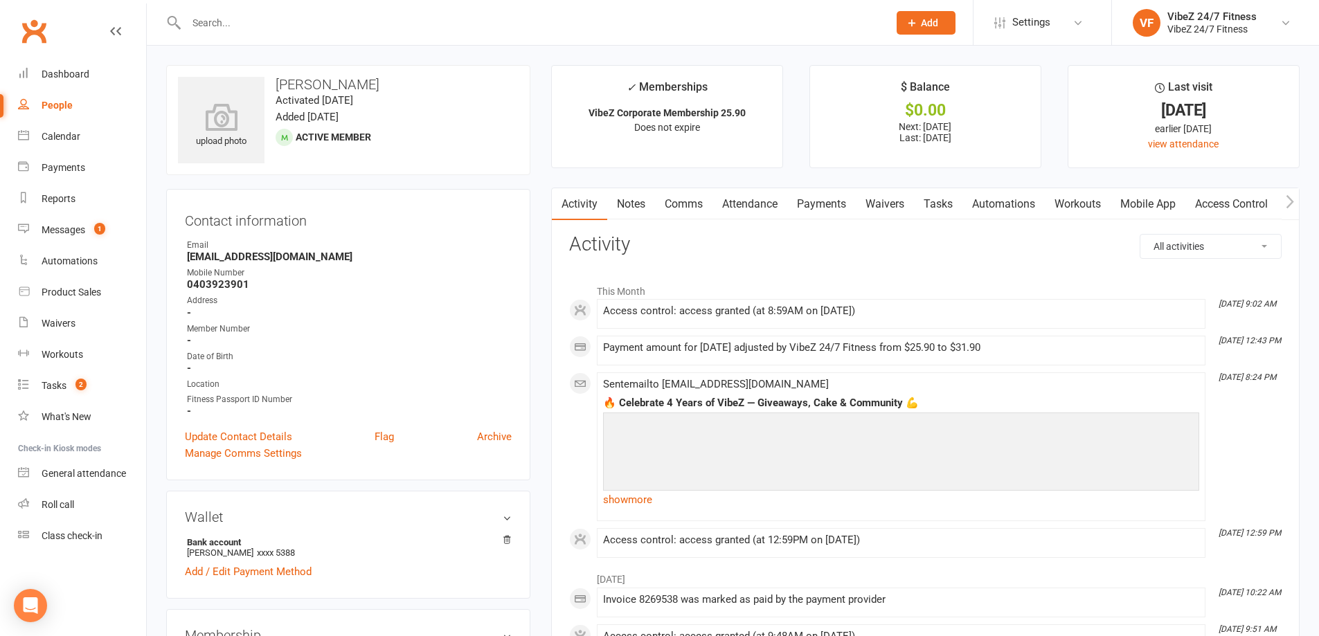
click at [634, 210] on link "Notes" at bounding box center [631, 204] width 48 height 32
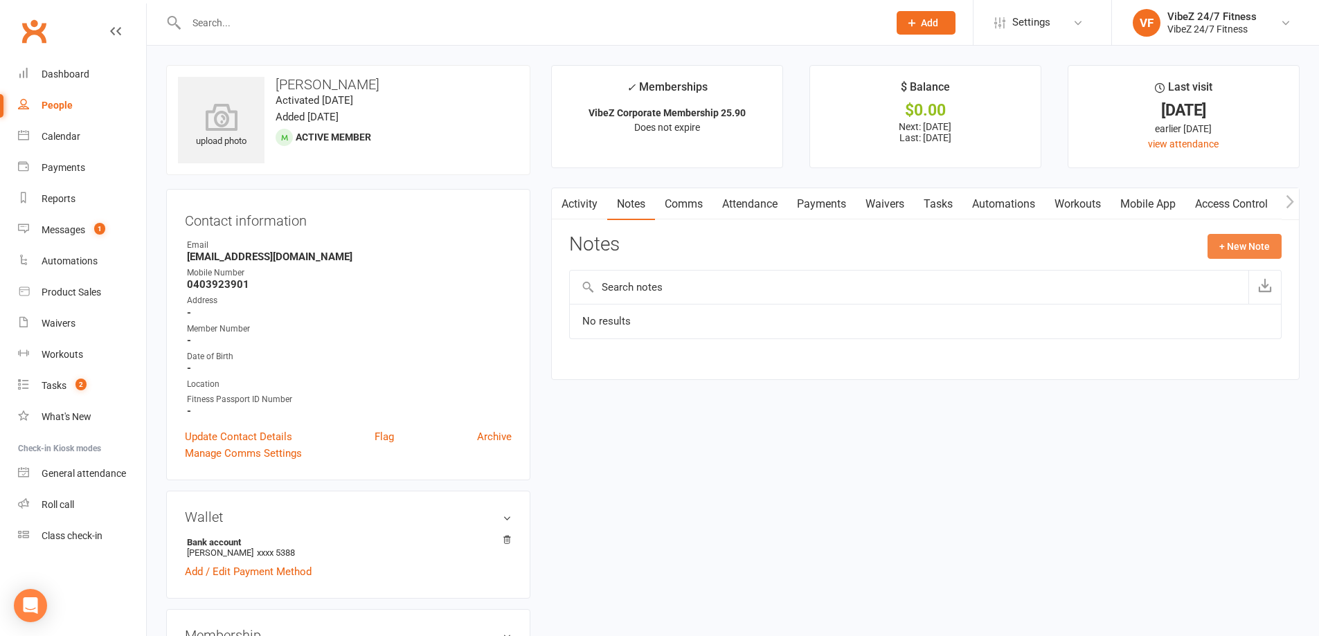
click at [1217, 248] on button "+ New Note" at bounding box center [1245, 246] width 74 height 25
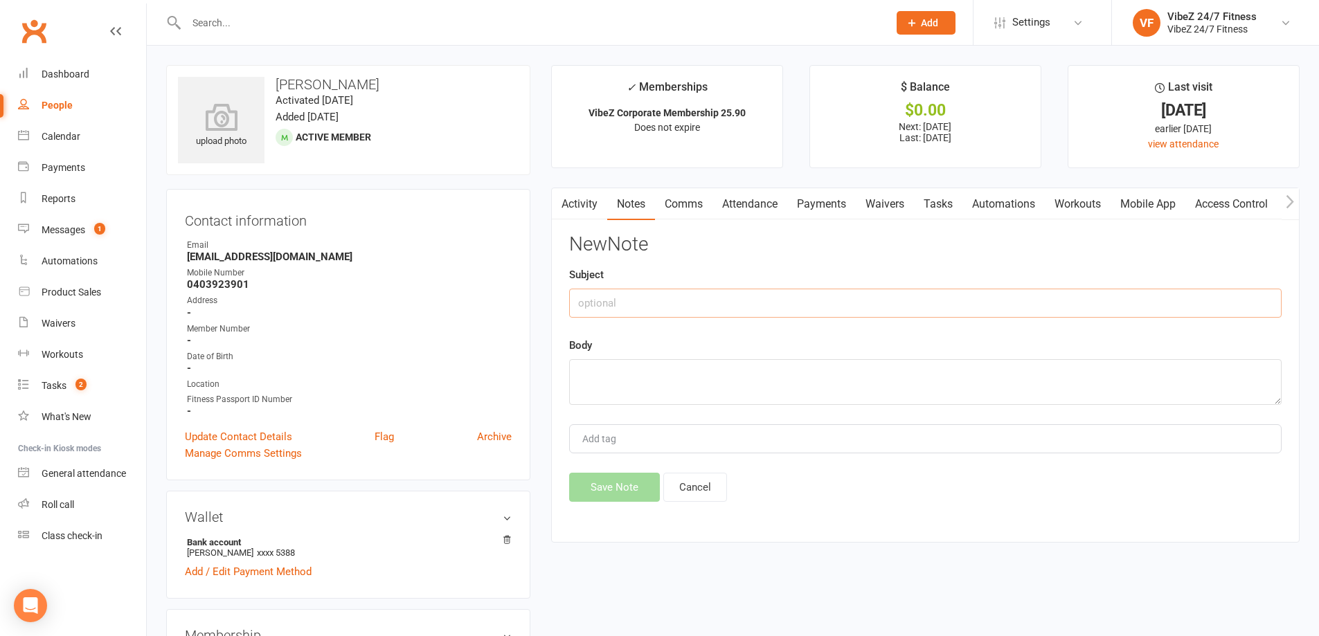
click at [656, 306] on input "text" at bounding box center [925, 303] width 713 height 29
type input "11/10 - Measurements"
type textarea "a"
type textarea "ARMS: L - 33 | R - 32 Chest: 103.5 Waist: 82.5 Hips: 105 Legs: L - 58 | R - 56"
click at [620, 488] on button "Save Note" at bounding box center [614, 487] width 91 height 29
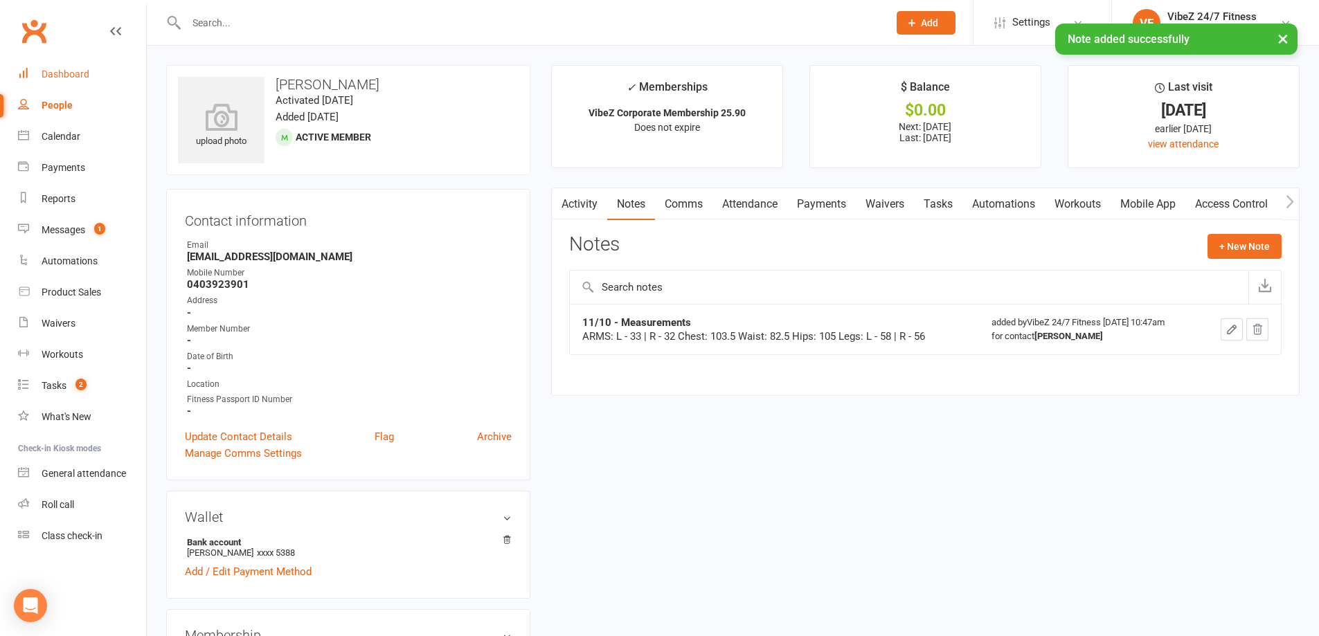
click at [78, 69] on div "Dashboard" at bounding box center [66, 74] width 48 height 11
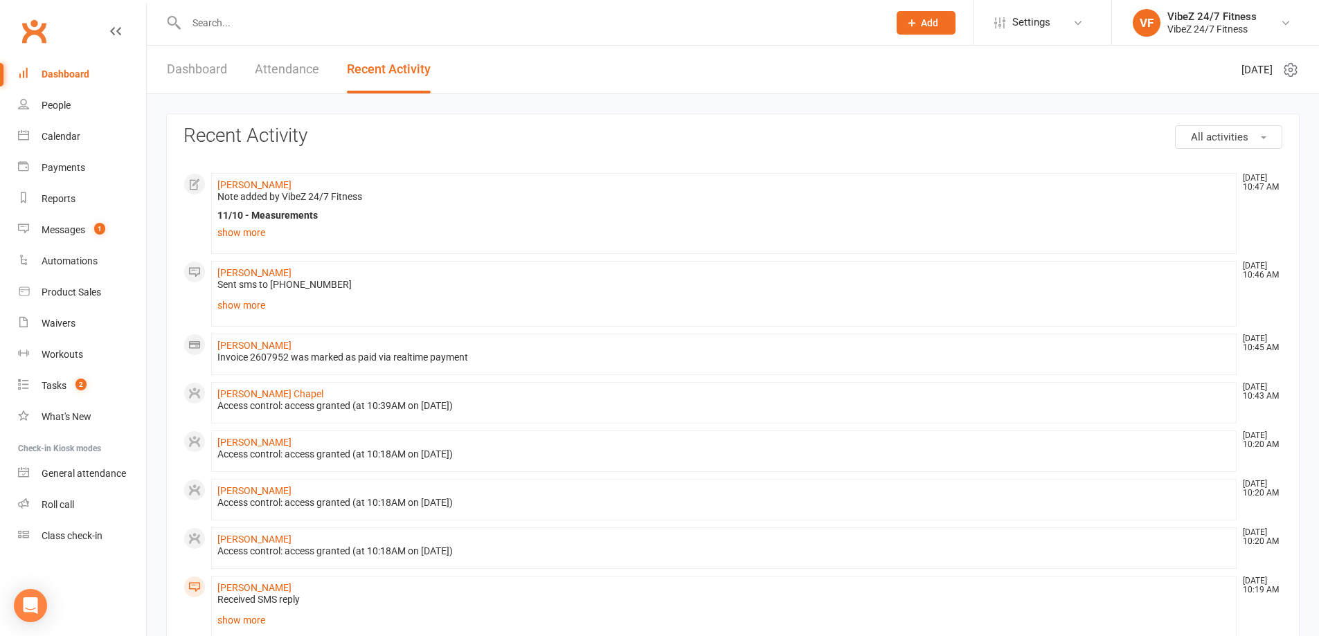
click at [222, 64] on link "Dashboard" at bounding box center [197, 70] width 60 height 48
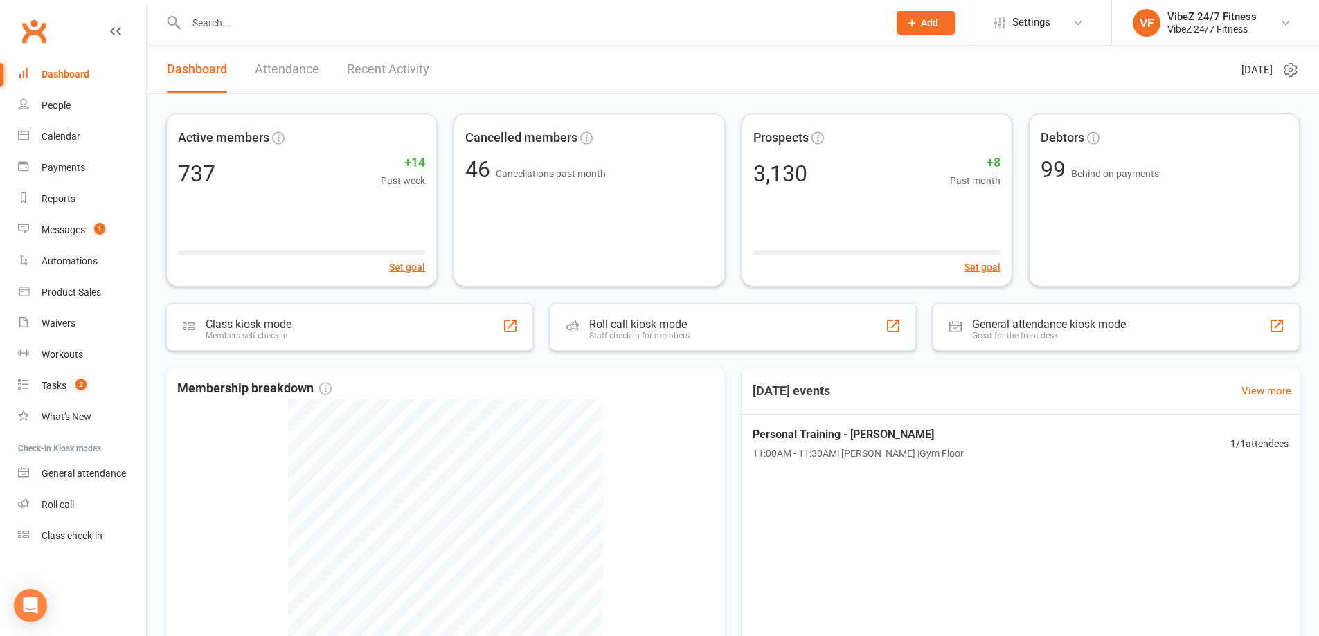
click at [386, 71] on link "Recent Activity" at bounding box center [388, 70] width 82 height 48
